Goal: Task Accomplishment & Management: Manage account settings

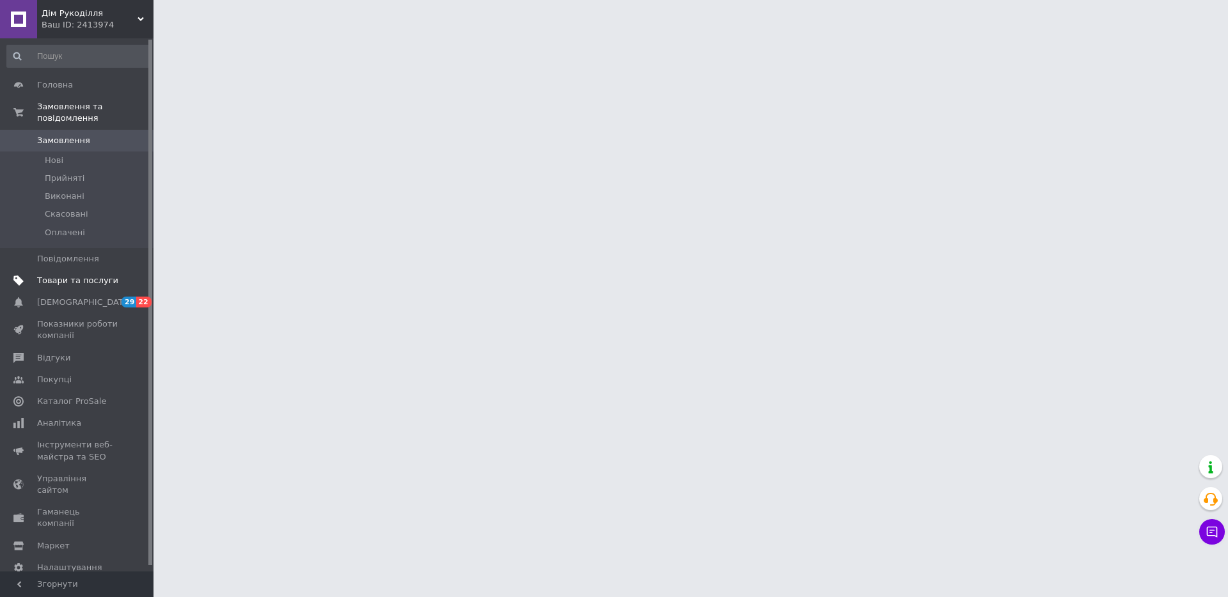
click at [47, 275] on span "Товари та послуги" at bounding box center [77, 281] width 81 height 12
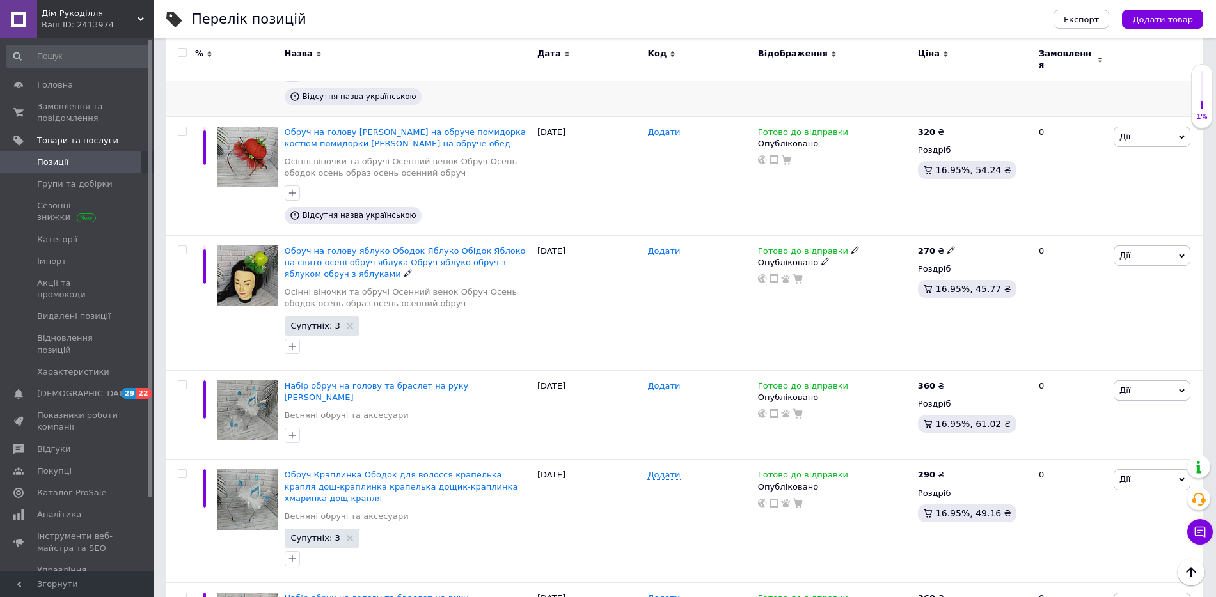
scroll to position [290, 0]
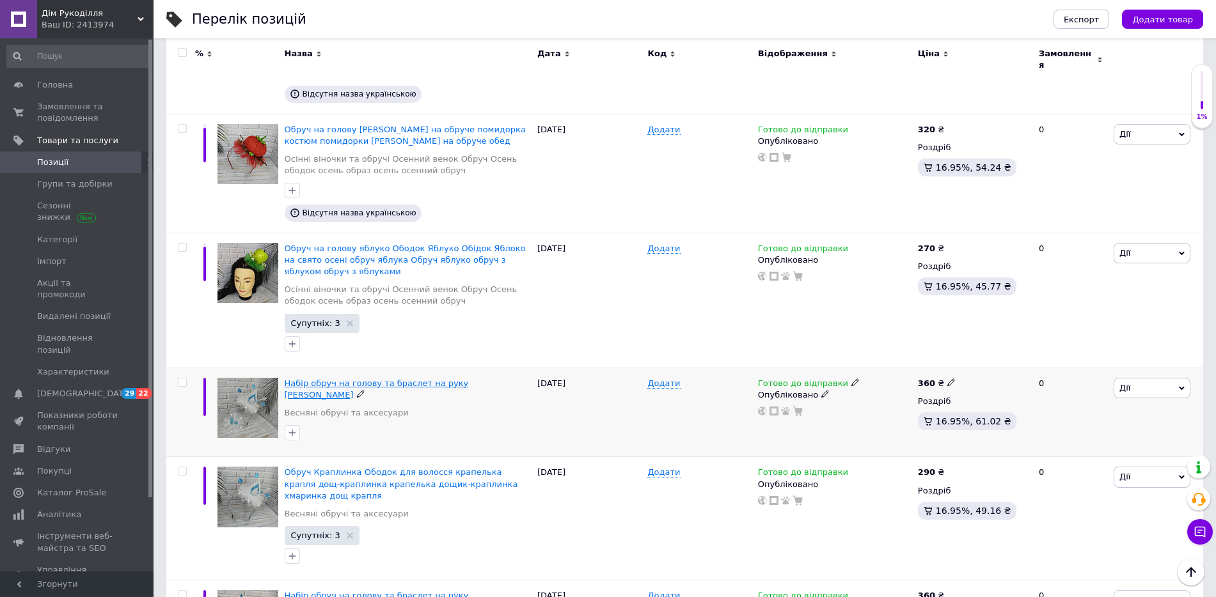
click at [319, 379] on span "Набір обруч на голову та браслет на руку [PERSON_NAME]" at bounding box center [377, 389] width 184 height 21
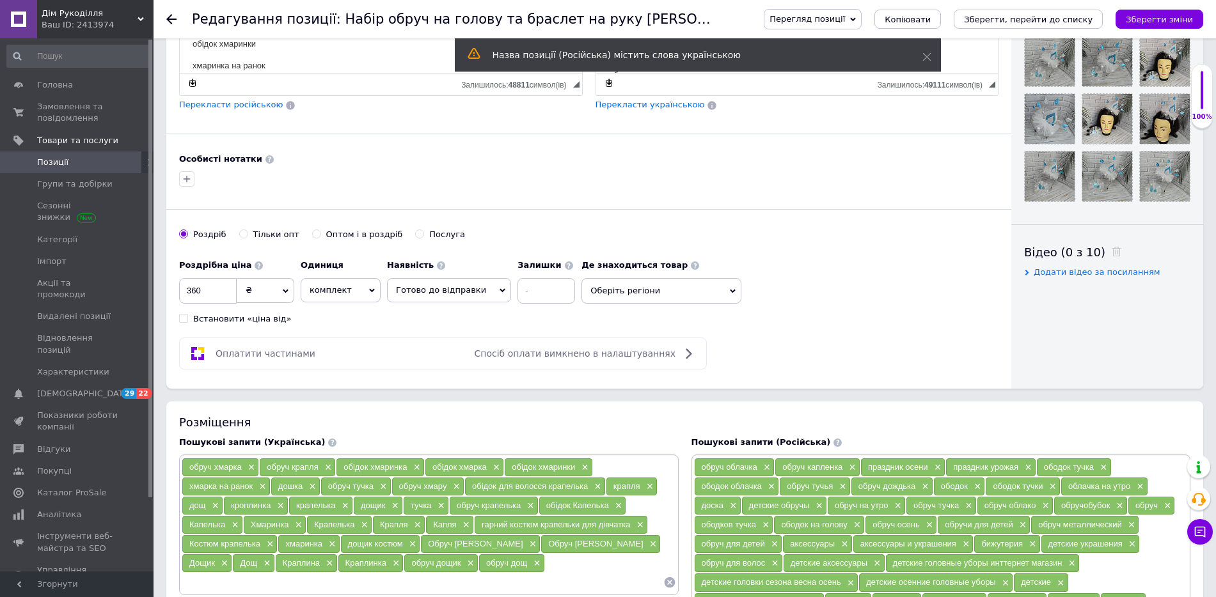
scroll to position [431, 0]
click at [717, 288] on span "Оберіть регіони" at bounding box center [661, 291] width 160 height 26
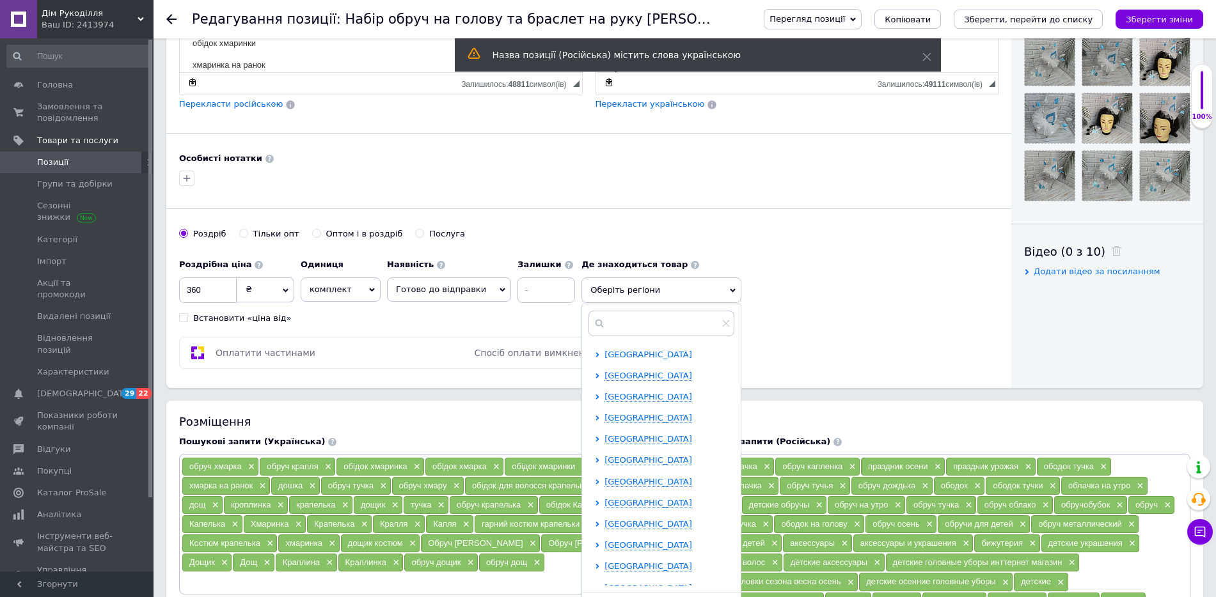
click at [676, 357] on span "[GEOGRAPHIC_DATA]" at bounding box center [648, 355] width 88 height 10
click at [604, 374] on input "checkbox" at bounding box center [608, 375] width 8 height 8
checkbox input "true"
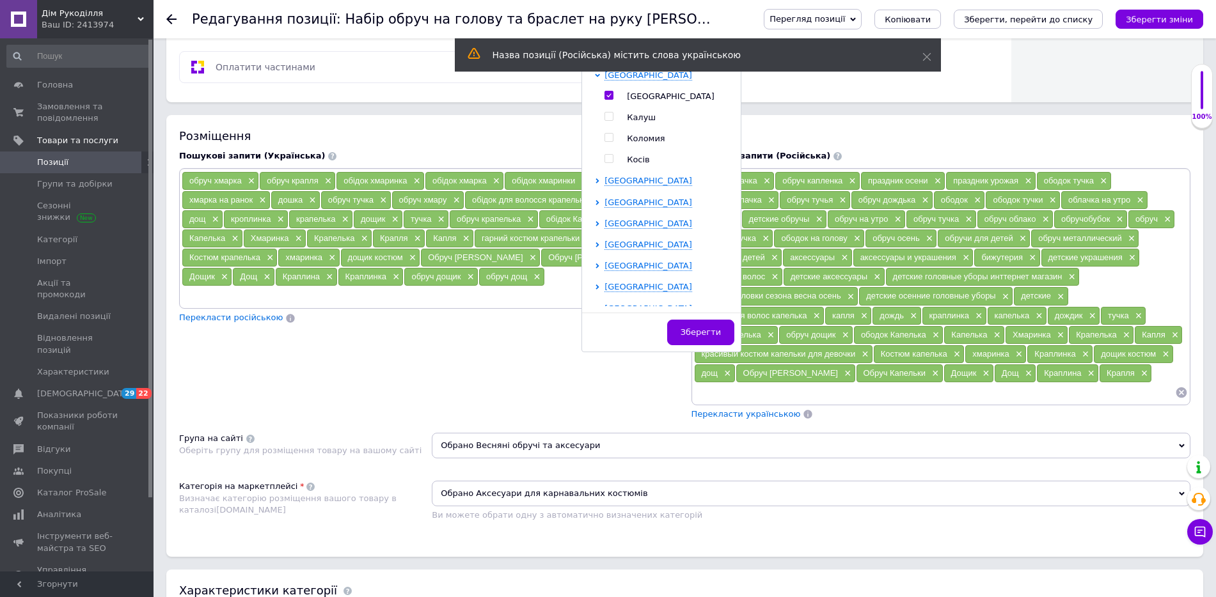
scroll to position [719, 0]
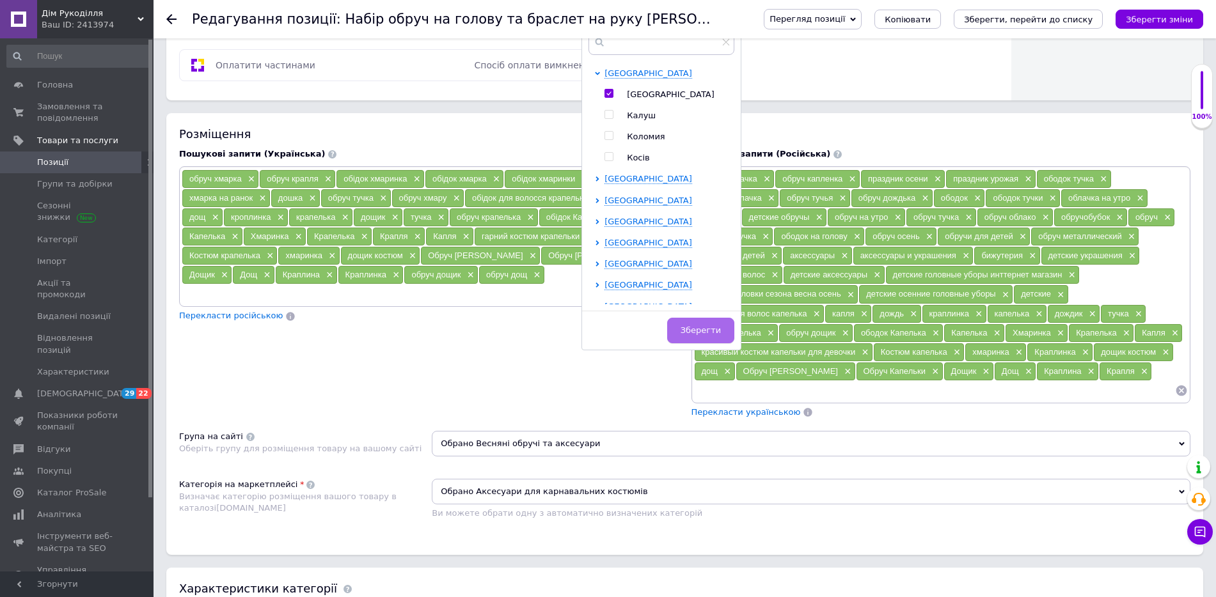
click at [715, 329] on button "Зберегти" at bounding box center [700, 331] width 67 height 26
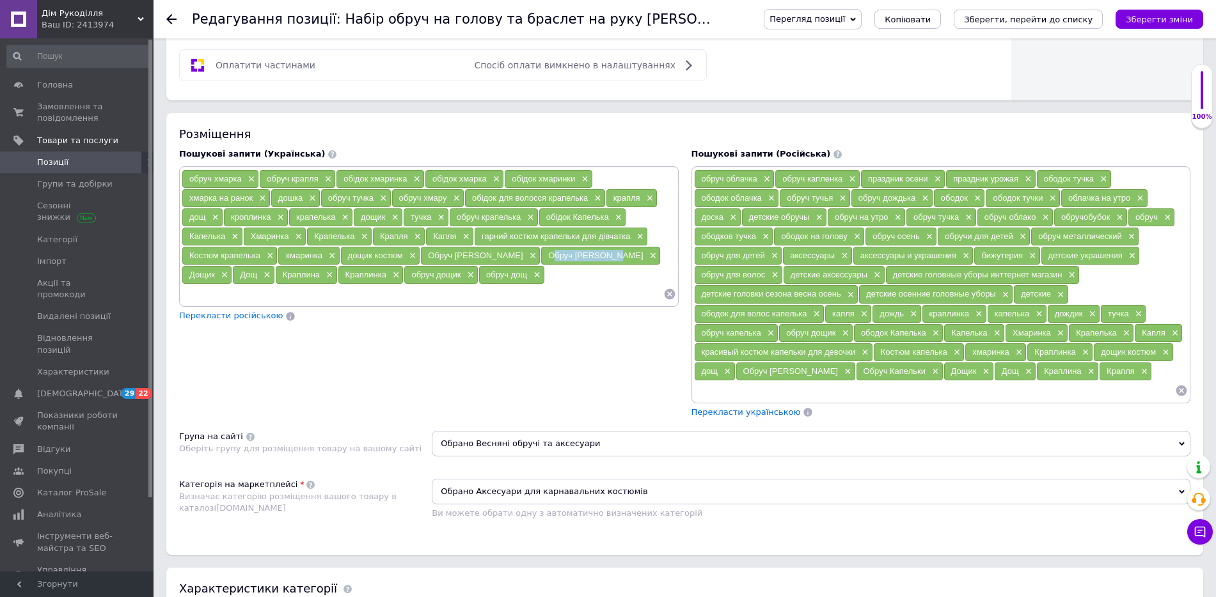
drag, startPoint x: 519, startPoint y: 255, endPoint x: 580, endPoint y: 255, distance: 61.4
click at [580, 255] on div "Обруч [PERSON_NAME] ×" at bounding box center [600, 256] width 119 height 18
copy span "Обруч [PERSON_NAME]"
click at [647, 255] on span "×" at bounding box center [652, 256] width 10 height 11
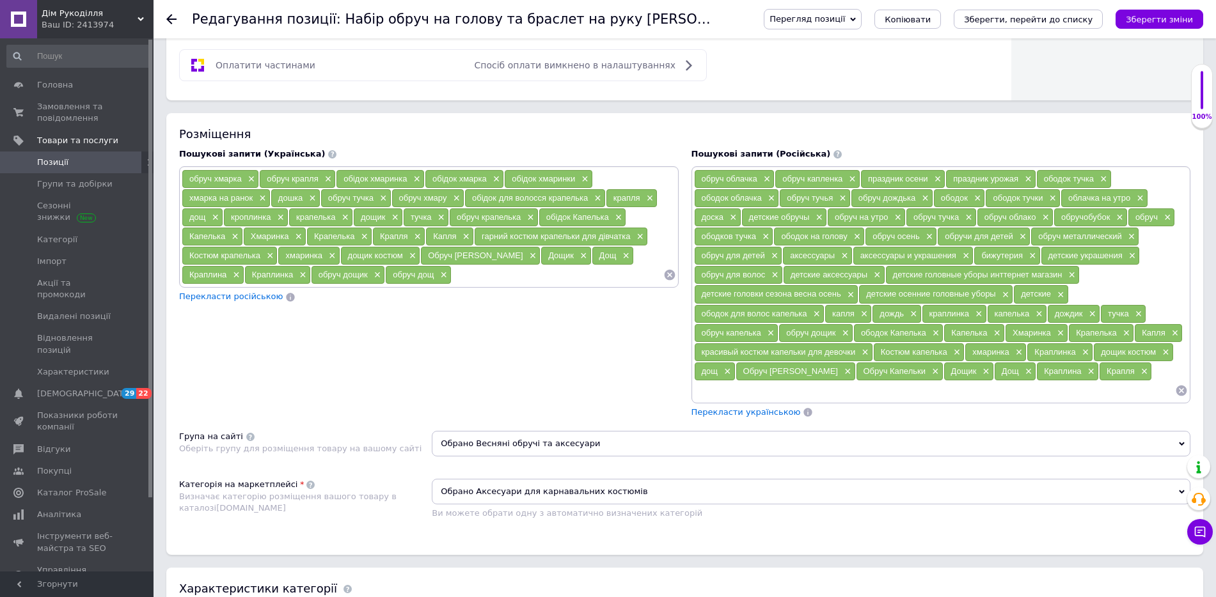
click at [496, 273] on input at bounding box center [558, 274] width 212 height 19
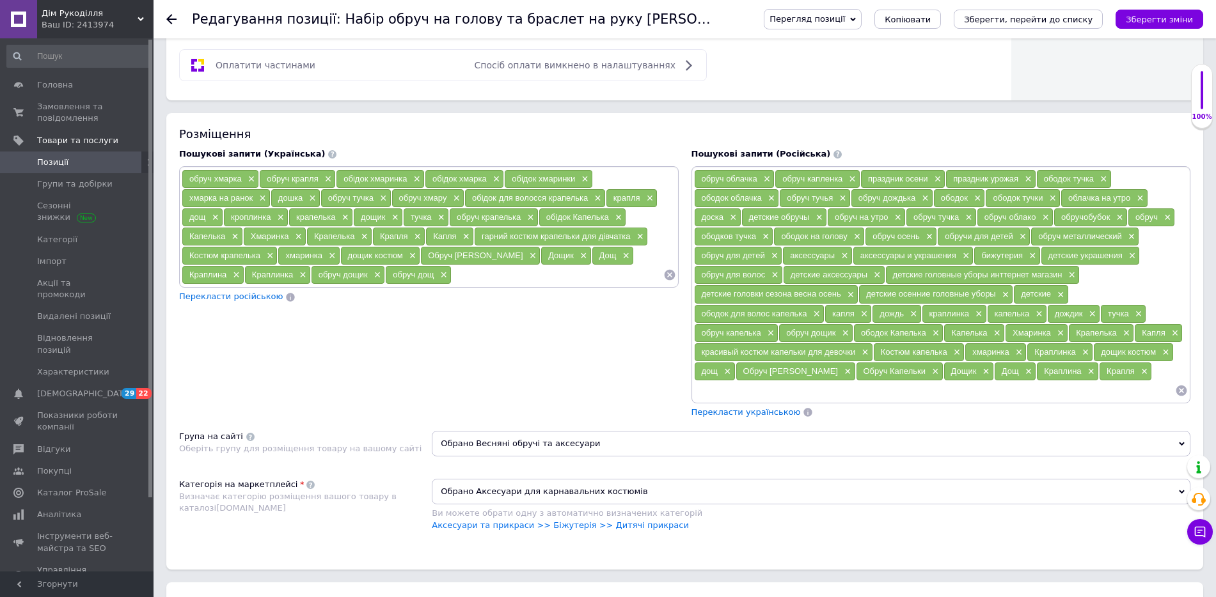
paste input "Обруч [PERSON_NAME]"
type input "Обруч Капельки"
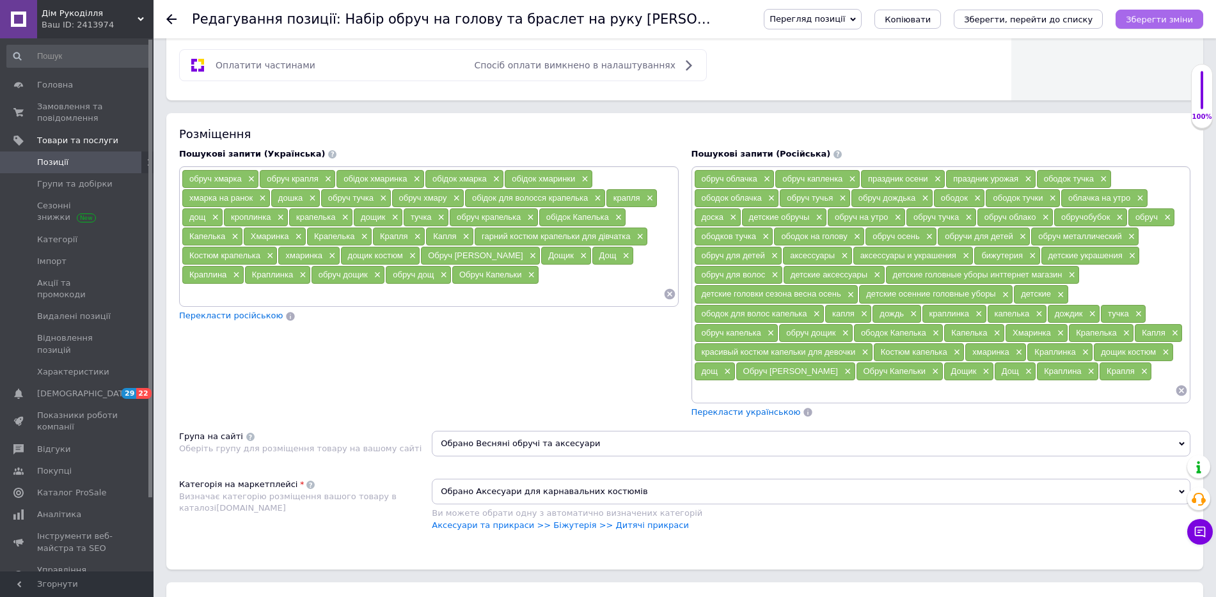
click at [1160, 17] on icon "Зберегти зміни" at bounding box center [1159, 20] width 67 height 10
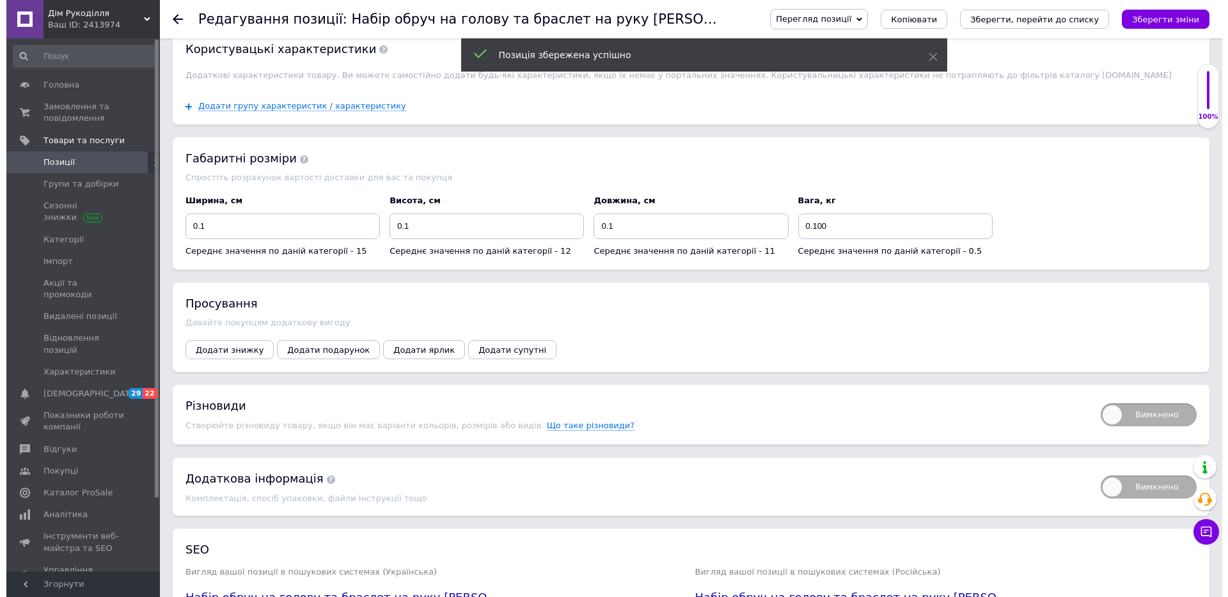
scroll to position [1579, 0]
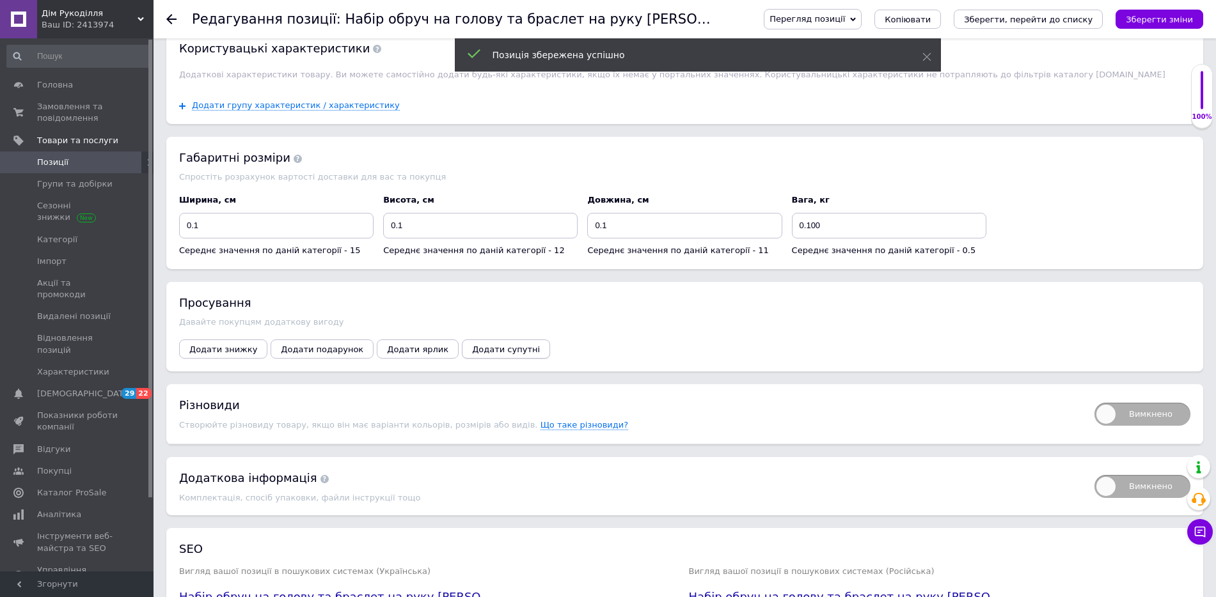
click at [480, 354] on span "Додати супутні" at bounding box center [506, 350] width 68 height 10
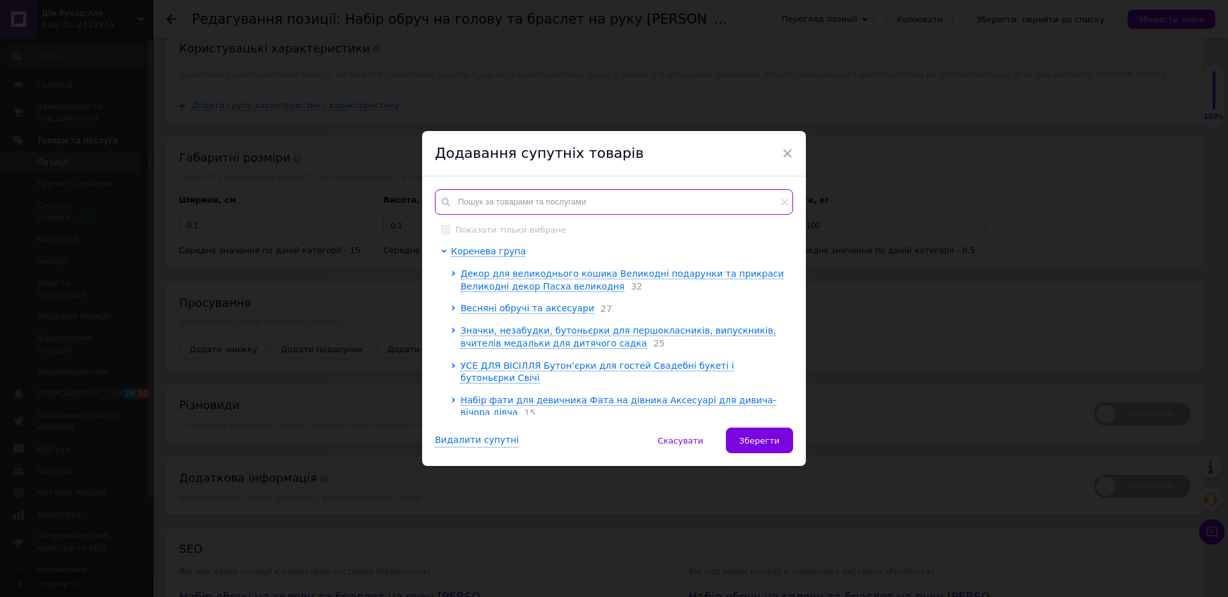
click at [552, 210] on input "text" at bounding box center [614, 202] width 358 height 26
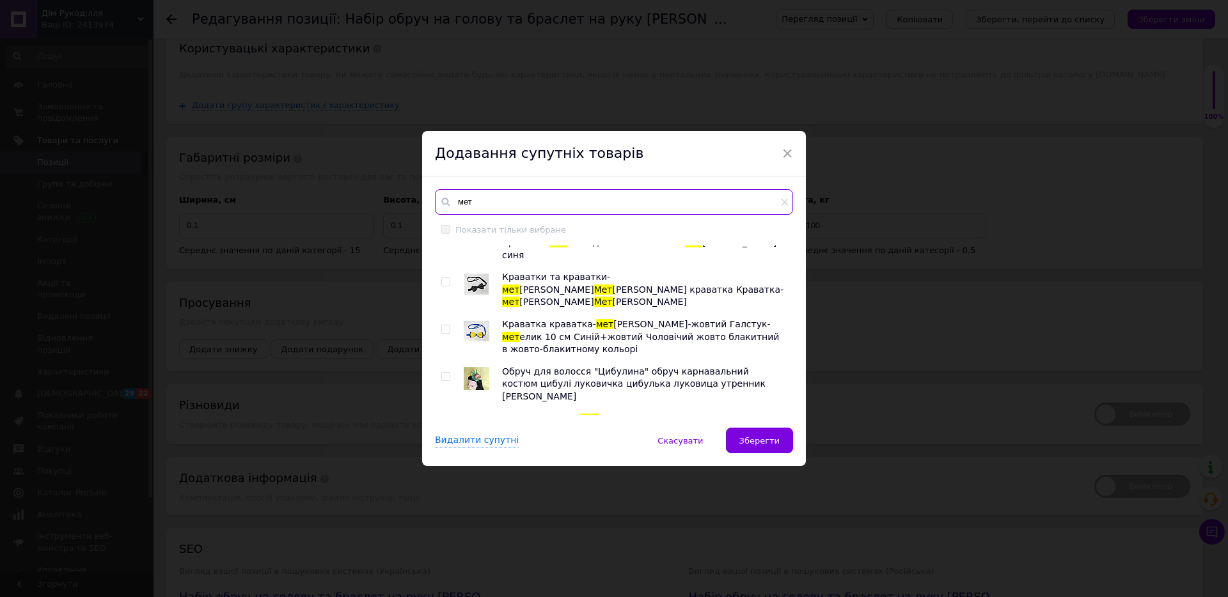
scroll to position [0, 0]
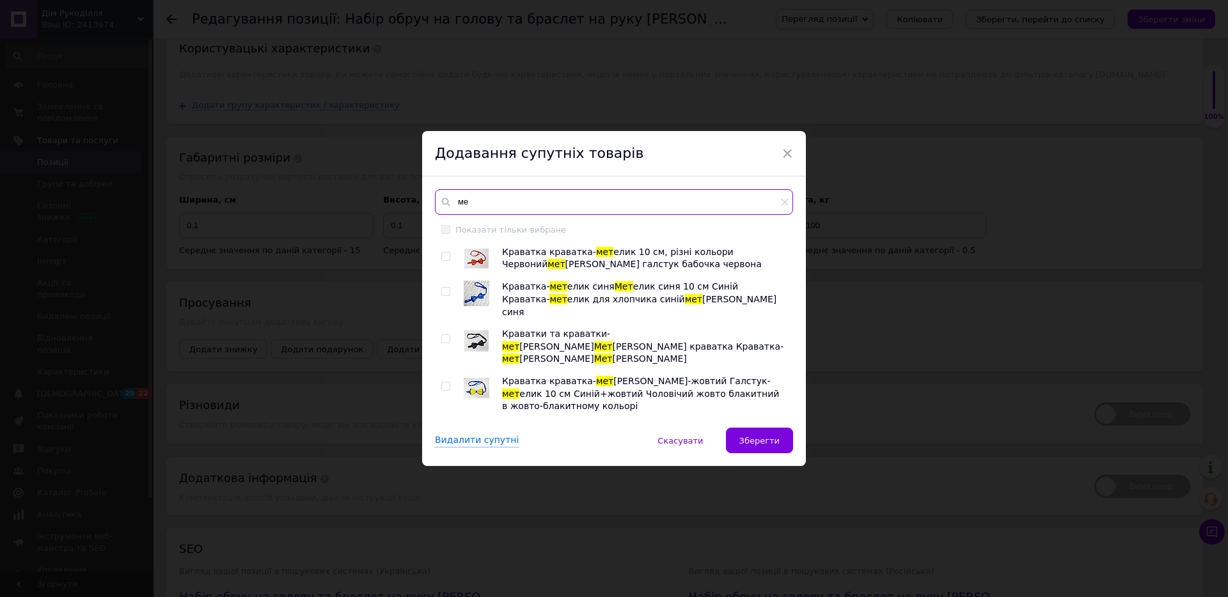
type input "м"
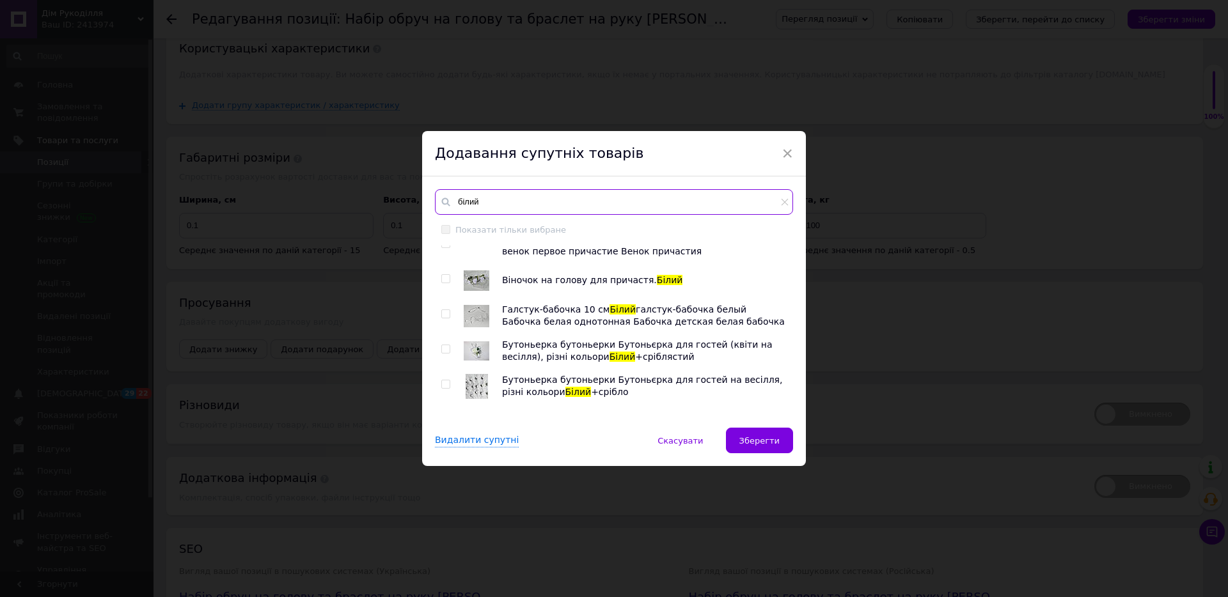
scroll to position [377, 0]
type input "білий"
click at [441, 310] on input "checkbox" at bounding box center [445, 314] width 8 height 8
checkbox input "true"
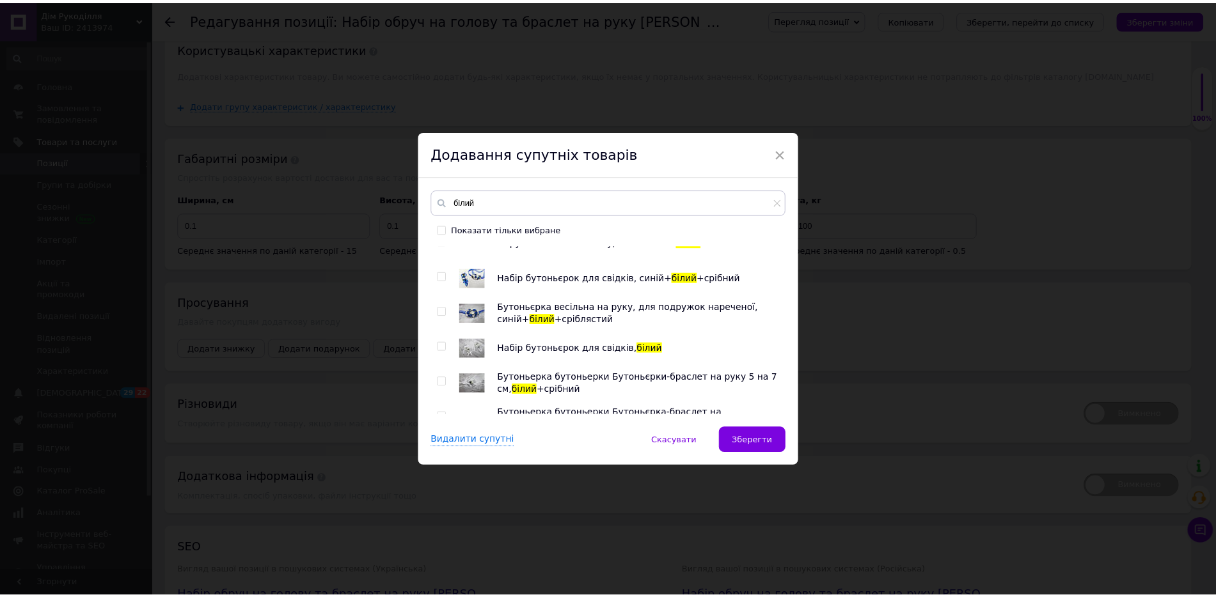
scroll to position [626, 0]
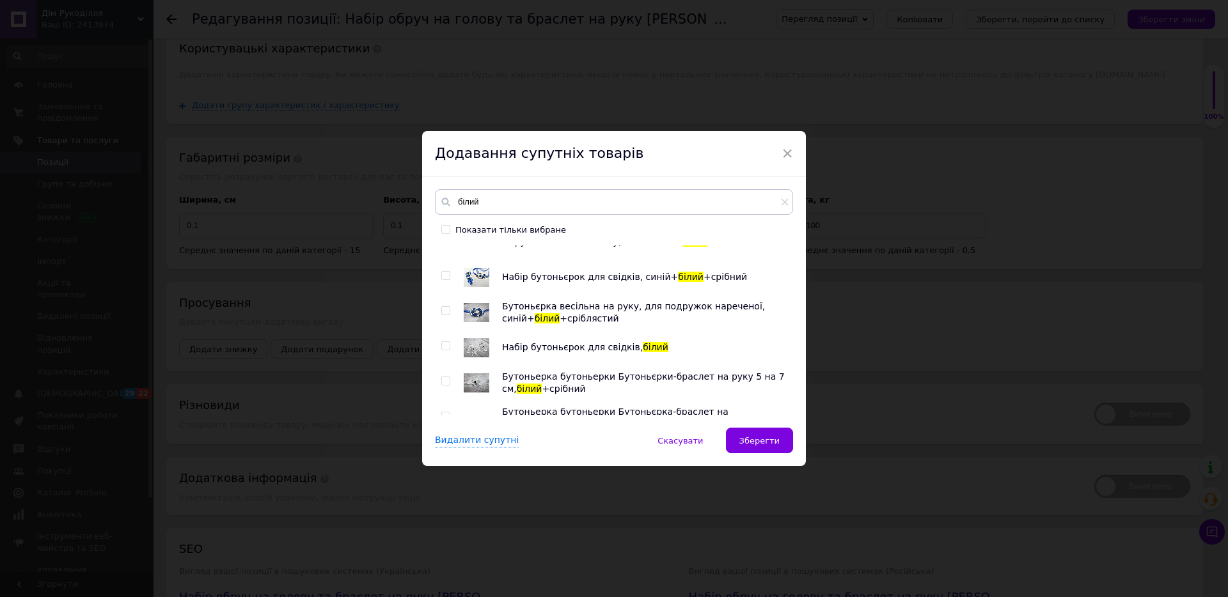
click at [447, 377] on input "checkbox" at bounding box center [445, 381] width 8 height 8
checkbox input "true"
click at [762, 436] on span "Зберегти" at bounding box center [759, 441] width 40 height 10
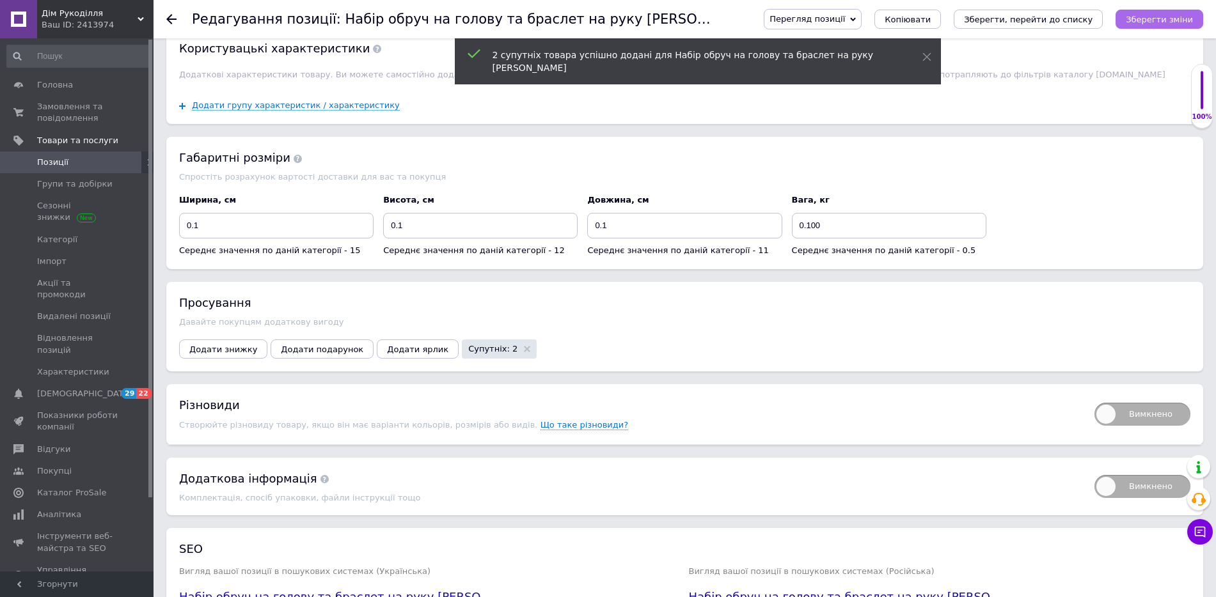
click at [1162, 19] on icon "Зберегти зміни" at bounding box center [1159, 20] width 67 height 10
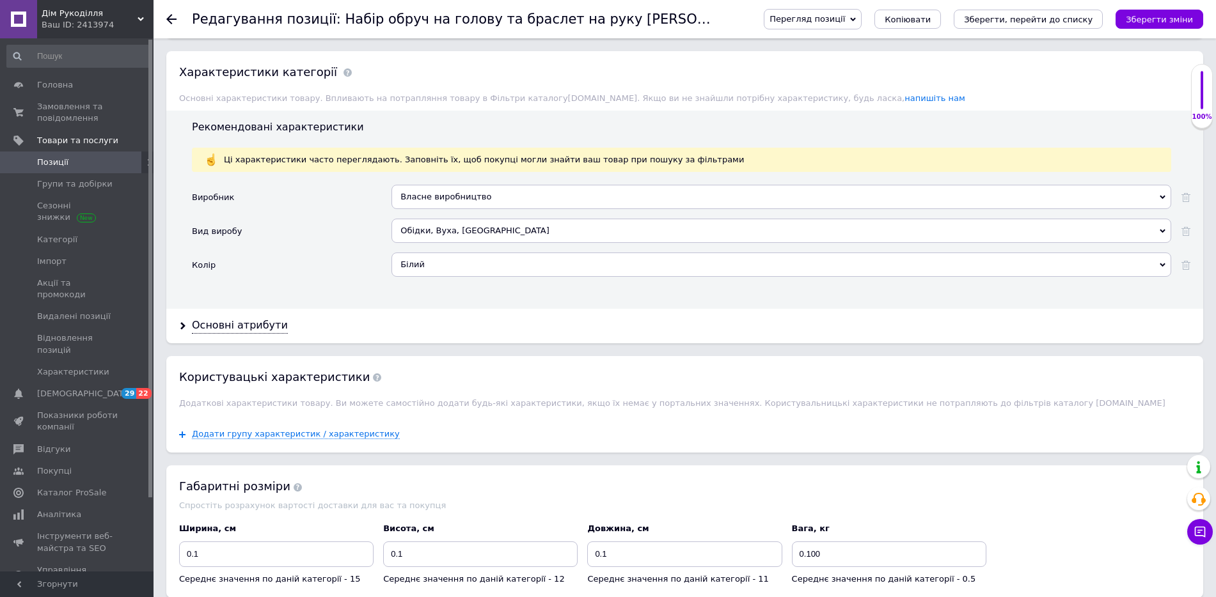
scroll to position [1250, 0]
click at [1158, 15] on icon "Зберегти зміни" at bounding box center [1159, 20] width 67 height 10
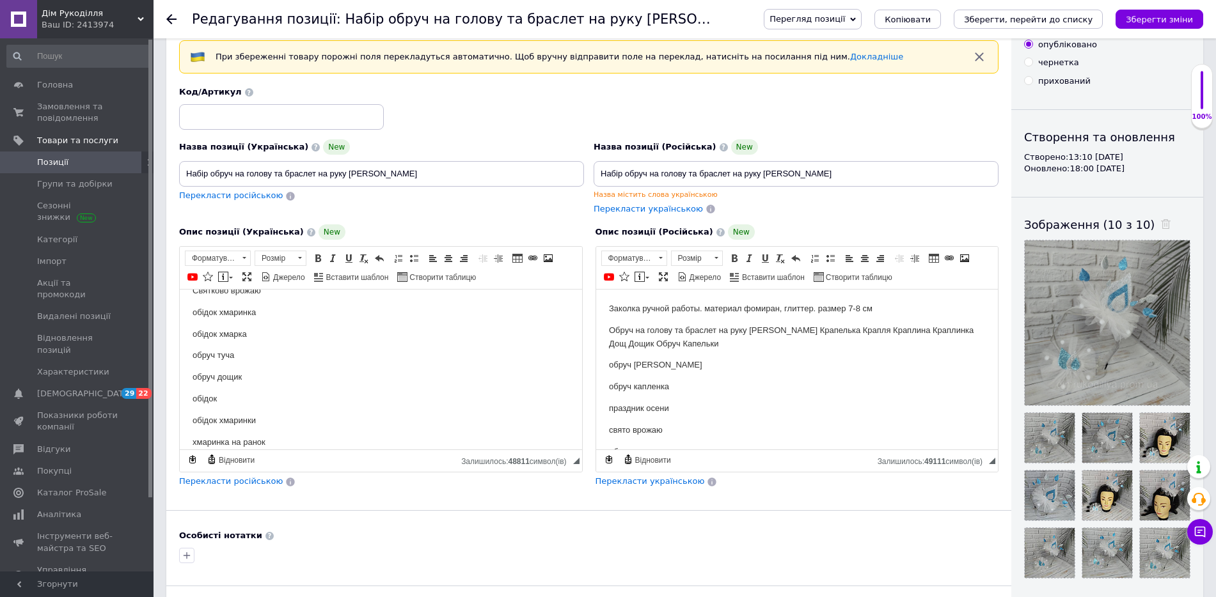
scroll to position [63, 0]
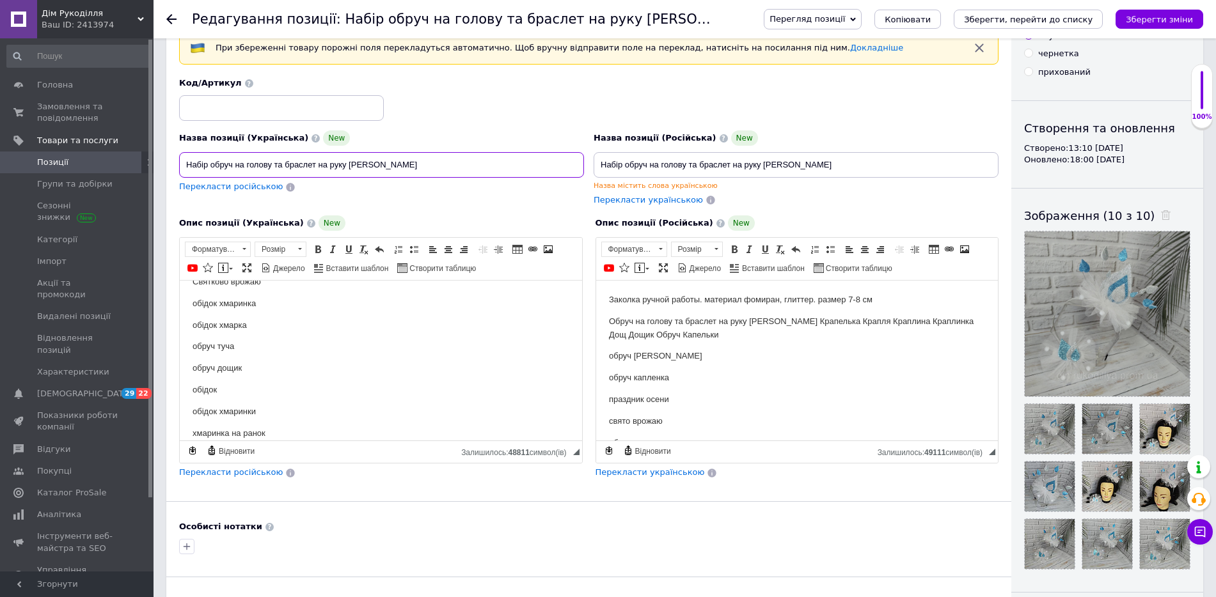
click at [427, 162] on input "Набір обруч на голову та браслет на руку [PERSON_NAME]" at bounding box center [381, 165] width 405 height 26
type input "Набір обруч на голову та браслет на руку [PERSON_NAME] Крапля Дощ"
click at [1175, 26] on button "Зберегти зміни" at bounding box center [1160, 19] width 88 height 19
click at [1069, 22] on icon "Зберегти, перейти до списку" at bounding box center [1028, 20] width 129 height 10
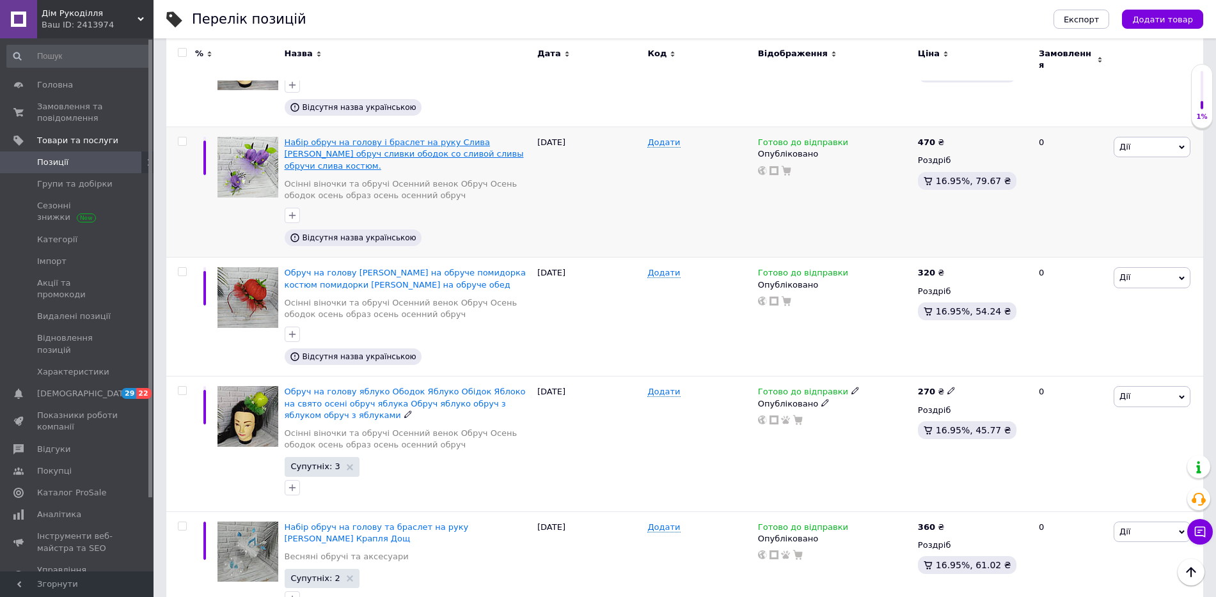
scroll to position [282, 0]
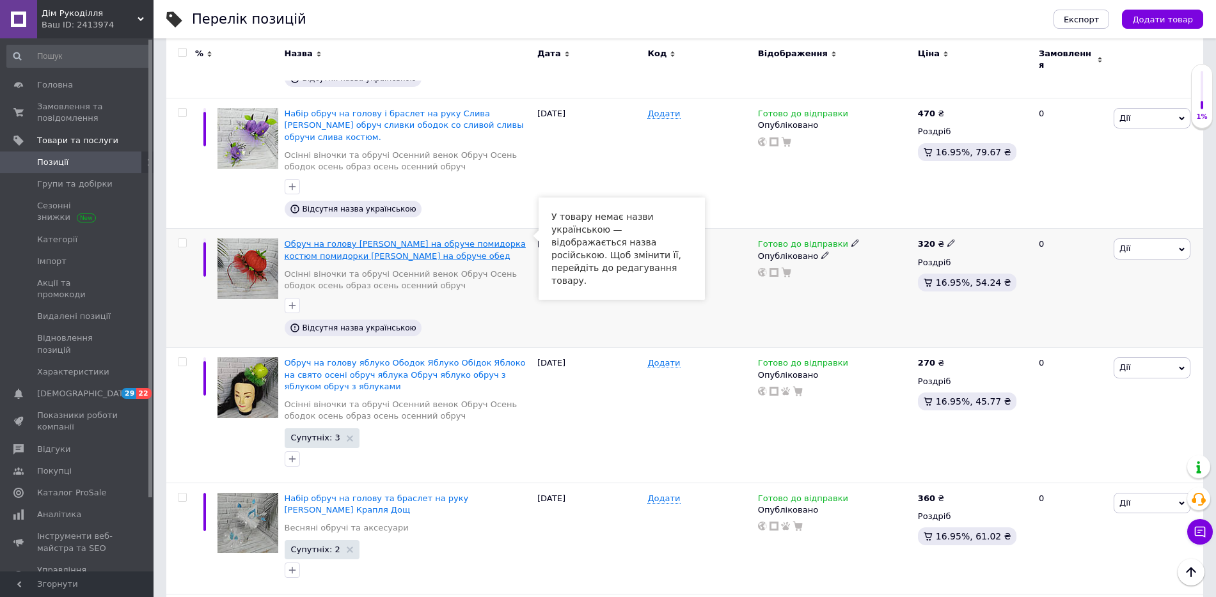
click at [385, 239] on span "Обруч на голову [PERSON_NAME] на обруче помидорка костюм помидорки [PERSON_NAME…" at bounding box center [405, 249] width 241 height 21
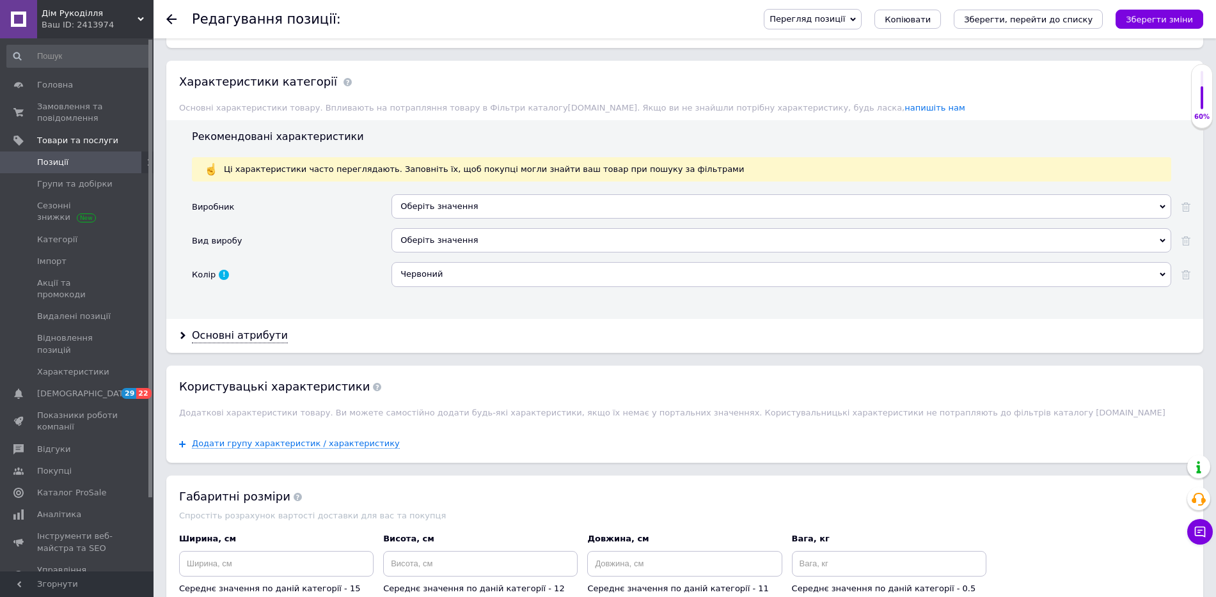
scroll to position [1141, 0]
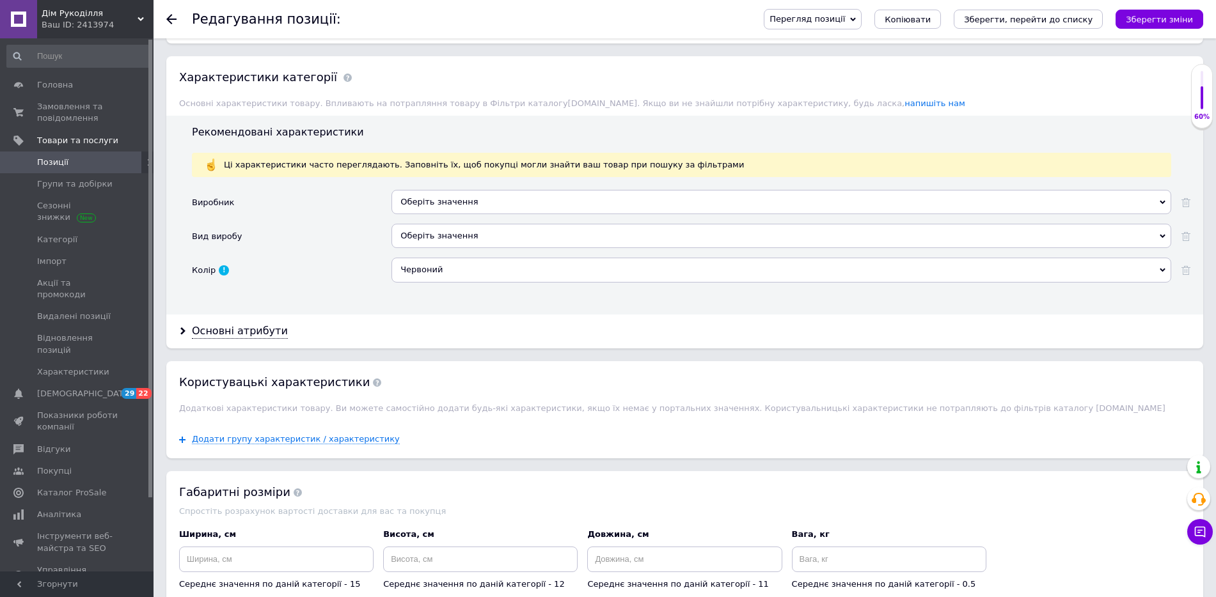
click at [470, 197] on div "Оберіть значення" at bounding box center [781, 202] width 780 height 24
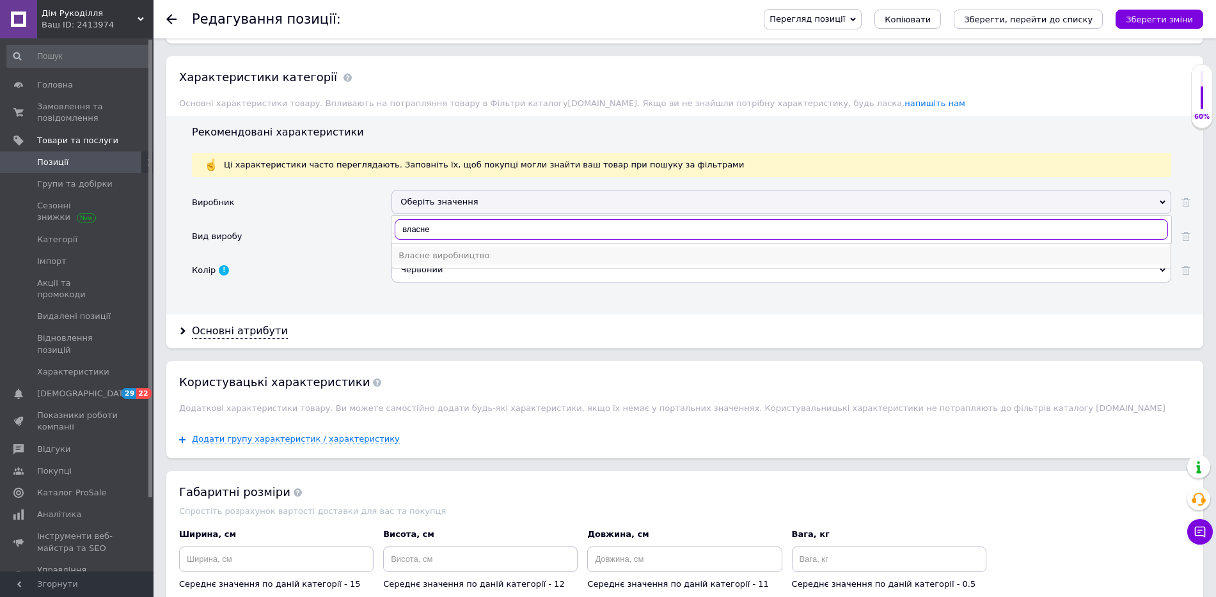
type input "власне"
click at [461, 256] on div "Власне виробництво" at bounding box center [782, 256] width 766 height 12
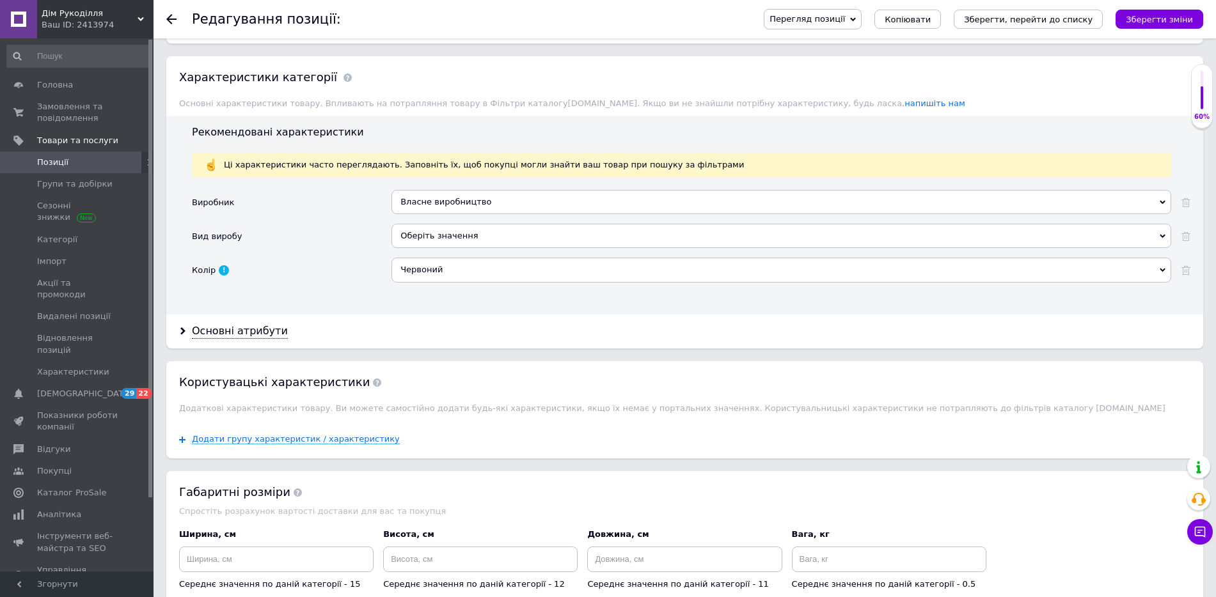
click at [510, 232] on div "Оберіть значення" at bounding box center [781, 236] width 780 height 24
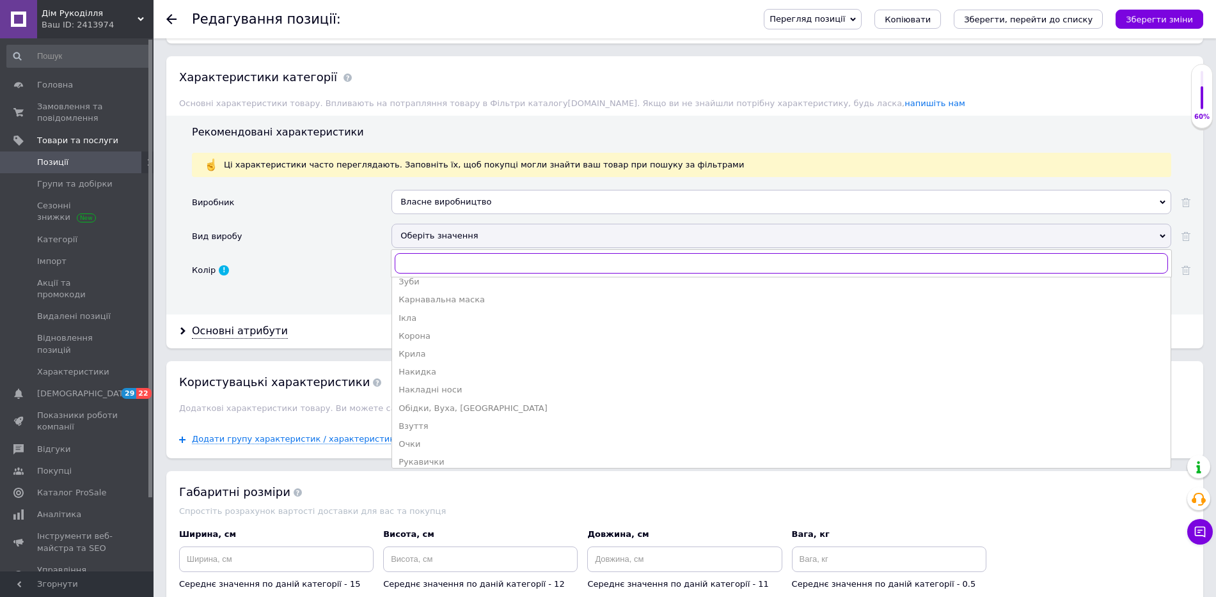
scroll to position [99, 0]
click at [501, 406] on div "Обідки, Вуха, [GEOGRAPHIC_DATA]" at bounding box center [782, 408] width 766 height 12
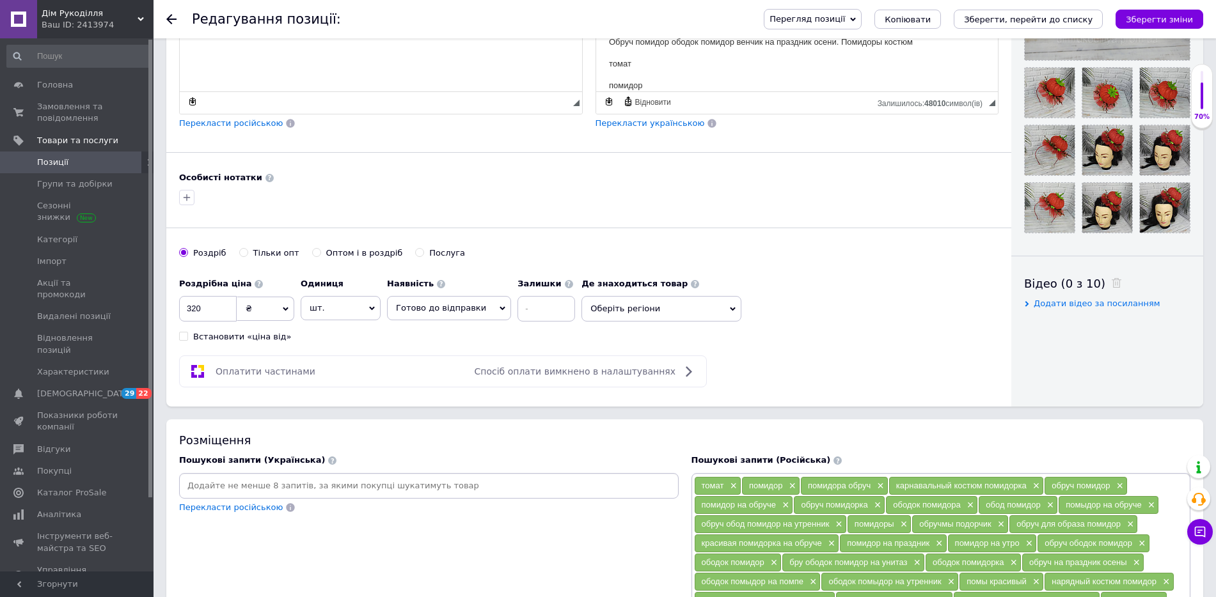
scroll to position [393, 0]
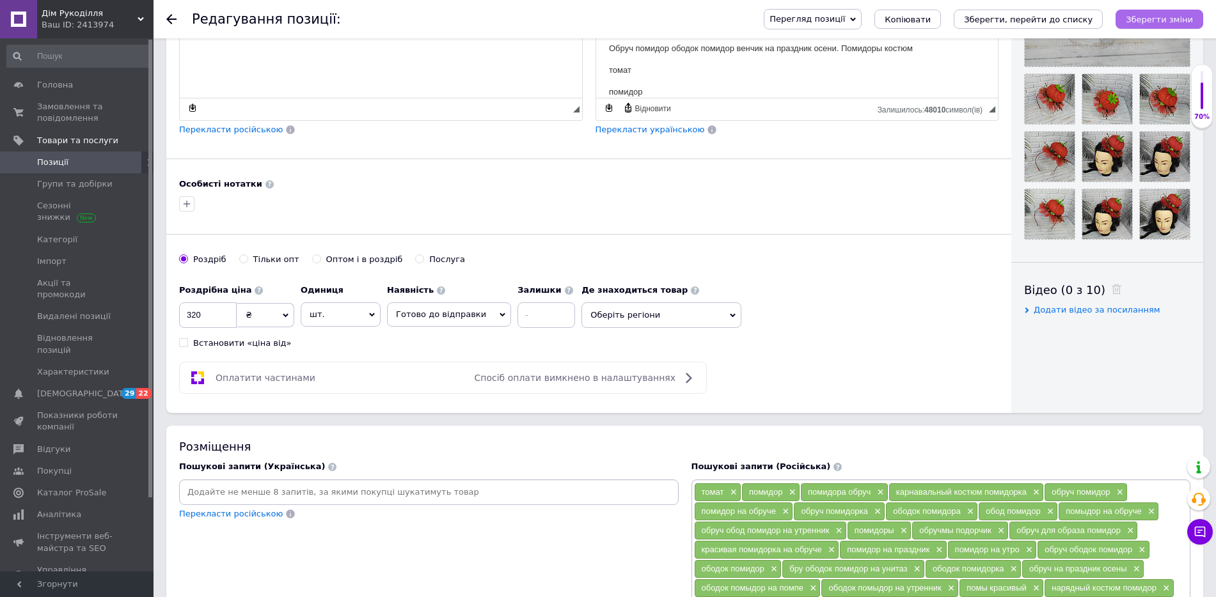
click at [1173, 21] on icon "Зберегти зміни" at bounding box center [1159, 20] width 67 height 10
type input "Обруч на голову [PERSON_NAME] на обручі помідорка костюм помідорки [PERSON_NAME…"
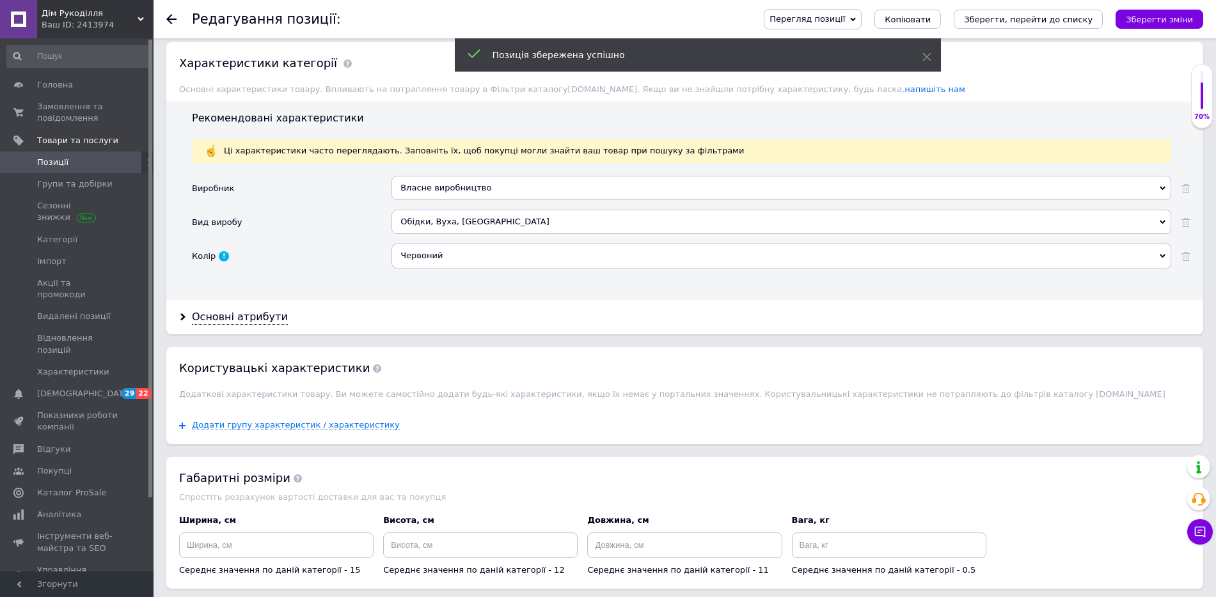
scroll to position [1155, 0]
click at [259, 314] on div "Основні атрибути" at bounding box center [240, 317] width 96 height 15
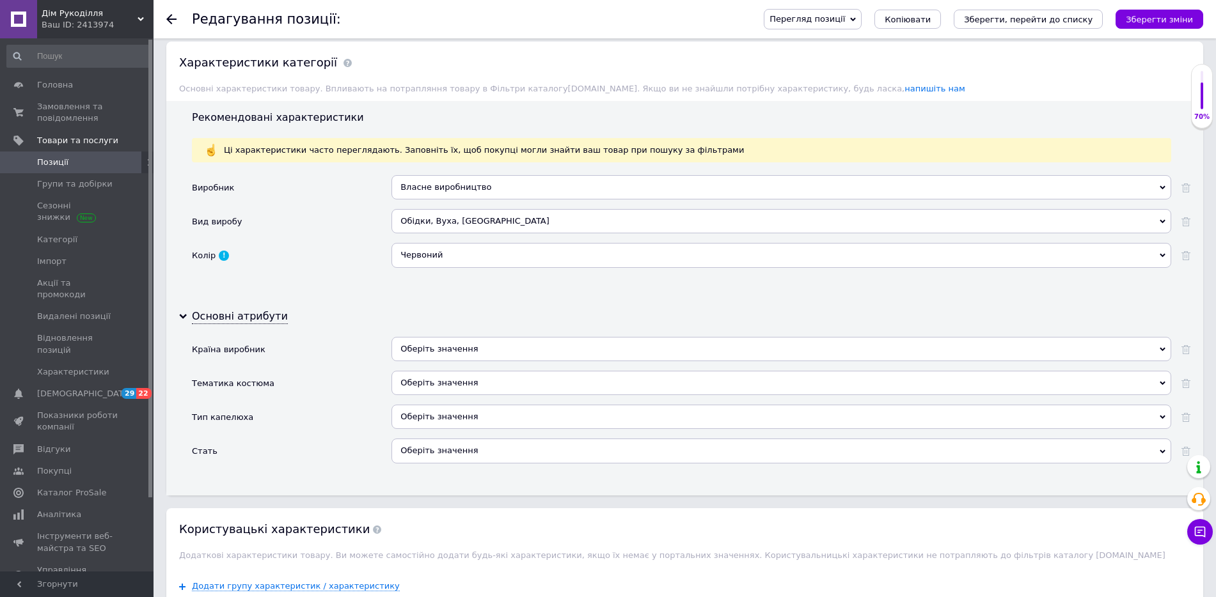
click at [480, 352] on div "Оберіть значення" at bounding box center [781, 349] width 780 height 24
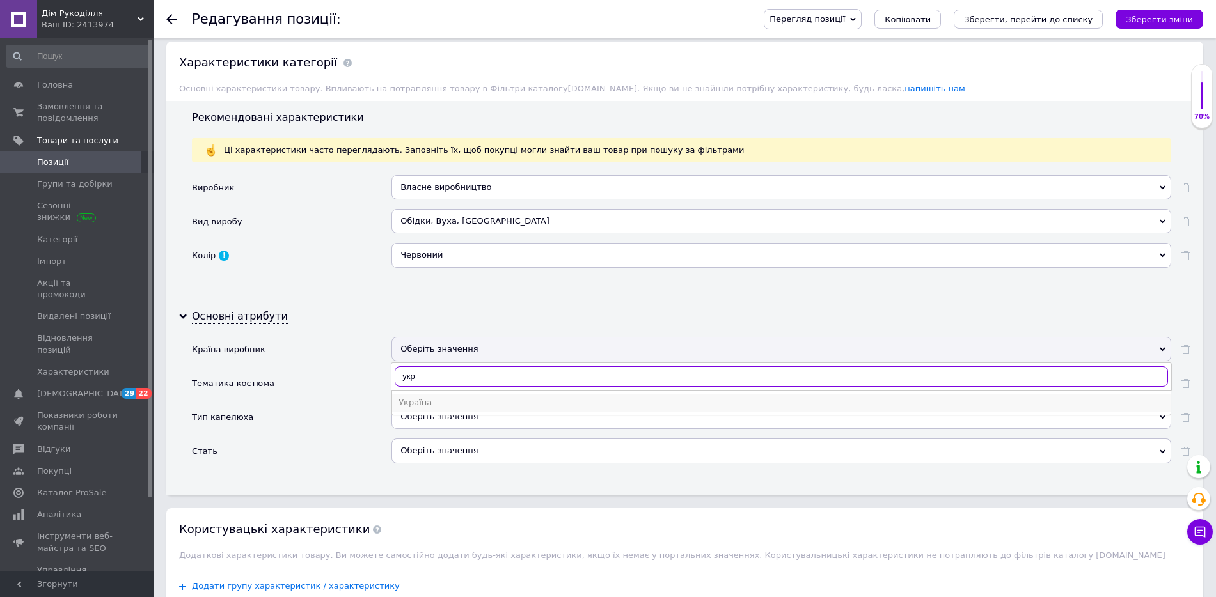
type input "укр"
click at [468, 403] on div "Україна" at bounding box center [782, 403] width 766 height 12
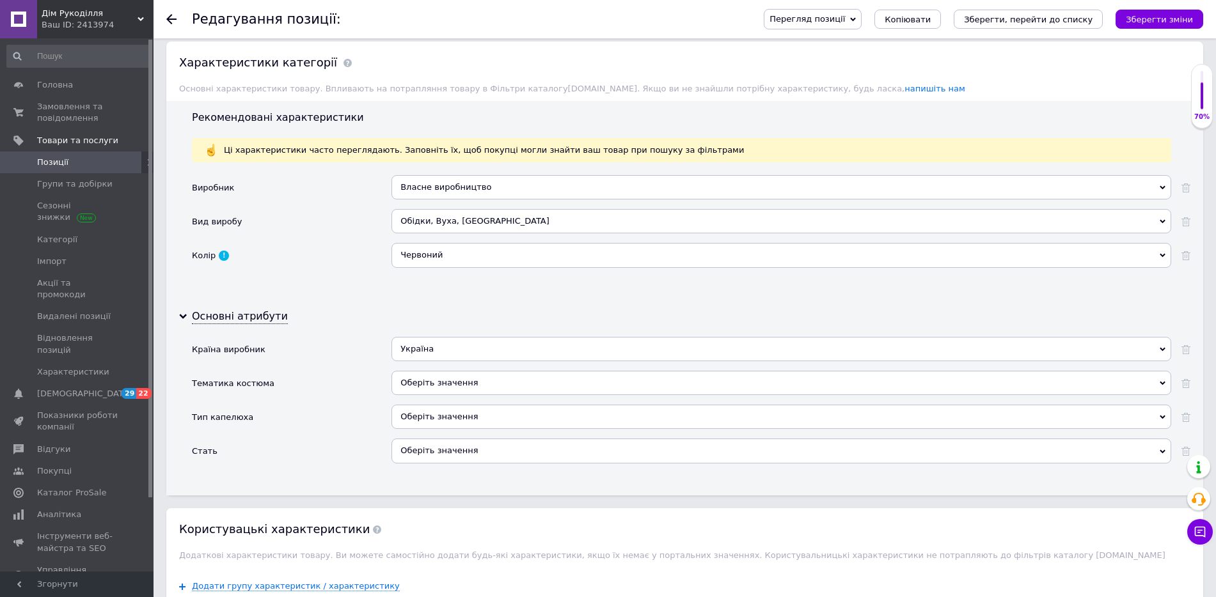
click at [493, 377] on div "Оберіть значення" at bounding box center [781, 383] width 780 height 24
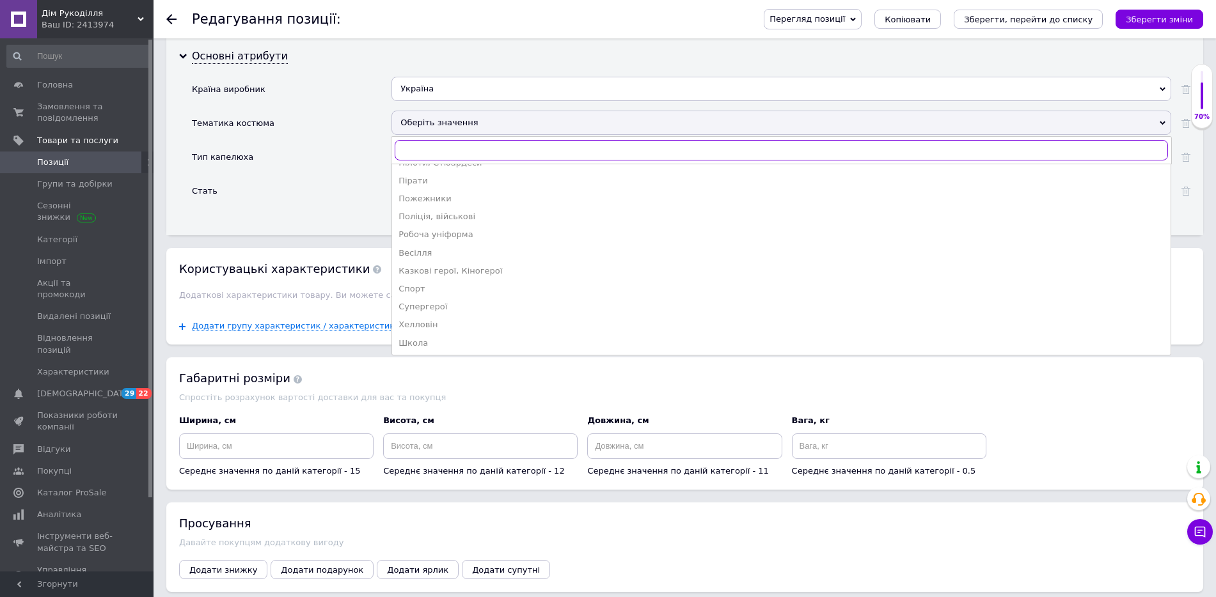
scroll to position [1426, 0]
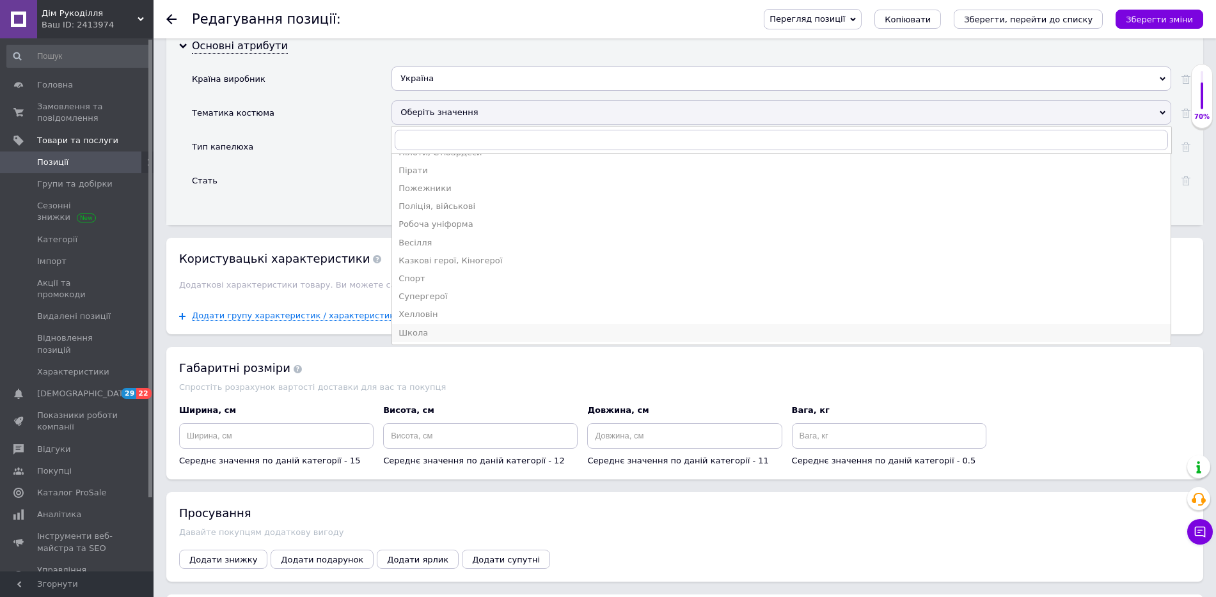
click at [445, 337] on div "Школа" at bounding box center [782, 334] width 766 height 12
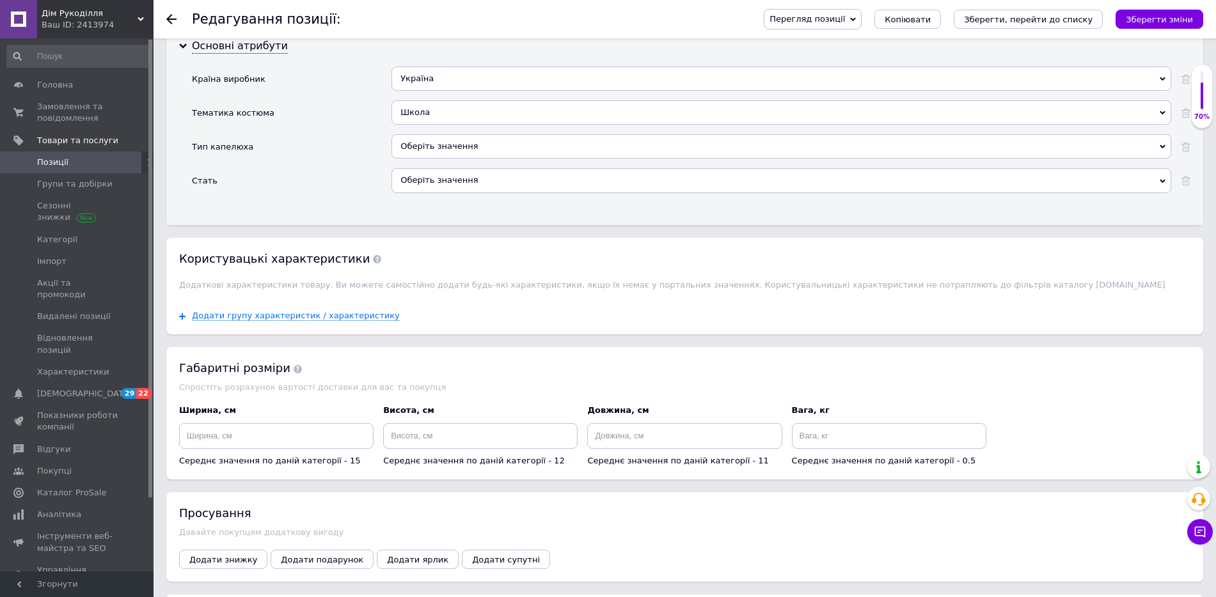
click at [431, 182] on div "Оберіть значення" at bounding box center [781, 180] width 780 height 24
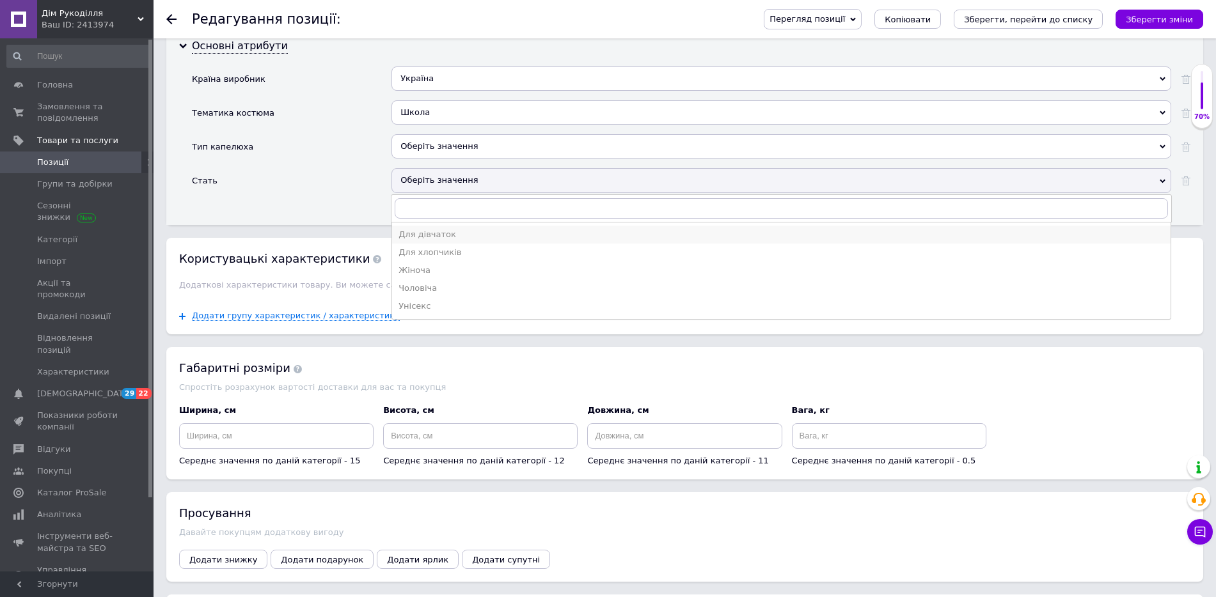
click at [434, 235] on div "Для дівчаток" at bounding box center [782, 235] width 766 height 12
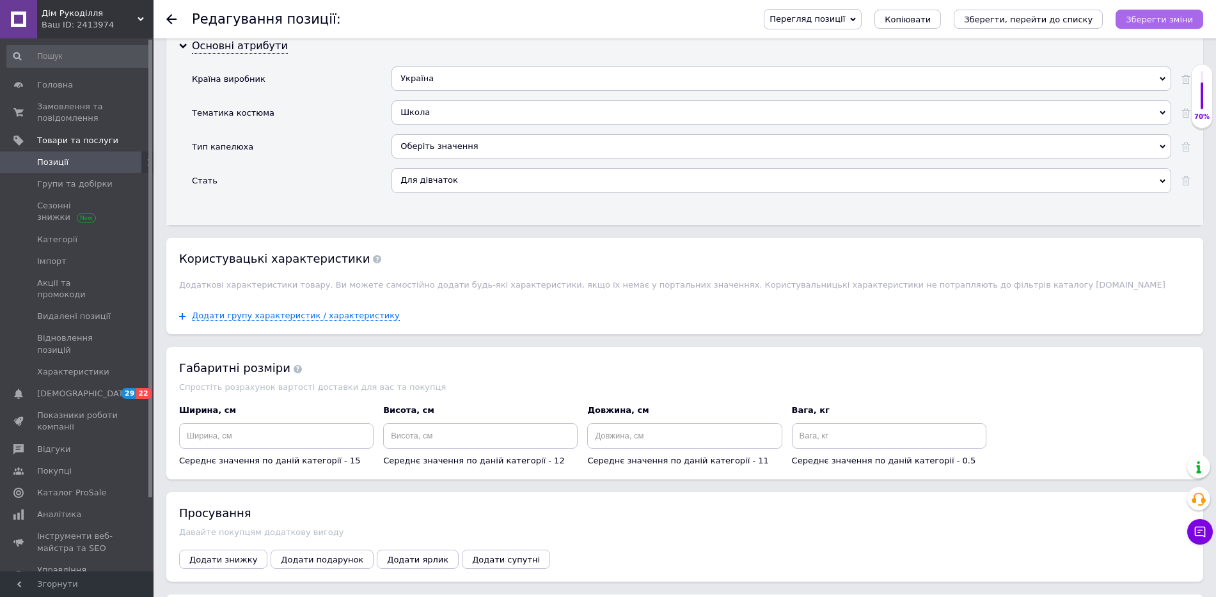
click at [1185, 26] on button "Зберегти зміни" at bounding box center [1160, 19] width 88 height 19
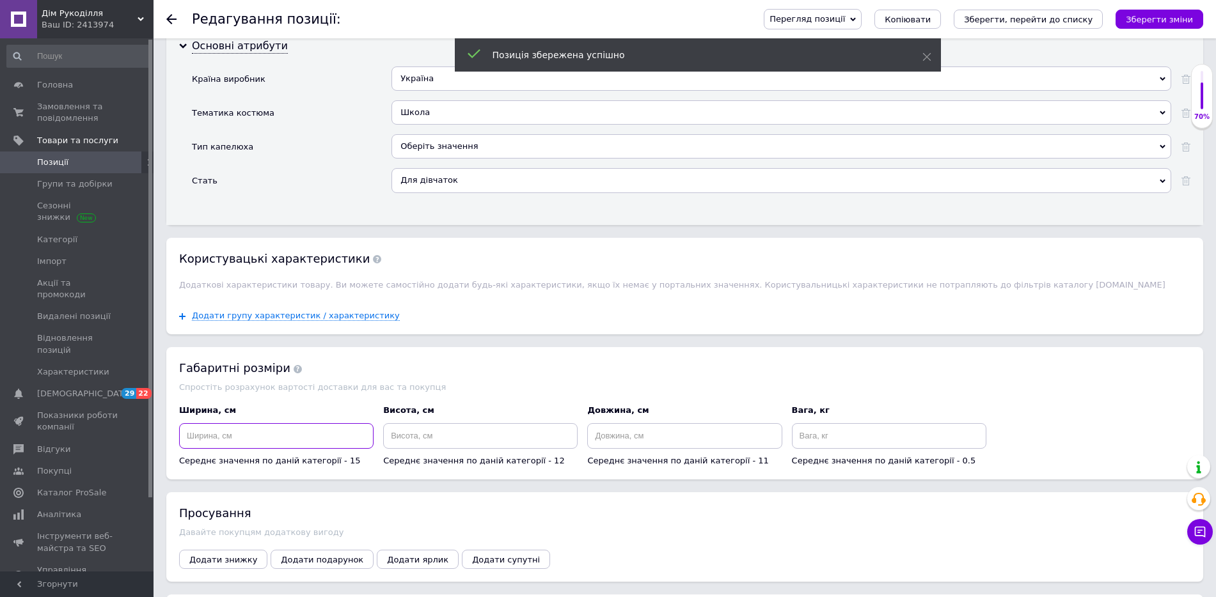
click at [219, 438] on input at bounding box center [276, 436] width 194 height 26
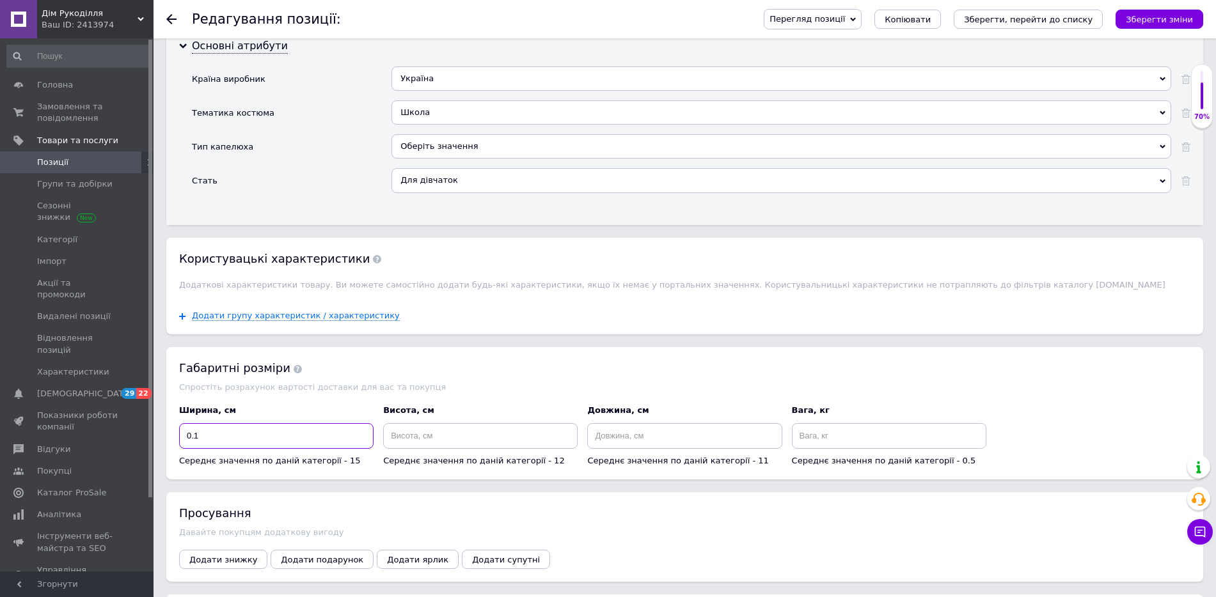
type input "0.1"
paste input "0.1"
type input "0.1"
paste input "0.1"
type input "0.1"
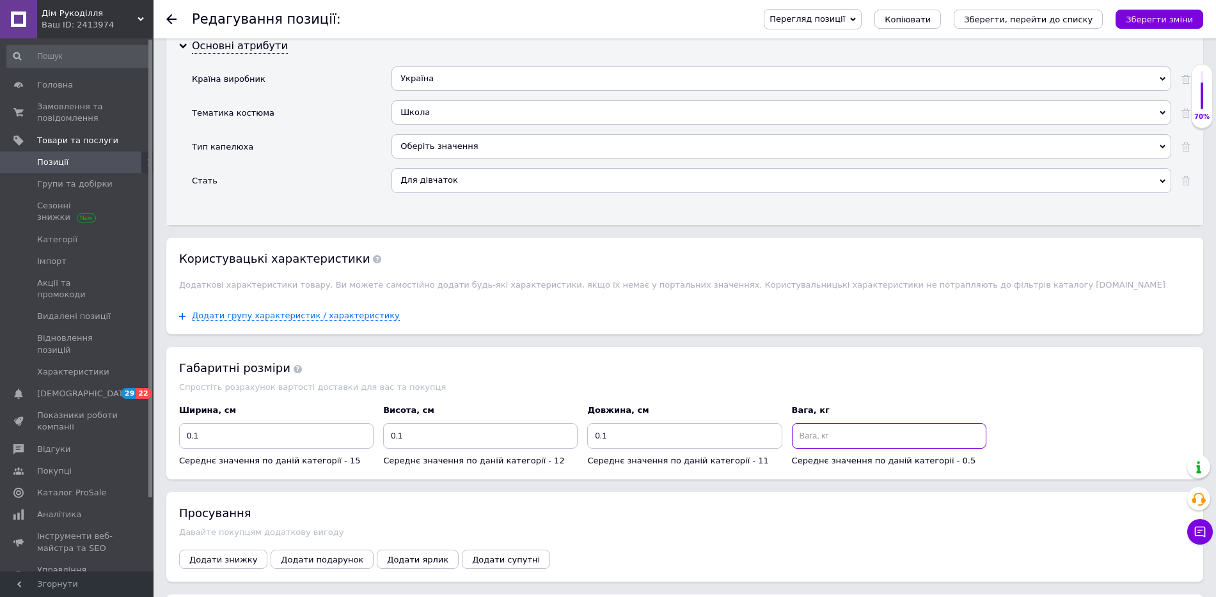
paste input "0.1"
type input "0.1"
drag, startPoint x: 920, startPoint y: 414, endPoint x: 990, endPoint y: 450, distance: 78.4
click at [990, 450] on div "Ширина, см 0.1 Середнє значення по даній категорії - 15 Висота, см 0.1 Середнє …" at bounding box center [685, 435] width 1021 height 71
click at [377, 397] on div "Габаритні розміри Спростіть розрахунок вартості доставки для вас та покупця Шир…" at bounding box center [684, 413] width 1037 height 132
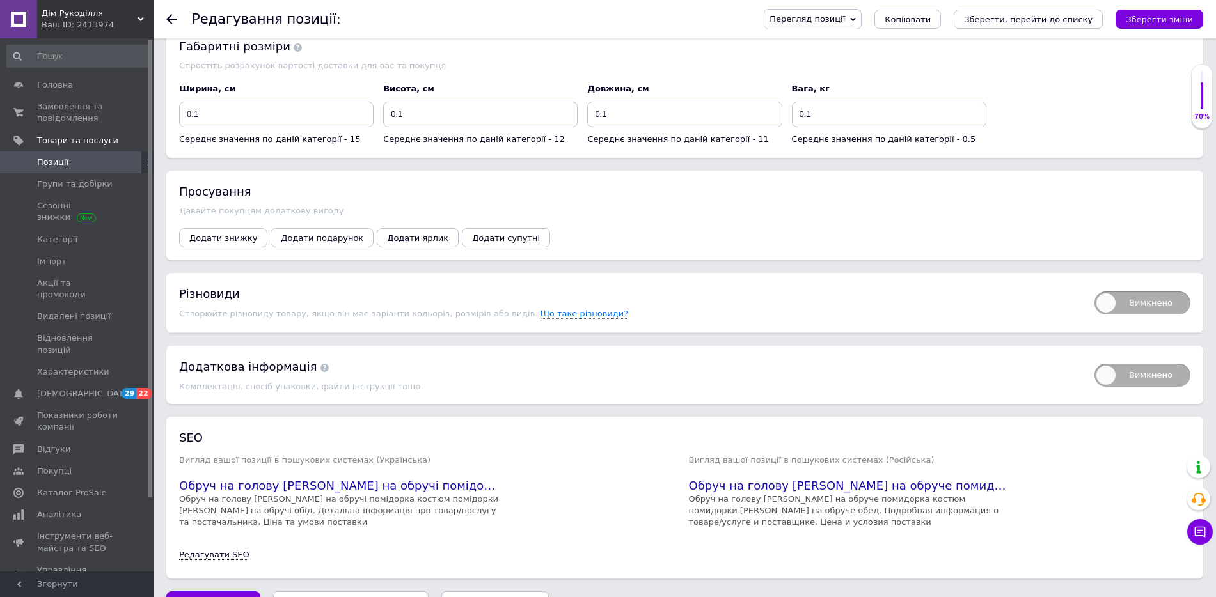
scroll to position [1742, 0]
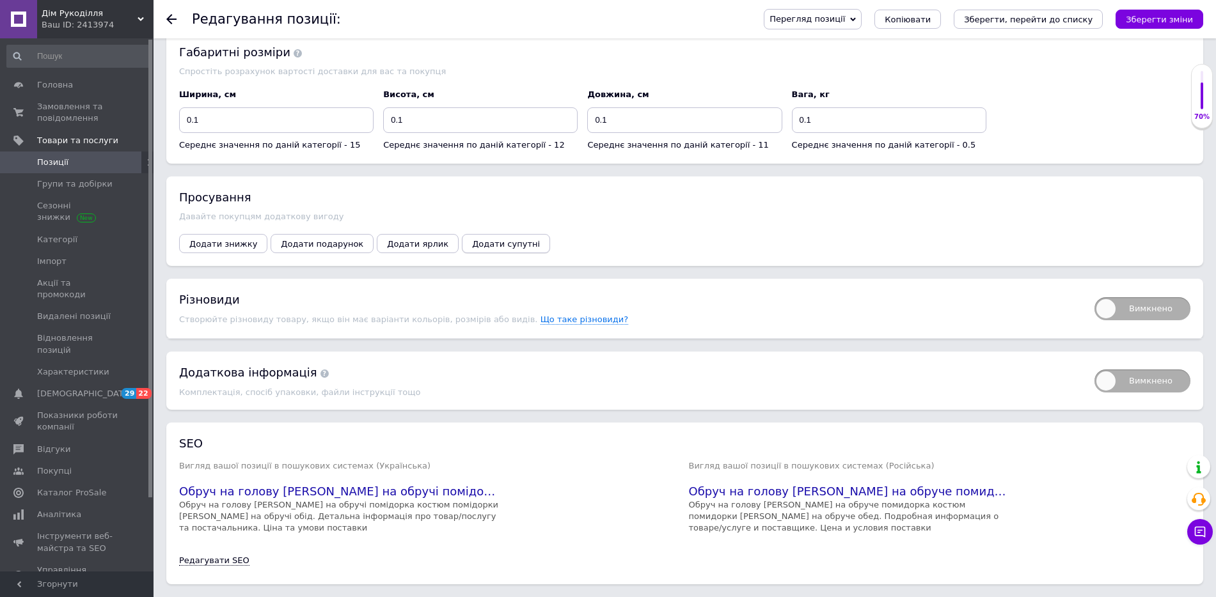
click at [487, 249] on span "Додати супутні" at bounding box center [506, 244] width 68 height 10
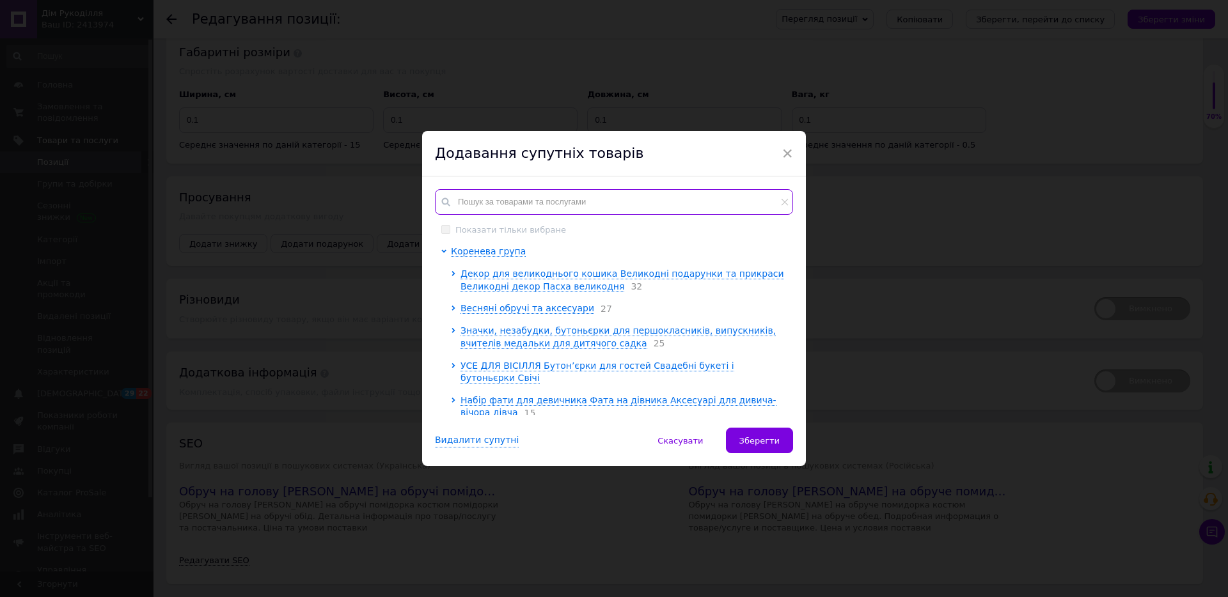
click at [523, 199] on input "text" at bounding box center [614, 202] width 358 height 26
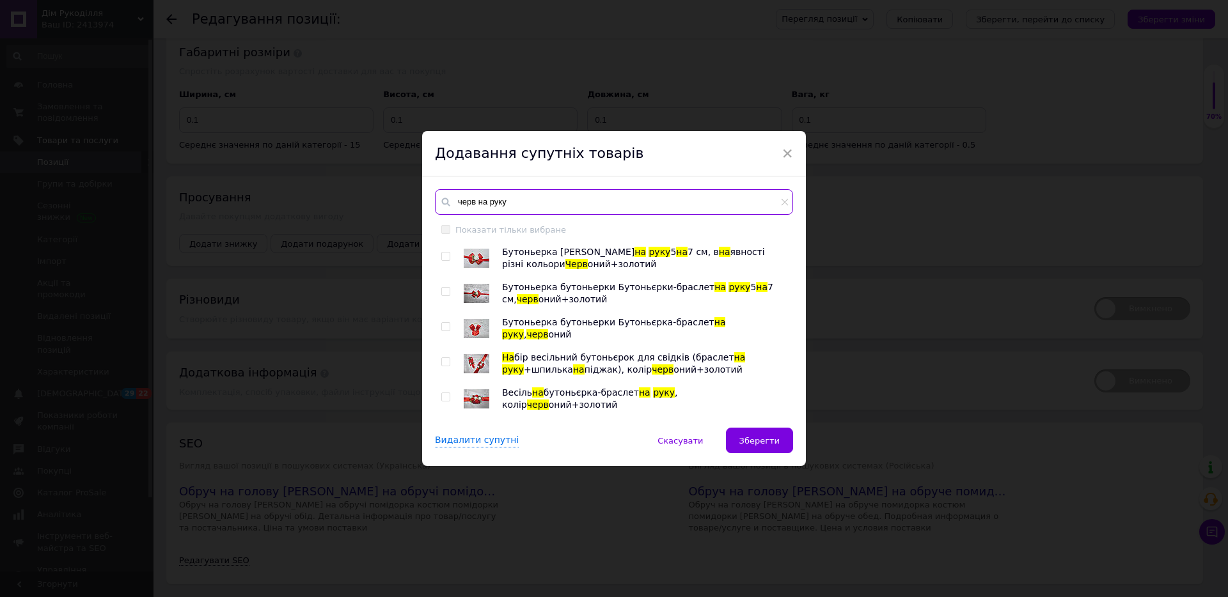
type input "черв на руку"
click at [443, 255] on input "checkbox" at bounding box center [445, 257] width 8 height 8
checkbox input "true"
click at [444, 287] on span at bounding box center [445, 291] width 9 height 9
click at [444, 288] on input "checkbox" at bounding box center [445, 292] width 8 height 8
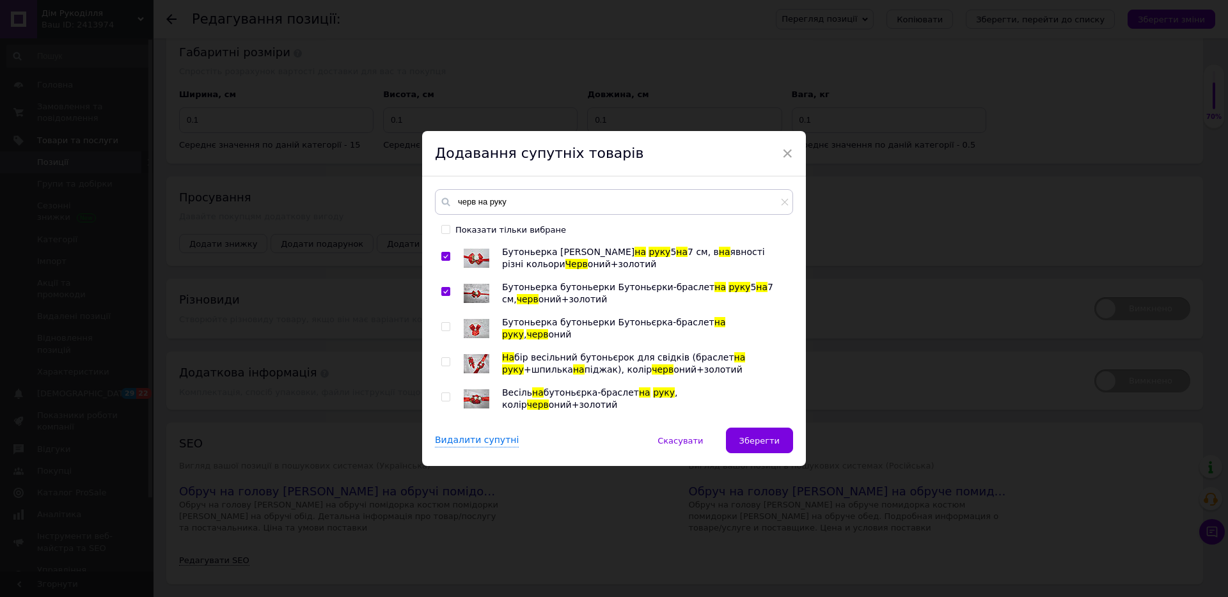
checkbox input "true"
click at [445, 329] on input "checkbox" at bounding box center [445, 327] width 8 height 8
checkbox input "true"
click at [443, 398] on input "checkbox" at bounding box center [445, 397] width 8 height 8
checkbox input "true"
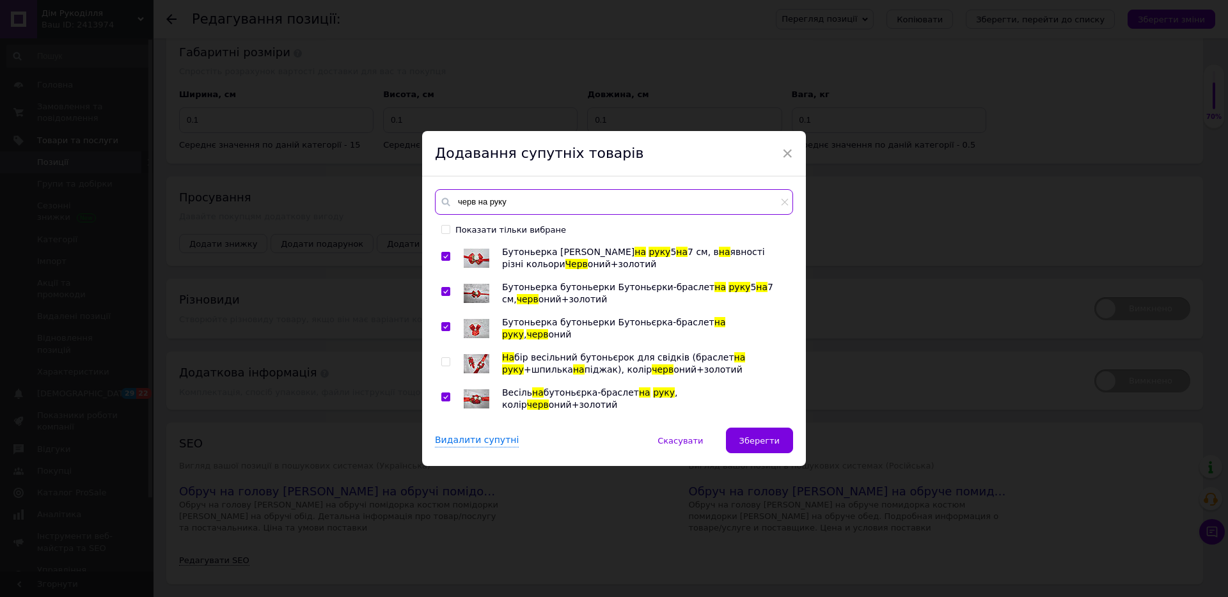
click at [531, 198] on input "черв на руку" at bounding box center [614, 202] width 358 height 26
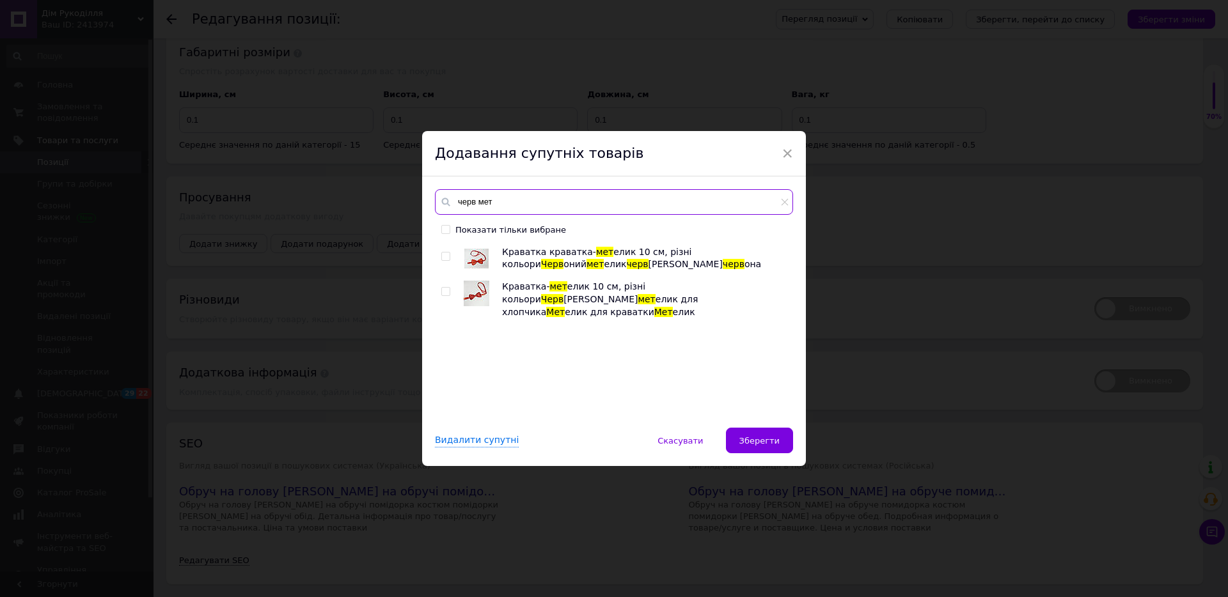
type input "черв мет"
click at [448, 255] on span at bounding box center [445, 256] width 9 height 9
click at [448, 255] on input "checkbox" at bounding box center [445, 257] width 8 height 8
checkbox input "true"
click at [441, 286] on div at bounding box center [447, 300] width 13 height 38
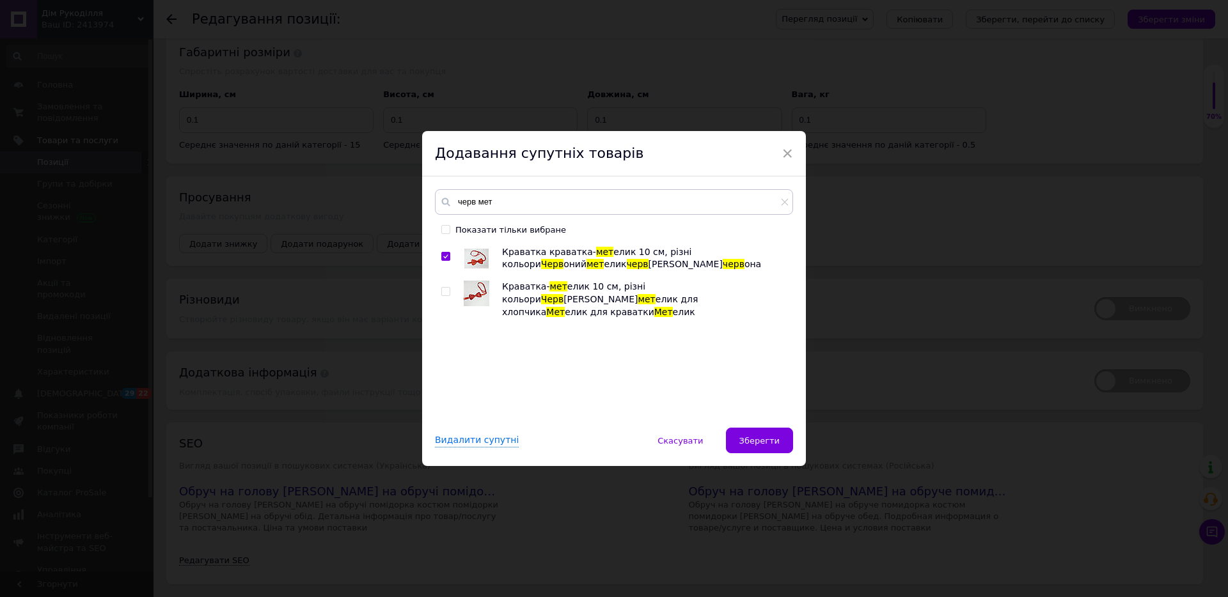
click at [442, 290] on input "checkbox" at bounding box center [445, 292] width 8 height 8
checkbox input "true"
click at [762, 438] on span "Зберегти" at bounding box center [759, 441] width 40 height 10
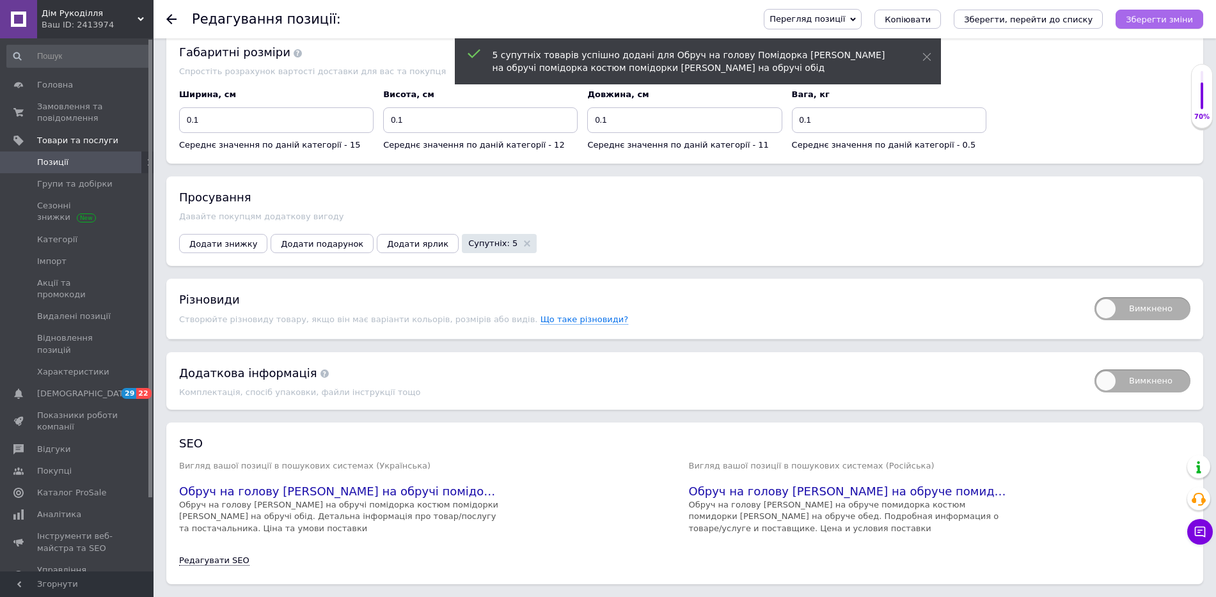
click at [1141, 19] on icon "Зберегти зміни" at bounding box center [1159, 20] width 67 height 10
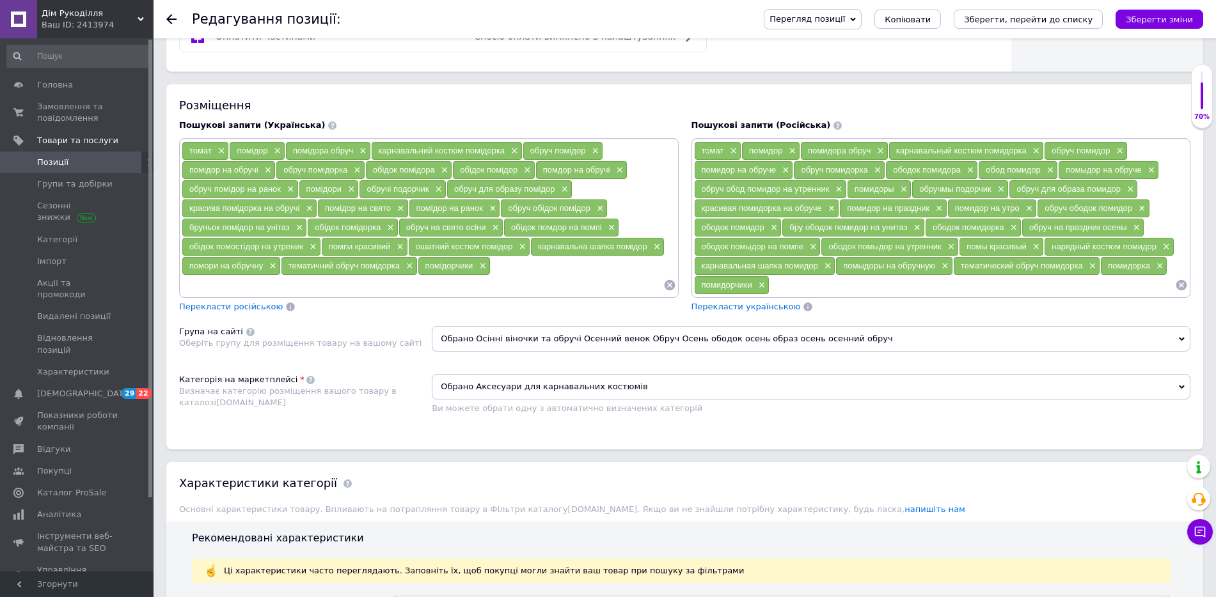
scroll to position [734, 0]
drag, startPoint x: 541, startPoint y: 171, endPoint x: 610, endPoint y: 175, distance: 68.5
click at [610, 175] on div "помдор на обручі ×" at bounding box center [581, 171] width 91 height 18
copy span "помдор на обручі"
click at [620, 175] on span "×" at bounding box center [618, 171] width 10 height 11
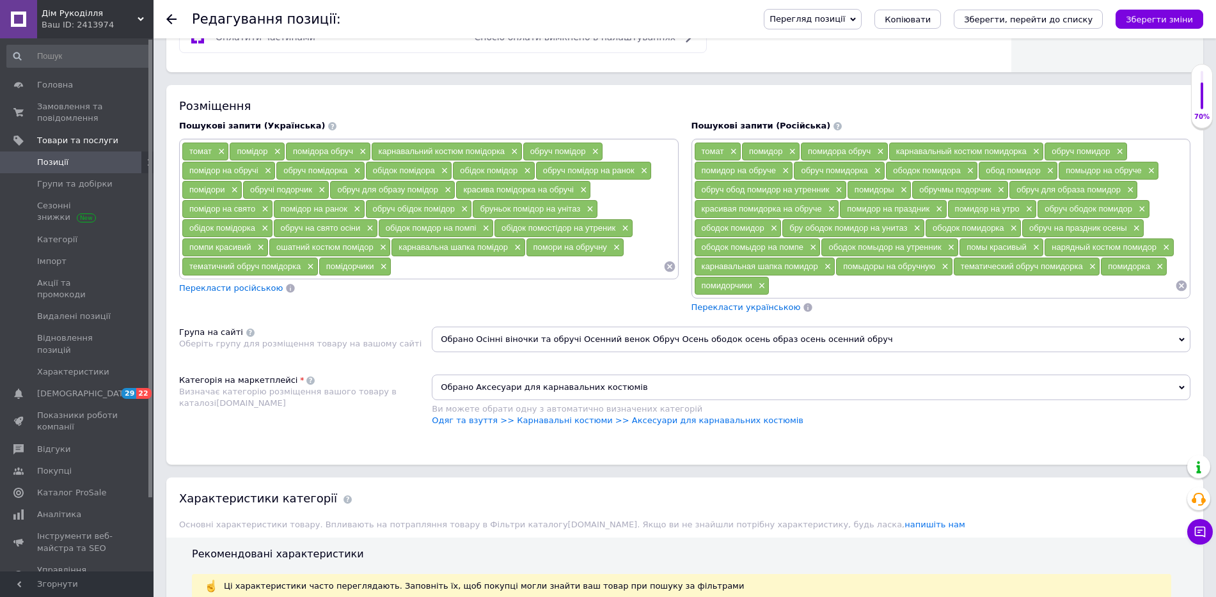
drag, startPoint x: 424, startPoint y: 269, endPoint x: 421, endPoint y: 261, distance: 8.3
click at [421, 261] on input at bounding box center [526, 266] width 271 height 19
paste input "помдор на обручі"
click at [415, 267] on input "помдор на обручі" at bounding box center [526, 266] width 271 height 19
type input "помідор на обручі"
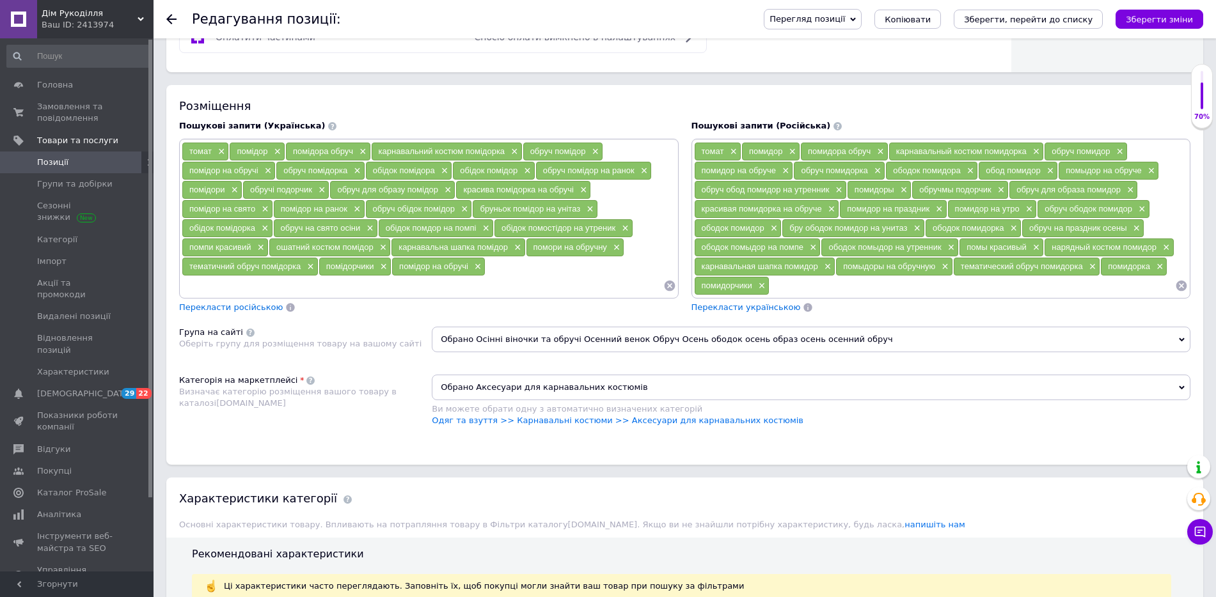
drag, startPoint x: 249, startPoint y: 194, endPoint x: 313, endPoint y: 187, distance: 64.4
click at [313, 187] on div "обручі подорчик ×" at bounding box center [286, 190] width 86 height 18
copy span "обручі подорчик"
click at [321, 190] on span "×" at bounding box center [320, 190] width 10 height 11
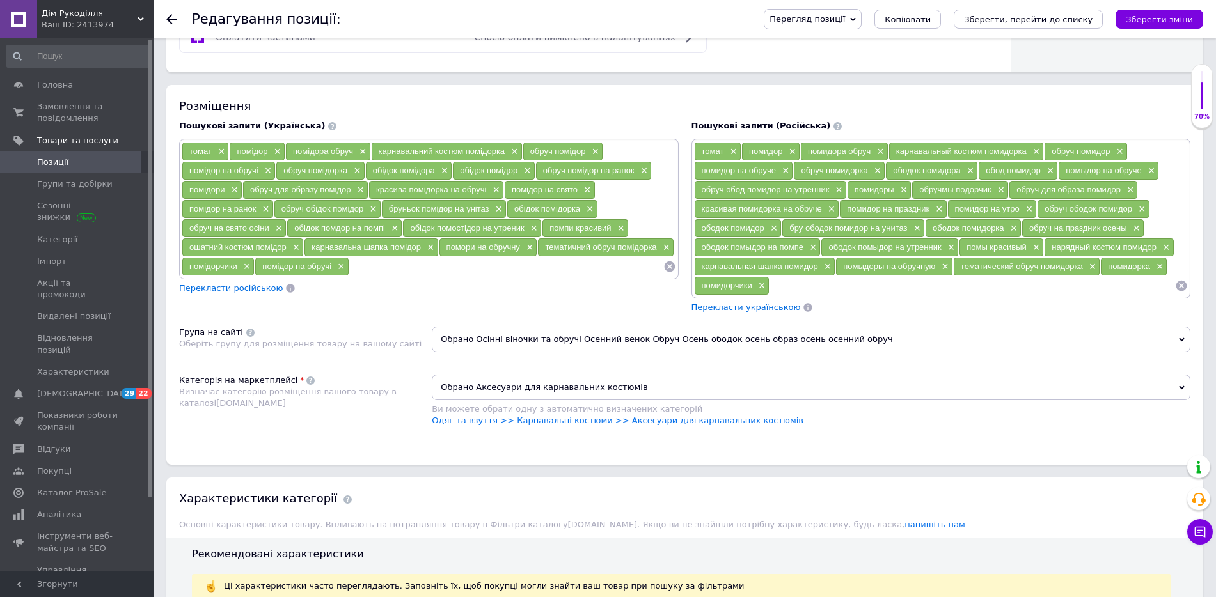
click at [411, 270] on input at bounding box center [506, 266] width 314 height 19
paste input "обручі подорчик"
click at [381, 272] on input "обручі подорчик" at bounding box center [506, 266] width 314 height 19
type input "обруч помідорчик"
click at [497, 213] on span "×" at bounding box center [498, 209] width 10 height 11
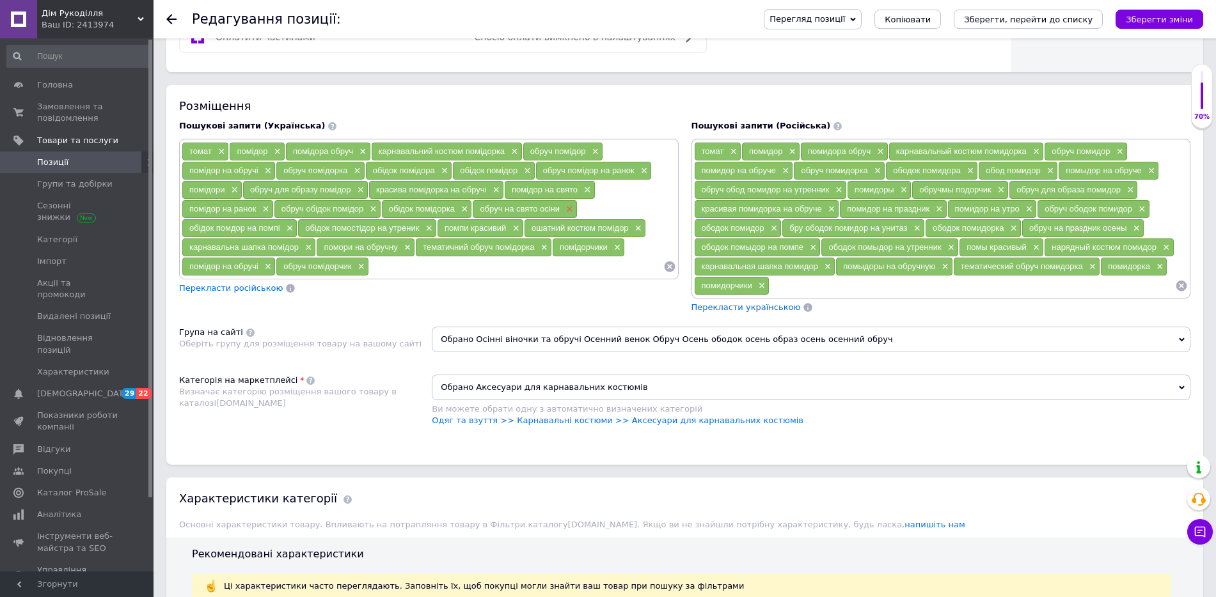
click at [572, 214] on span "×" at bounding box center [568, 209] width 10 height 11
click at [578, 212] on span "×" at bounding box center [579, 209] width 10 height 11
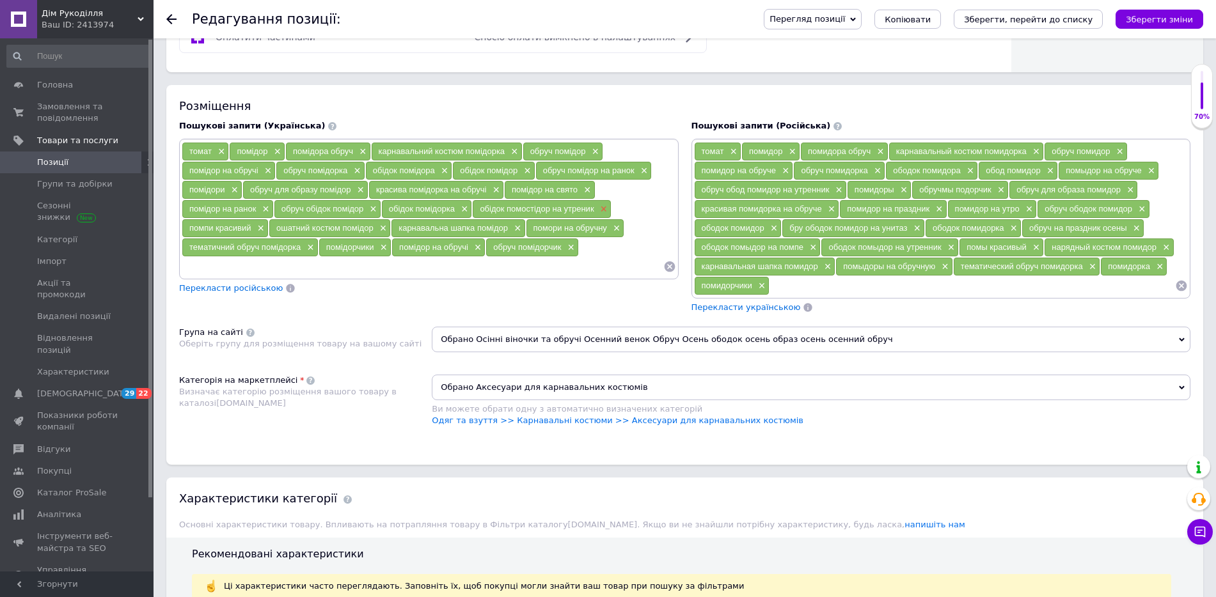
click at [604, 206] on span "×" at bounding box center [602, 209] width 10 height 11
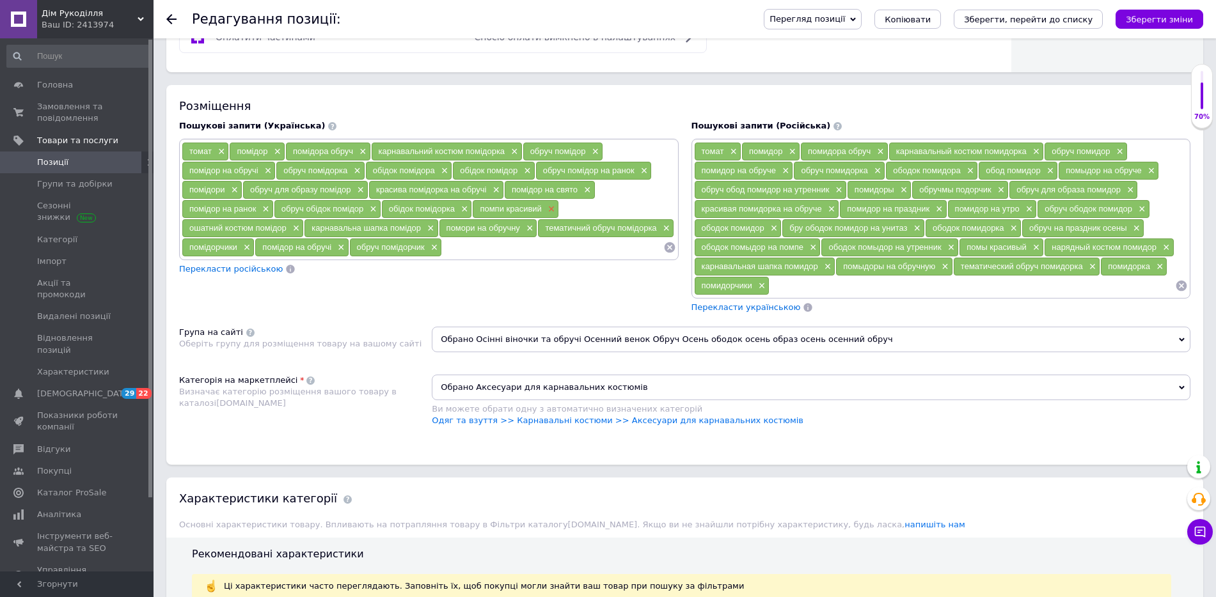
click at [551, 210] on span "×" at bounding box center [550, 209] width 10 height 11
drag, startPoint x: 319, startPoint y: 228, endPoint x: 398, endPoint y: 232, distance: 79.4
click at [398, 232] on div "помори на обручну ×" at bounding box center [366, 228] width 98 height 18
copy span "помори на обручну"
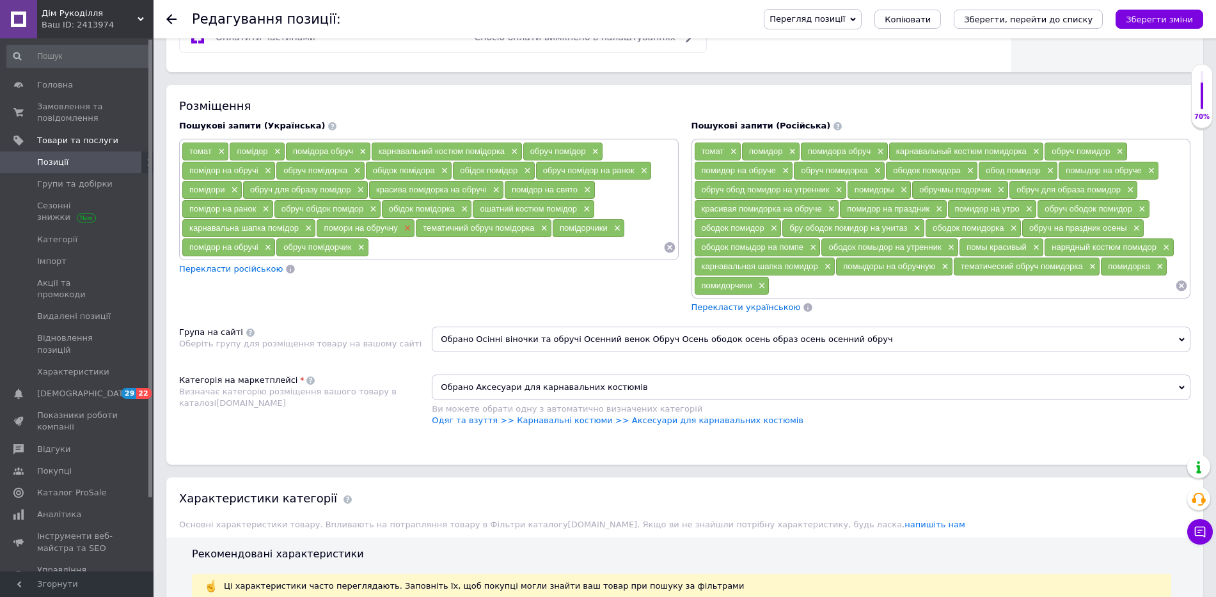
click at [409, 230] on span "×" at bounding box center [406, 228] width 10 height 11
click at [347, 246] on input at bounding box center [469, 247] width 388 height 19
paste input "помори на обручну"
click at [303, 249] on input "помори на обручну" at bounding box center [469, 247] width 388 height 19
click at [379, 250] on input "помідор на обручну" at bounding box center [469, 247] width 388 height 19
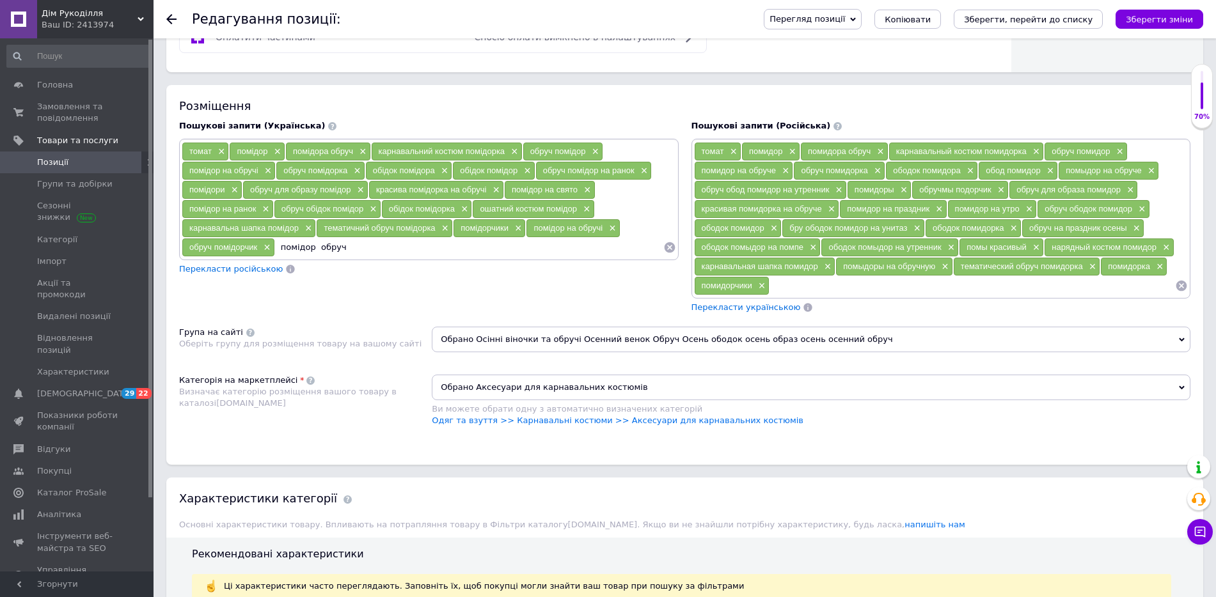
type input "помідор обруч"
click at [1169, 18] on icon "Зберегти зміни" at bounding box center [1159, 20] width 67 height 10
click at [333, 253] on input at bounding box center [462, 247] width 400 height 19
type input "обруч помідор"
type input "обруч помідора"
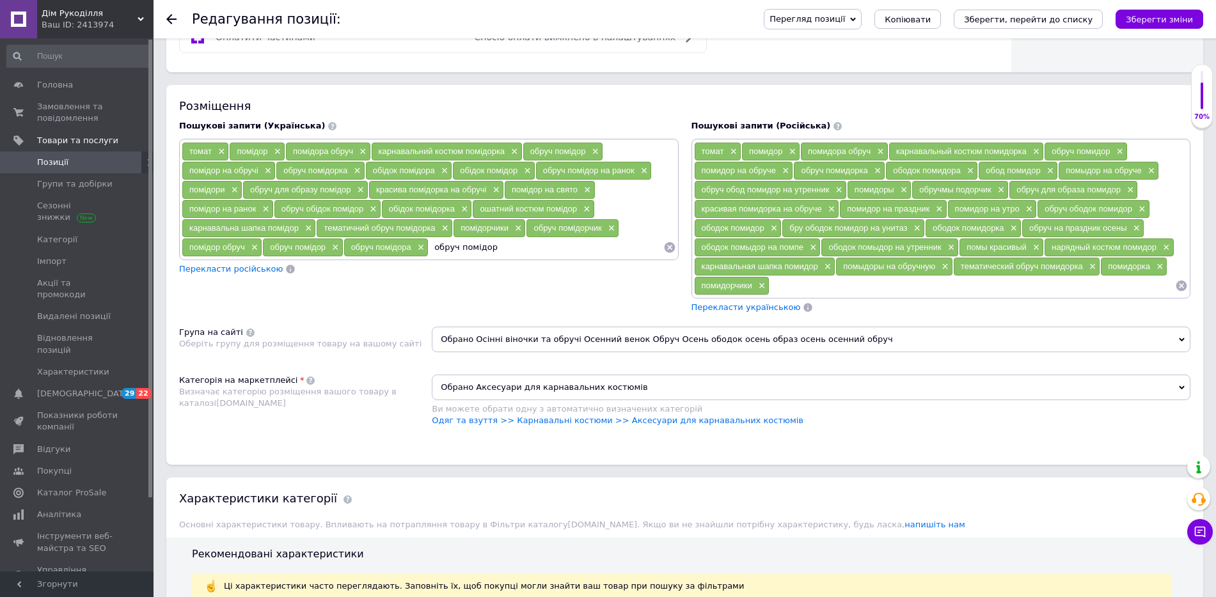
type input "обруч помідори"
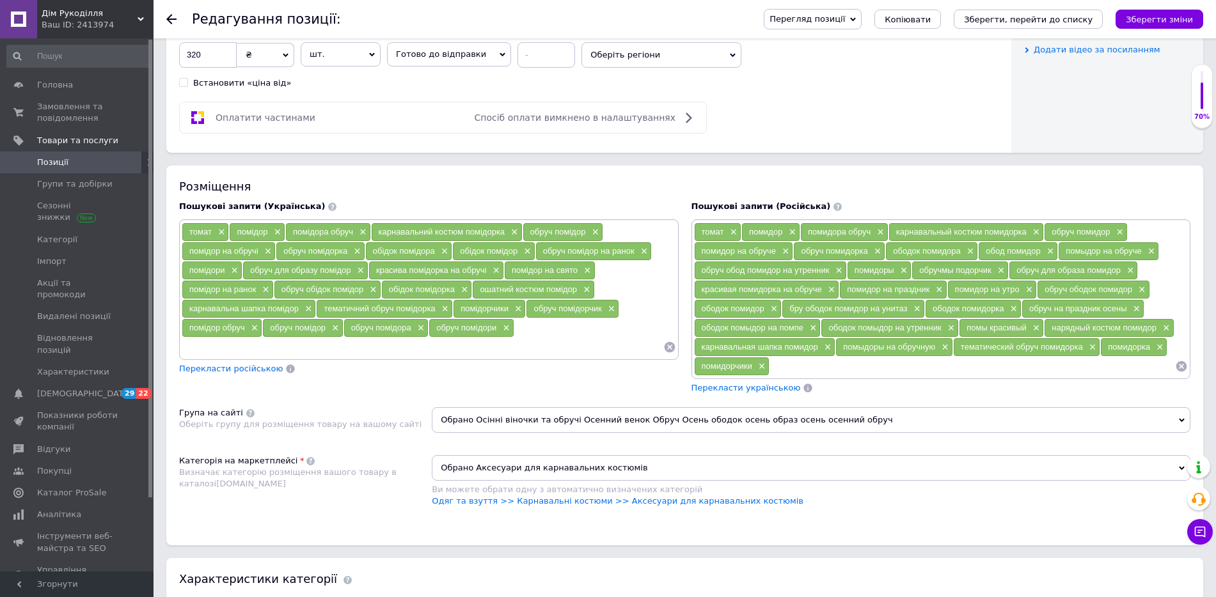
scroll to position [655, 0]
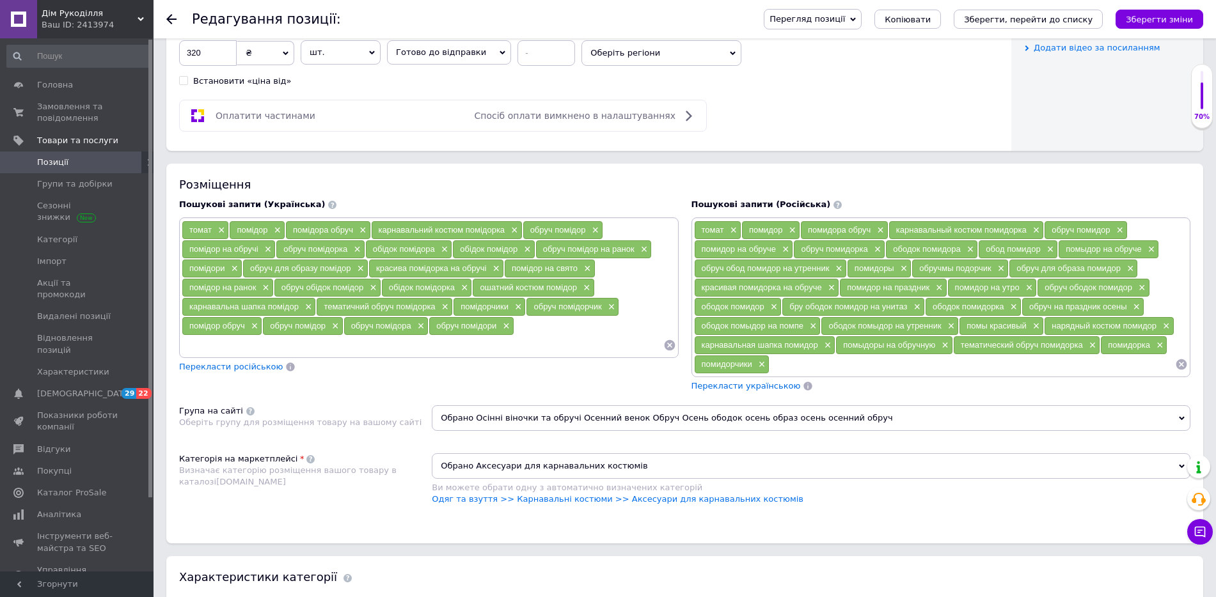
click at [215, 338] on input at bounding box center [423, 345] width 482 height 19
type input "обідок помідор"
type input "Обідок Помідор"
click at [1135, 15] on icon "Зберегти зміни" at bounding box center [1159, 20] width 67 height 10
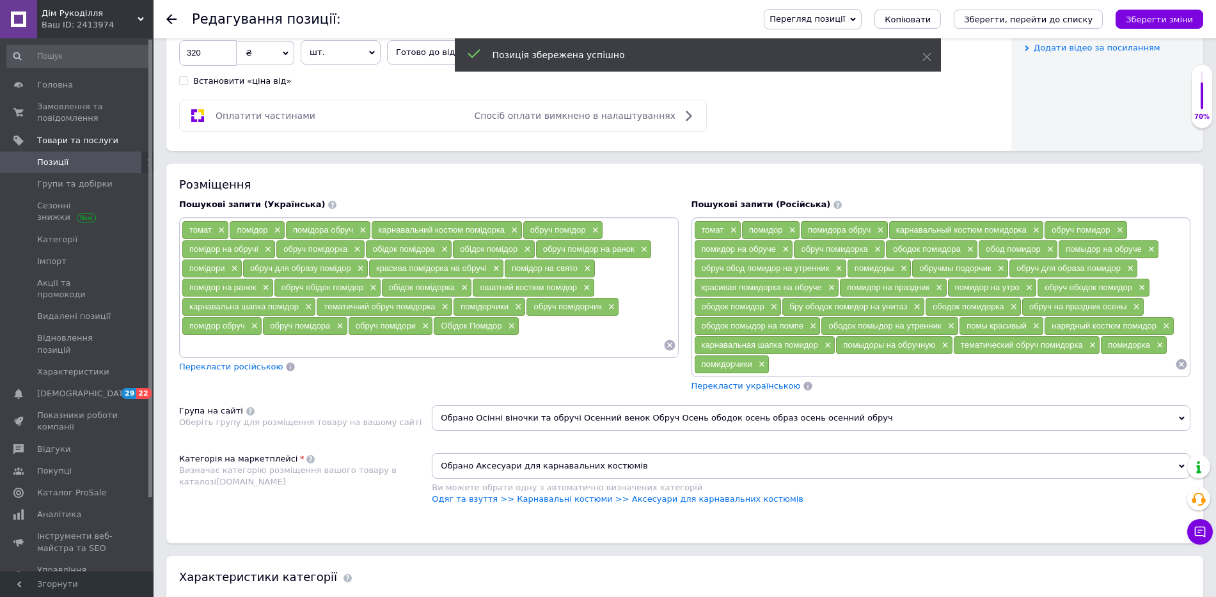
click at [677, 60] on div "Позиція збережена успішно" at bounding box center [698, 56] width 486 height 36
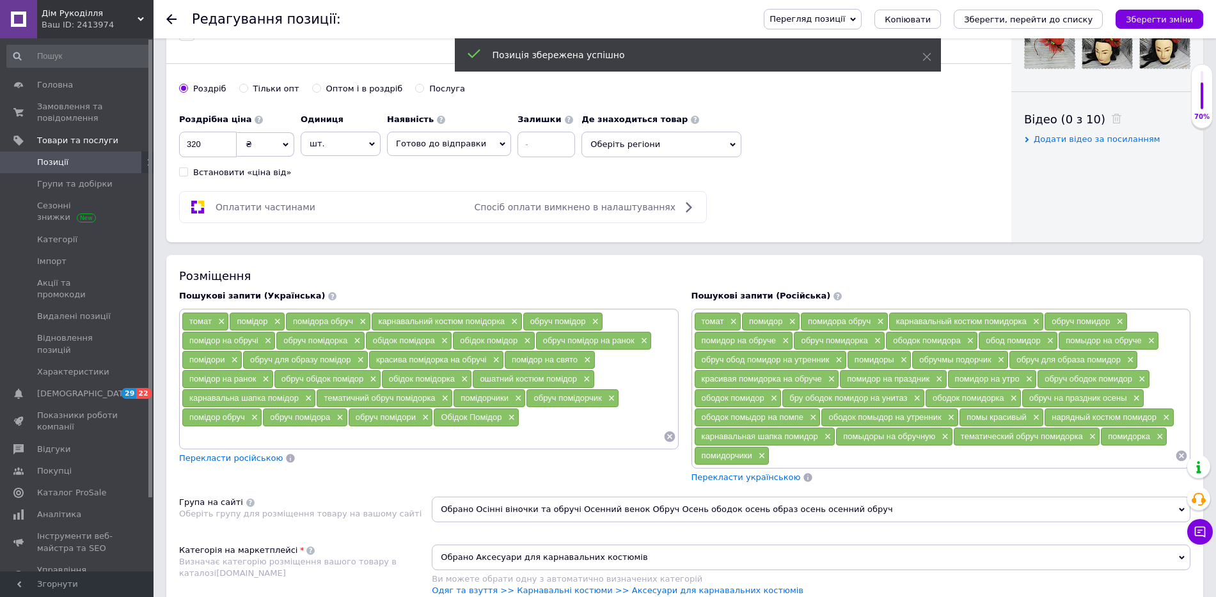
click at [716, 150] on span "Оберіть регіони" at bounding box center [661, 145] width 160 height 26
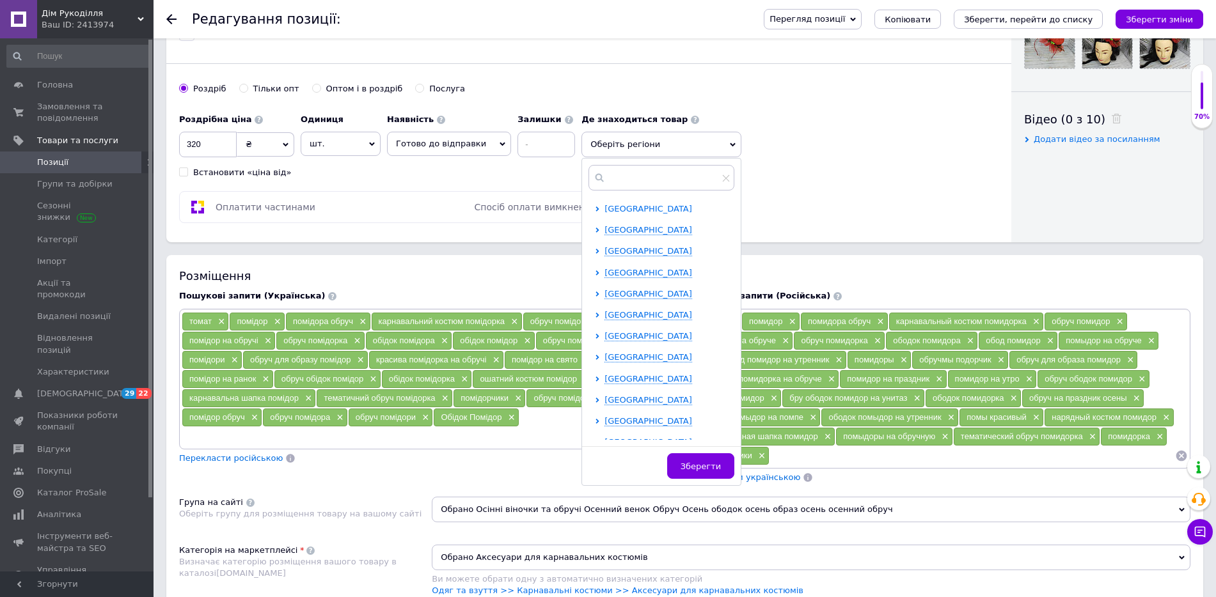
click at [619, 209] on span "[GEOGRAPHIC_DATA]" at bounding box center [648, 209] width 88 height 10
click at [604, 228] on input "checkbox" at bounding box center [608, 229] width 8 height 8
checkbox input "true"
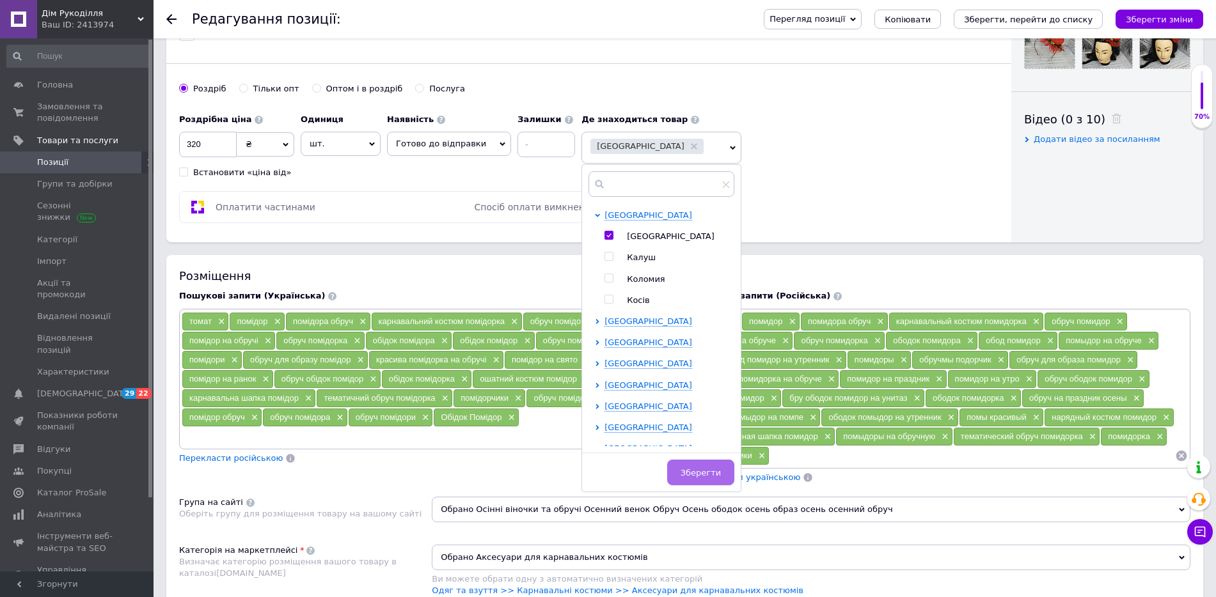
click at [704, 470] on span "Зберегти" at bounding box center [701, 473] width 40 height 10
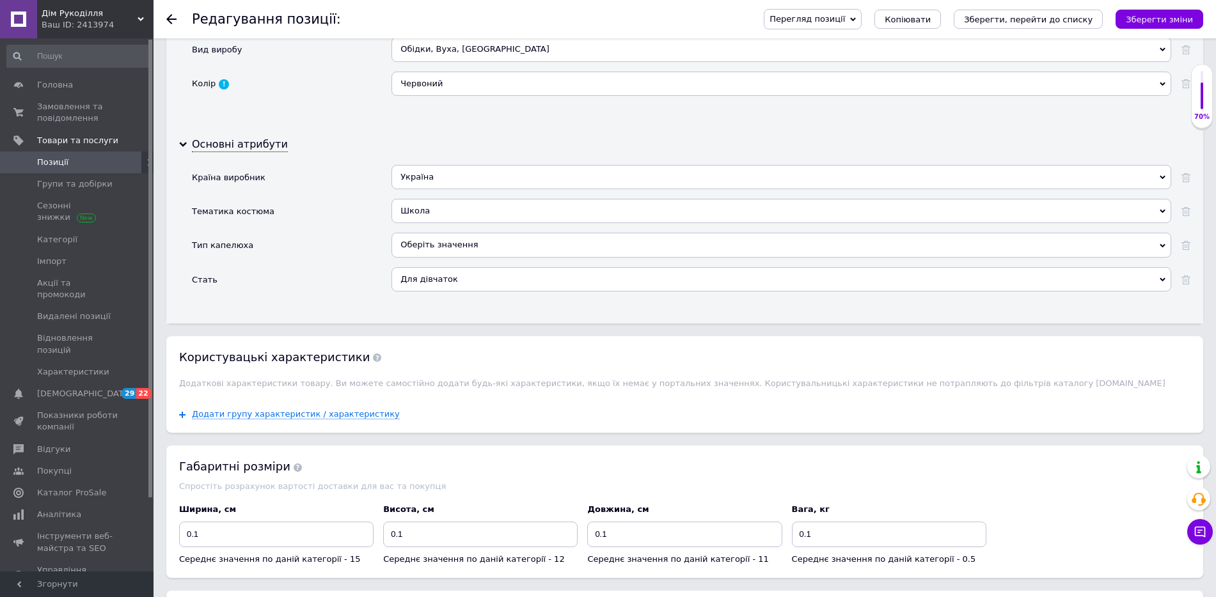
scroll to position [1343, 0]
click at [1185, 249] on use at bounding box center [1185, 245] width 9 height 9
click at [1183, 244] on use at bounding box center [1185, 245] width 9 height 9
click at [1185, 244] on use at bounding box center [1185, 245] width 9 height 9
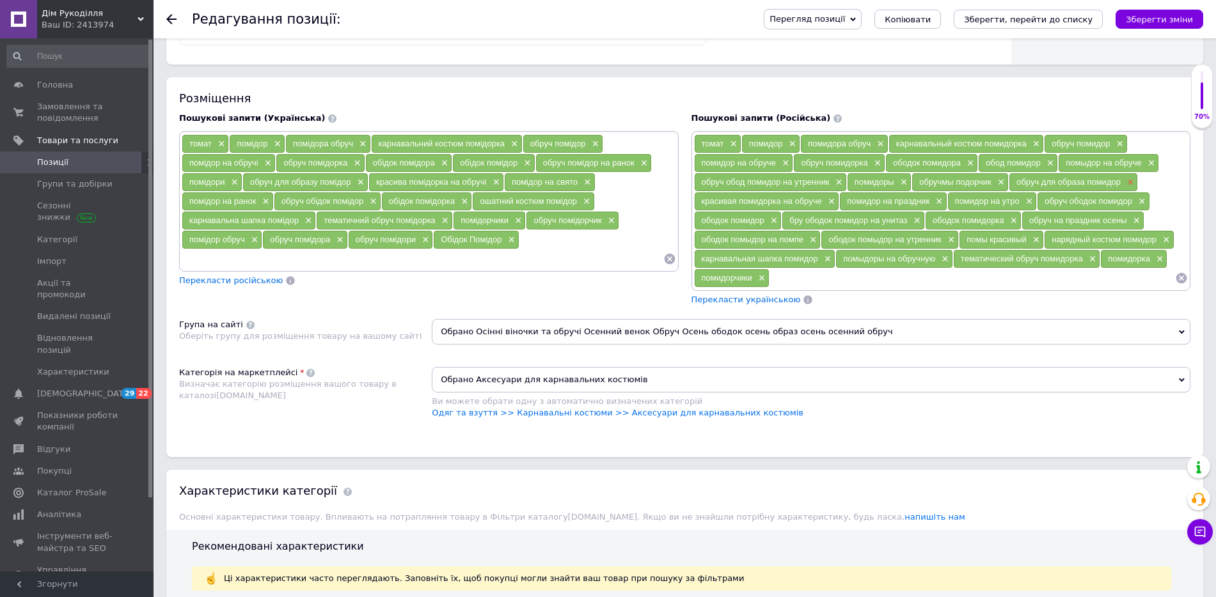
scroll to position [729, 0]
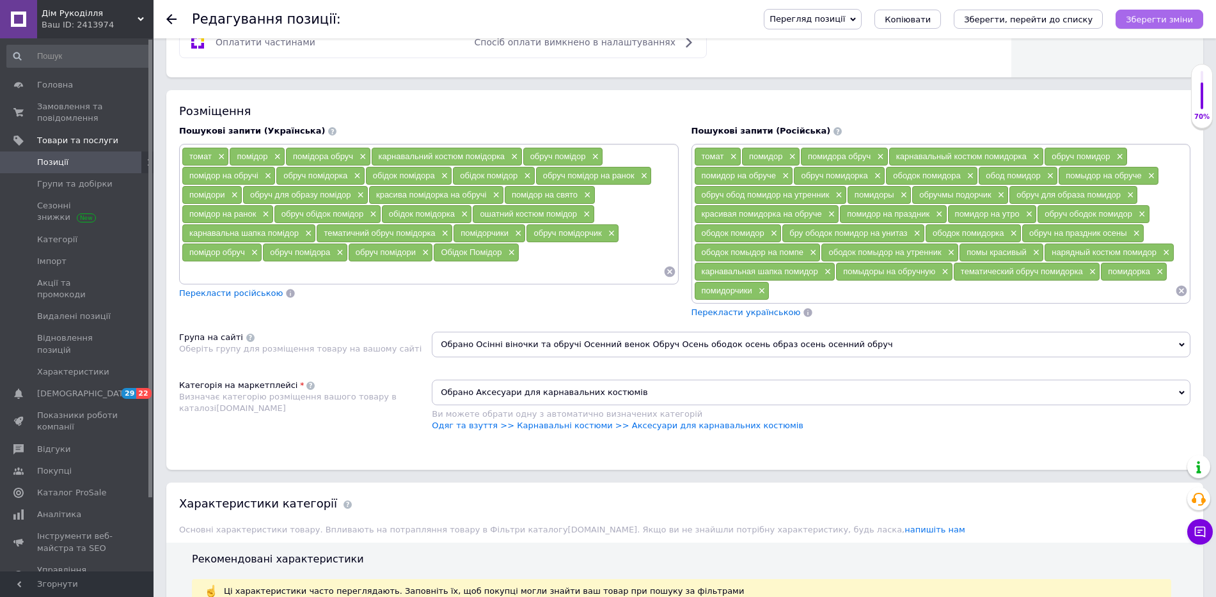
click at [1165, 20] on icon "Зберегти зміни" at bounding box center [1159, 20] width 67 height 10
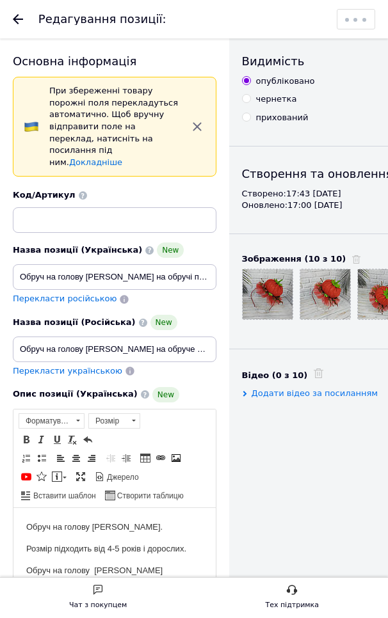
scroll to position [0, 0]
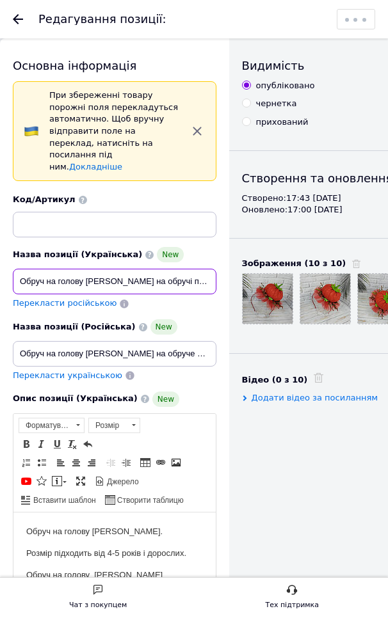
click at [139, 283] on input "Обруч на голову [PERSON_NAME] на обручі помідорка костюм помідорки [PERSON_NAME…" at bounding box center [114, 282] width 203 height 26
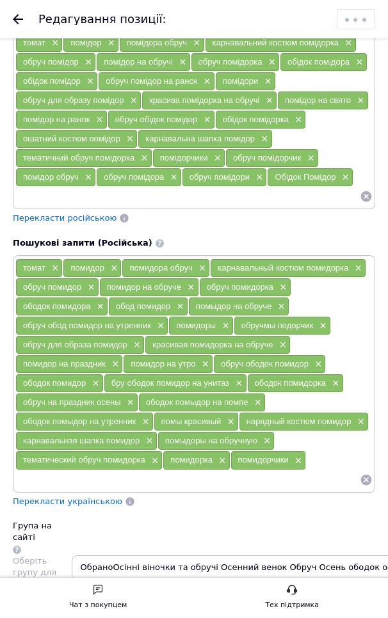
scroll to position [1641, 0]
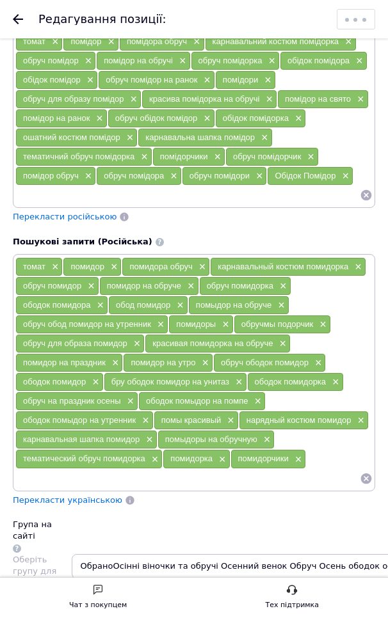
type input "Обруч на голову [PERSON_NAME] [PERSON_NAME] на обручі помідорка костюм помідорк…"
click at [34, 193] on input at bounding box center [187, 195] width 344 height 19
type input "Карнавальний костюм Помідор"
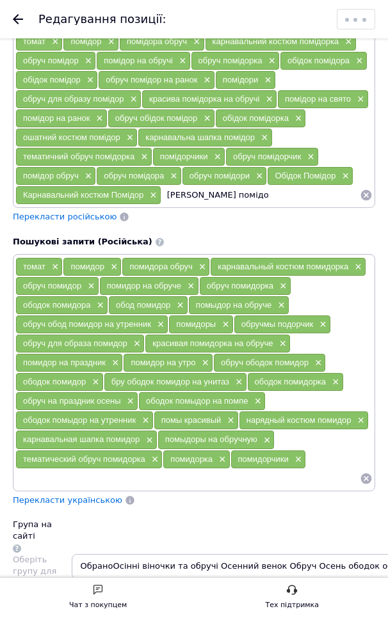
type input "[PERSON_NAME] помідор"
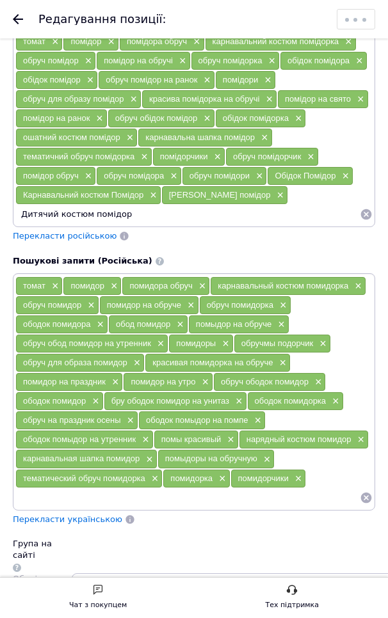
type input "Дитячий костюм помідора"
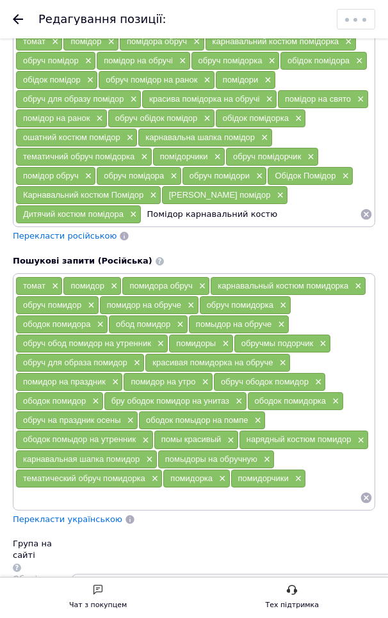
type input "Помідор карнавальний костюм"
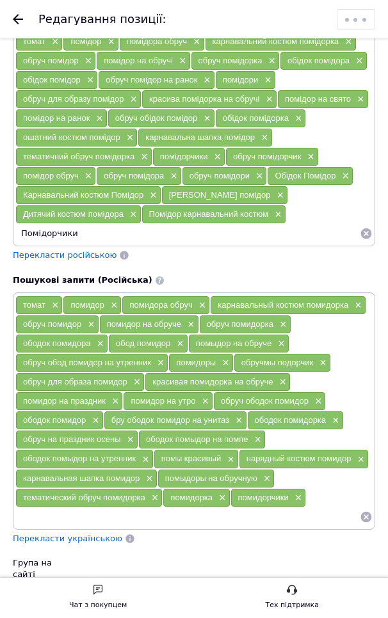
type input "Помідорчики"
click at [86, 237] on input "Помідорчики" at bounding box center [187, 233] width 344 height 19
type input "Карнавальна шапка помідор"
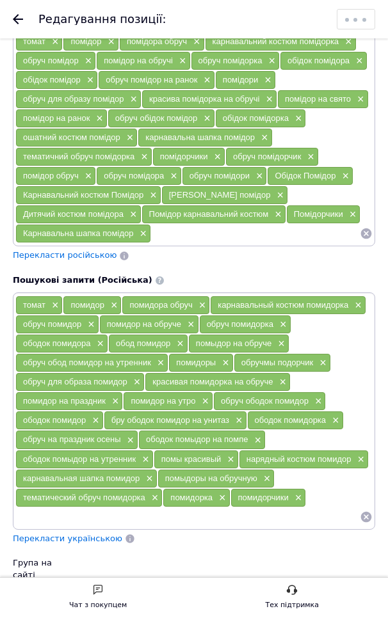
click at [343, 17] on select "Зберегти зміни Зберегти, перейти до списку Копіювати Додати подарунок Додати зн…" at bounding box center [355, 19] width 37 height 19
select select "saveProduct"
click at [337, 10] on select "Зберегти зміни Зберегти, перейти до списку Копіювати Додати подарунок Додати зн…" at bounding box center [355, 19] width 37 height 19
click at [351, 14] on select "Зберегти зміни Зберегти, перейти до списку Копіювати Додати подарунок Додати зн…" at bounding box center [355, 19] width 37 height 19
select select "saveProduct"
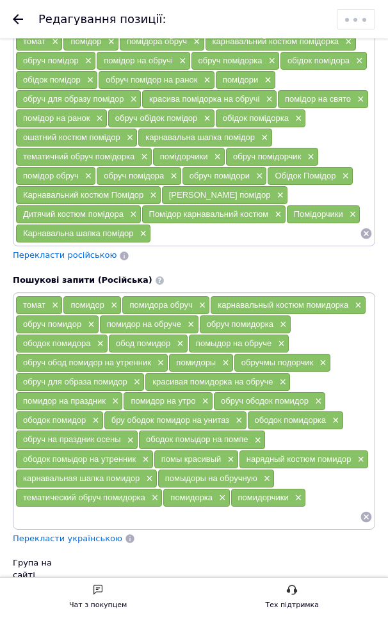
click at [337, 10] on select "Зберегти зміни Зберегти, перейти до списку Копіювати Додати подарунок Додати зн…" at bounding box center [355, 19] width 37 height 19
select select
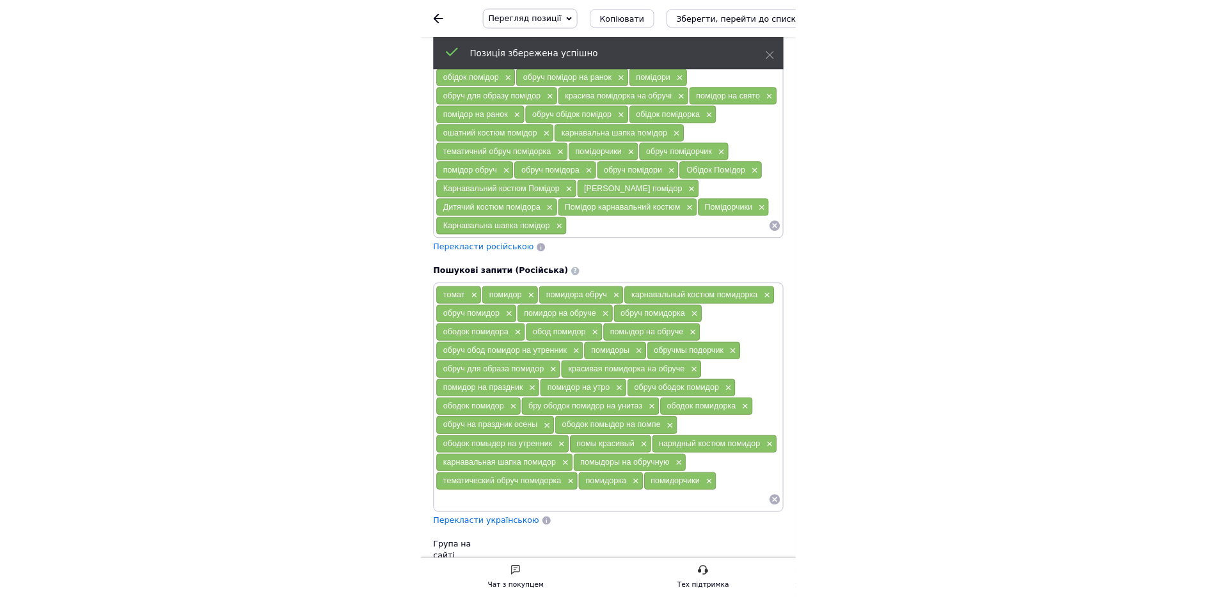
scroll to position [1445, 0]
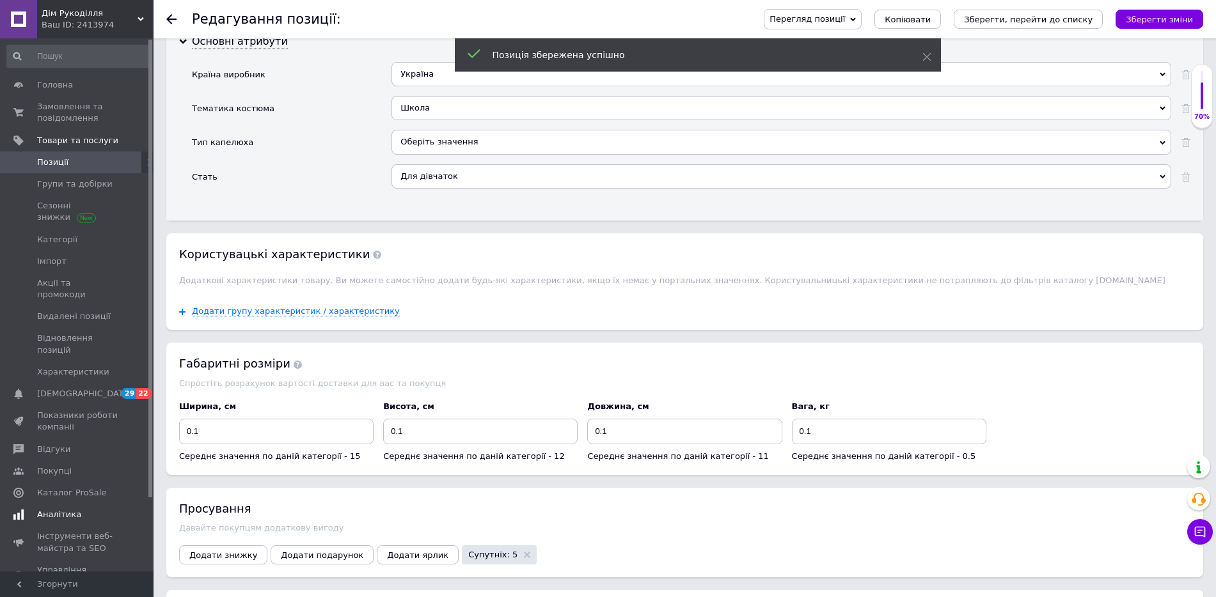
click at [67, 504] on link "Аналітика" at bounding box center [78, 515] width 157 height 22
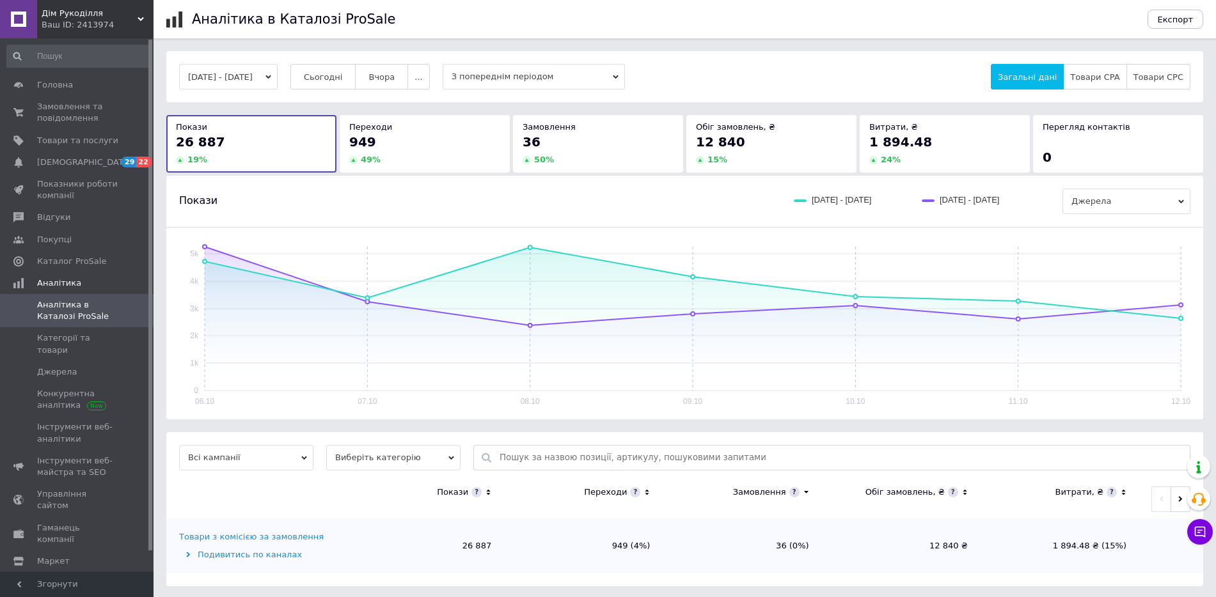
scroll to position [2, 0]
click at [648, 493] on icon at bounding box center [647, 491] width 8 height 11
click at [247, 538] on div "Товари з комісією за замовлення" at bounding box center [251, 536] width 145 height 12
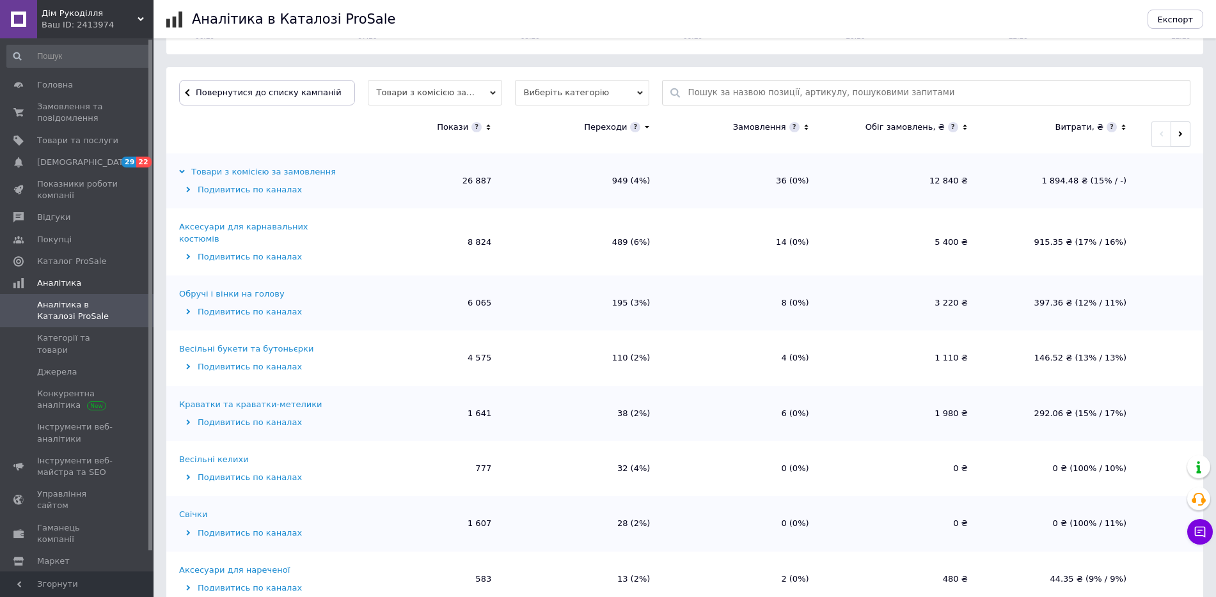
scroll to position [371, 0]
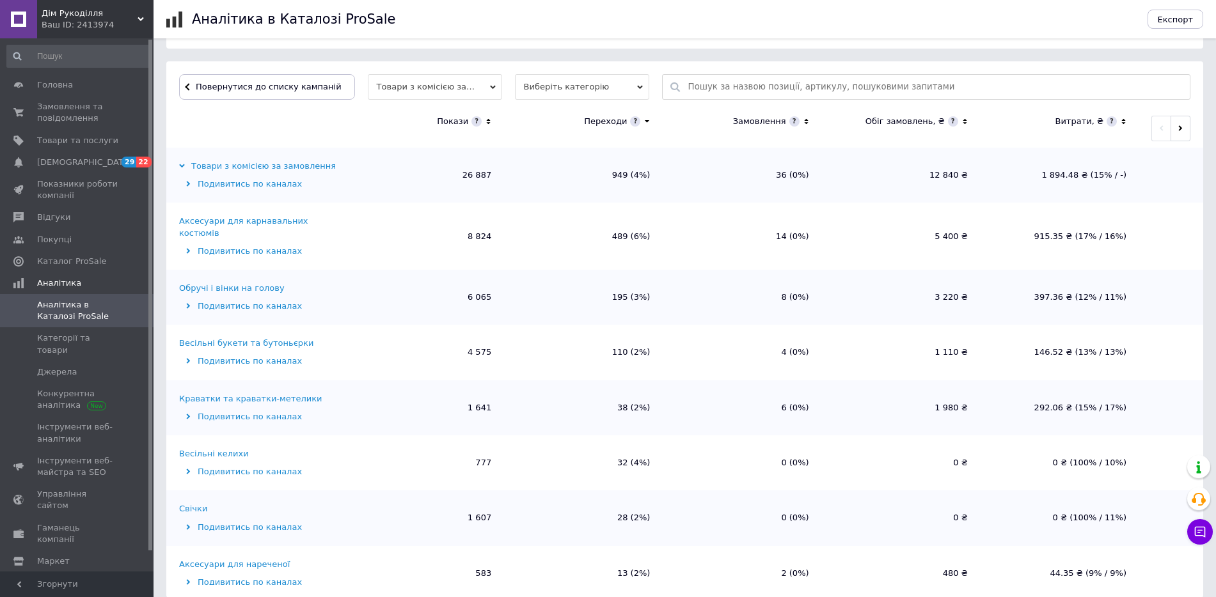
click at [214, 222] on div "Аксесуари для карнавальних костюмів" at bounding box center [260, 227] width 163 height 23
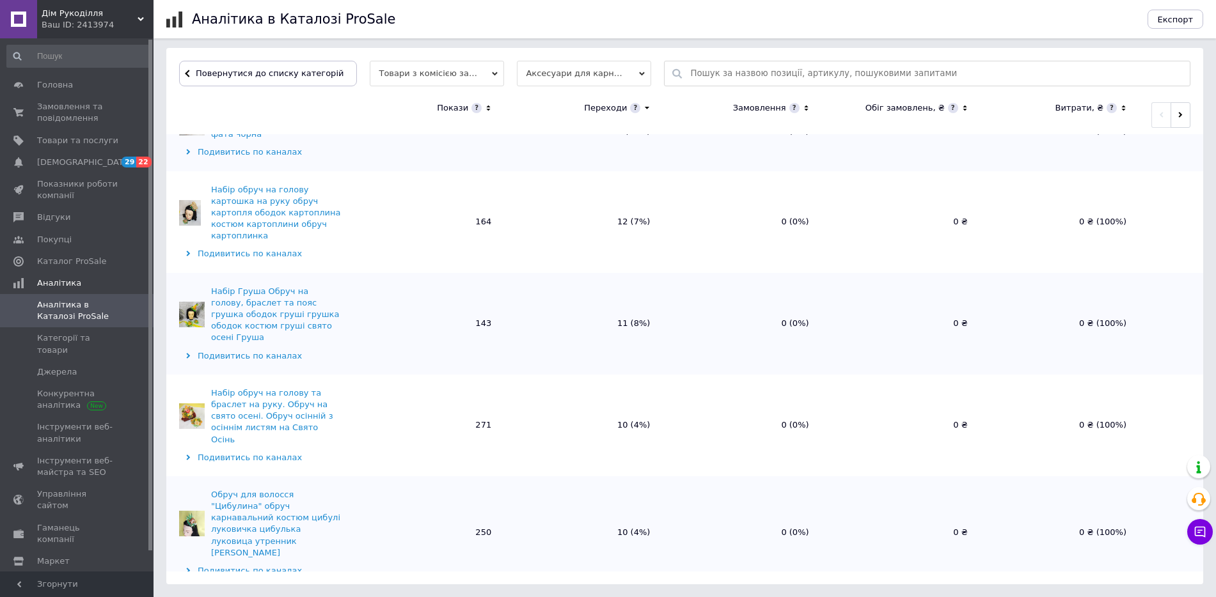
scroll to position [1429, 0]
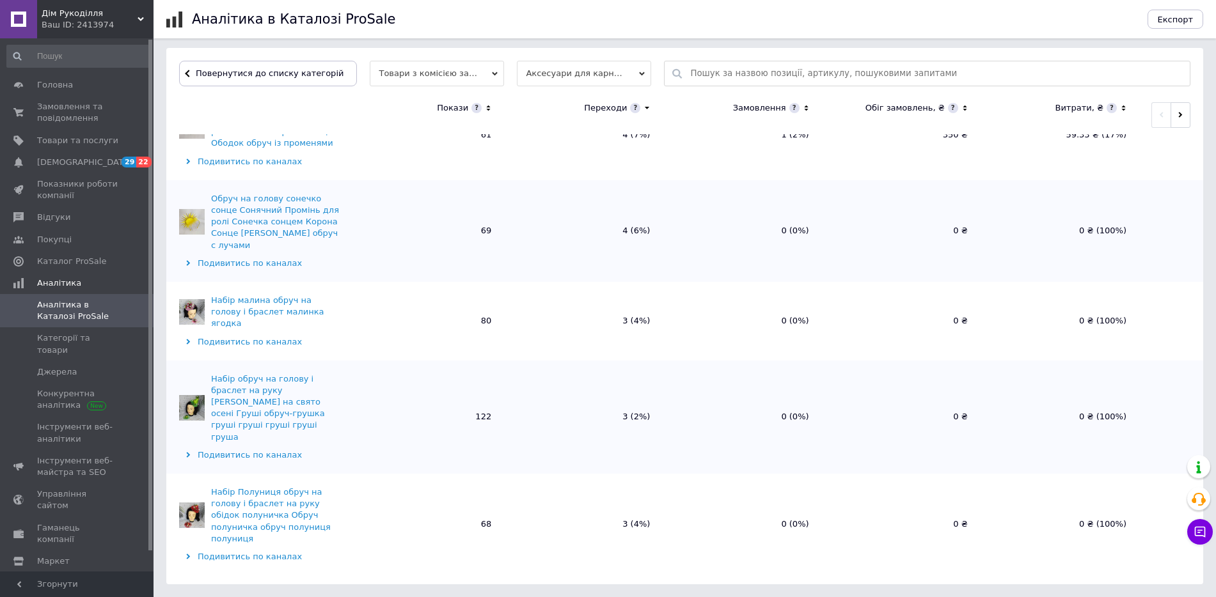
scroll to position [3157, 0]
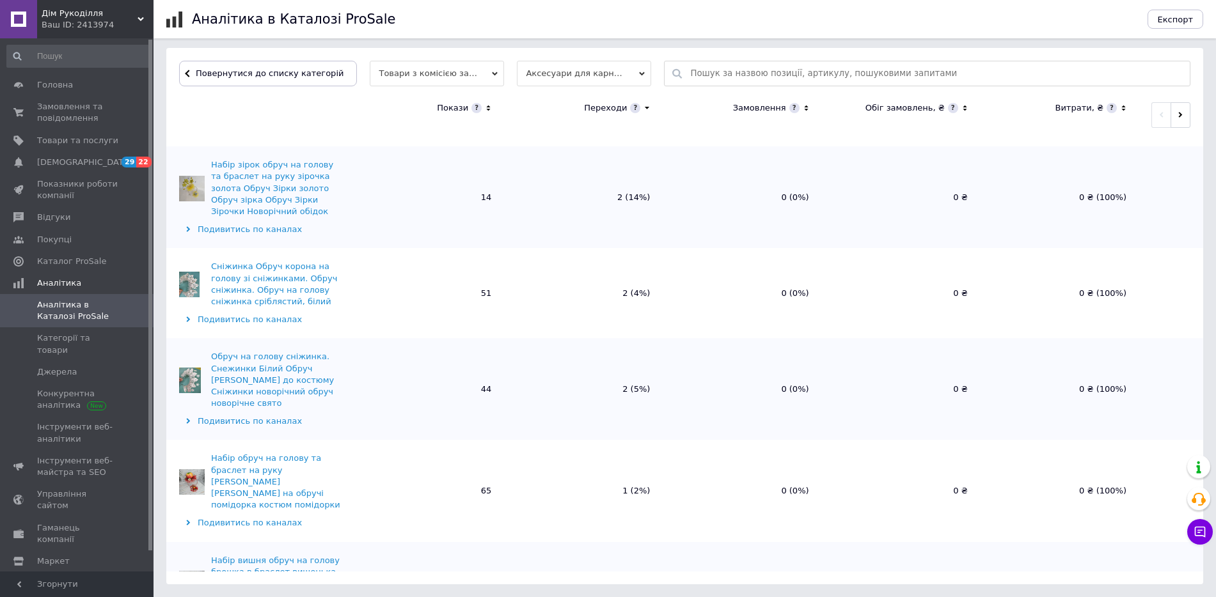
scroll to position [3776, 0]
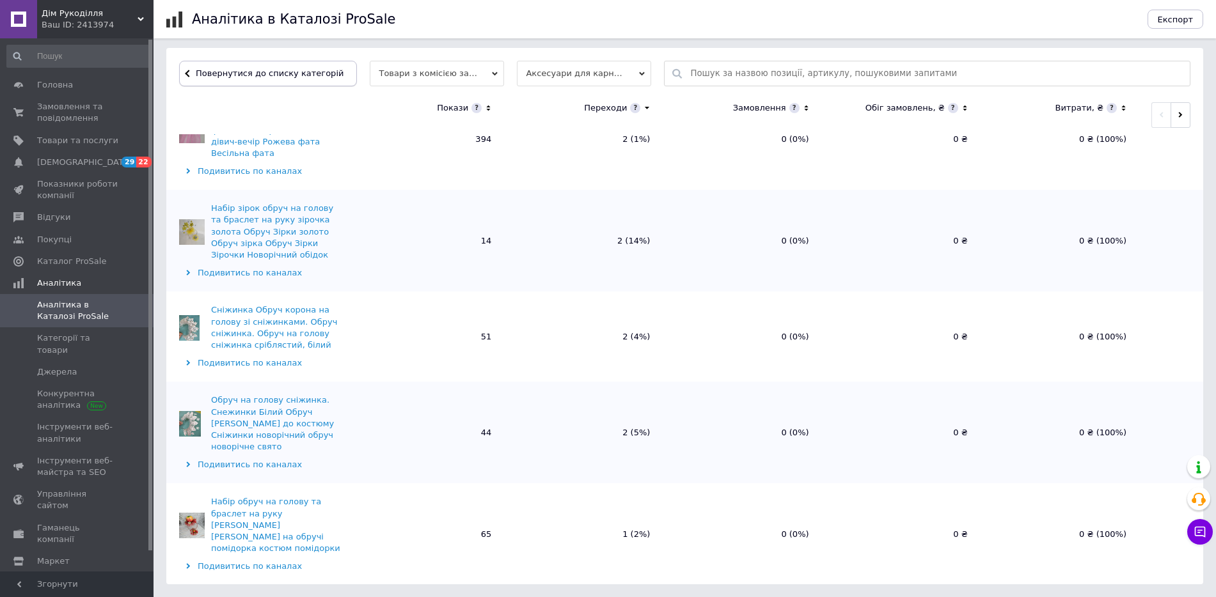
click at [230, 77] on span "Повернутися до списку категорій" at bounding box center [268, 73] width 151 height 10
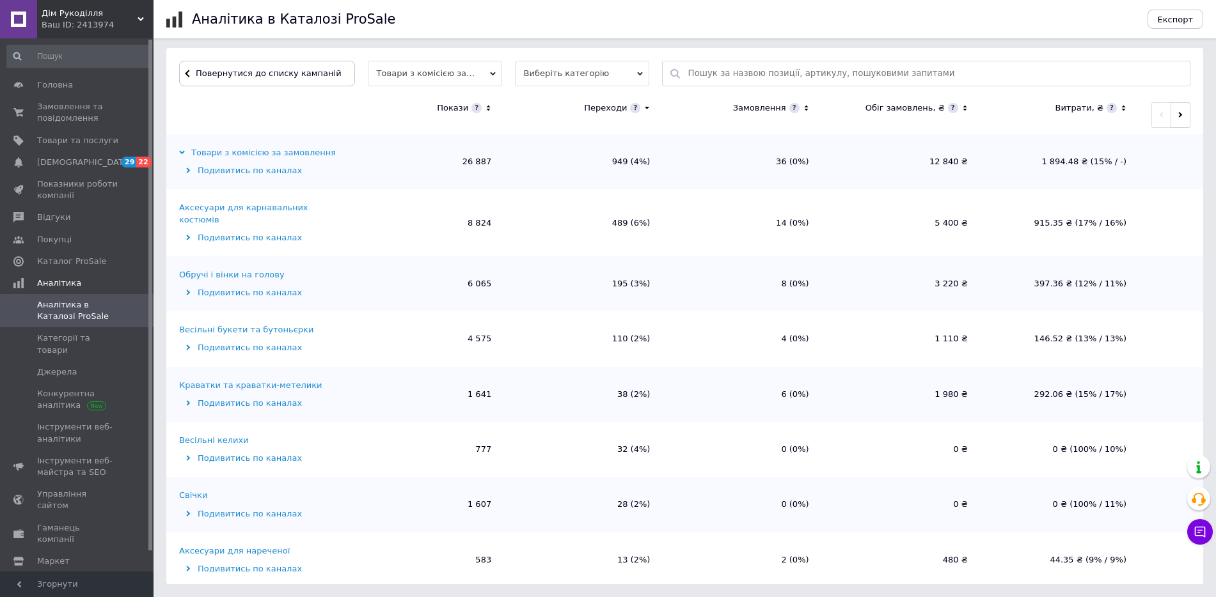
scroll to position [384, 0]
click at [244, 269] on div "Обручі і вінки на голову" at bounding box center [232, 275] width 106 height 12
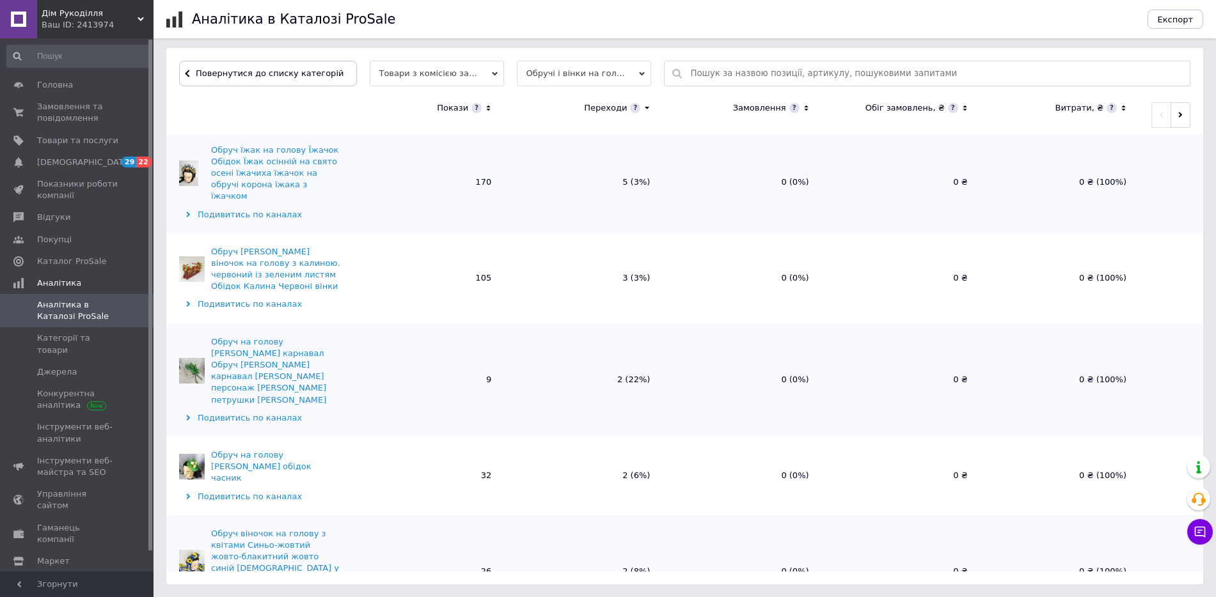
scroll to position [1485, 0]
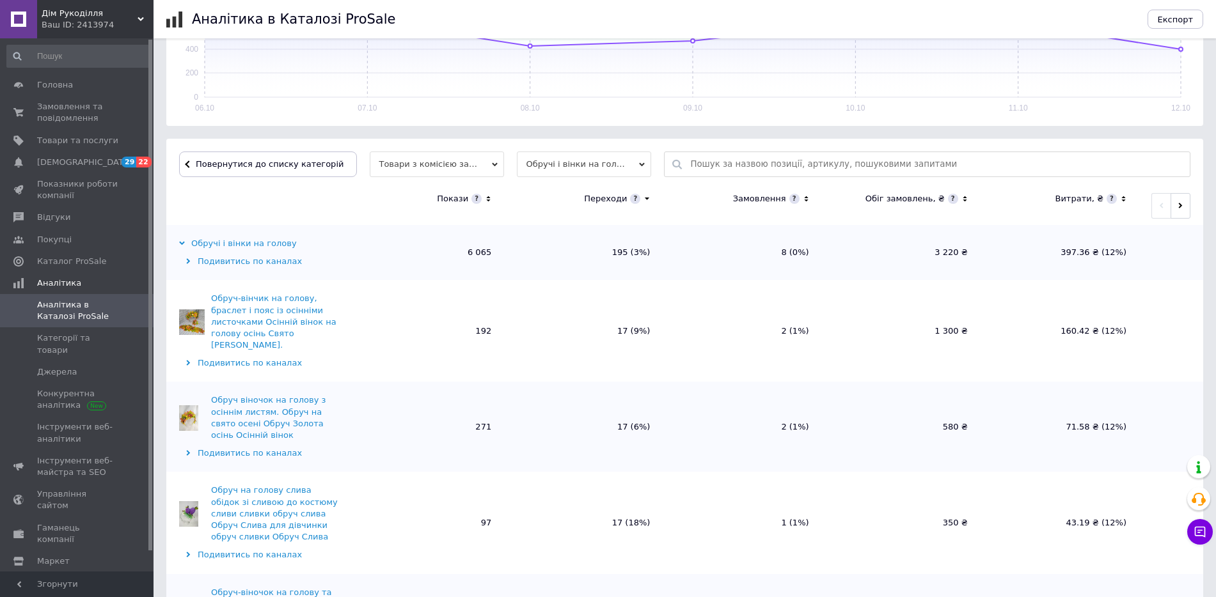
scroll to position [318, 0]
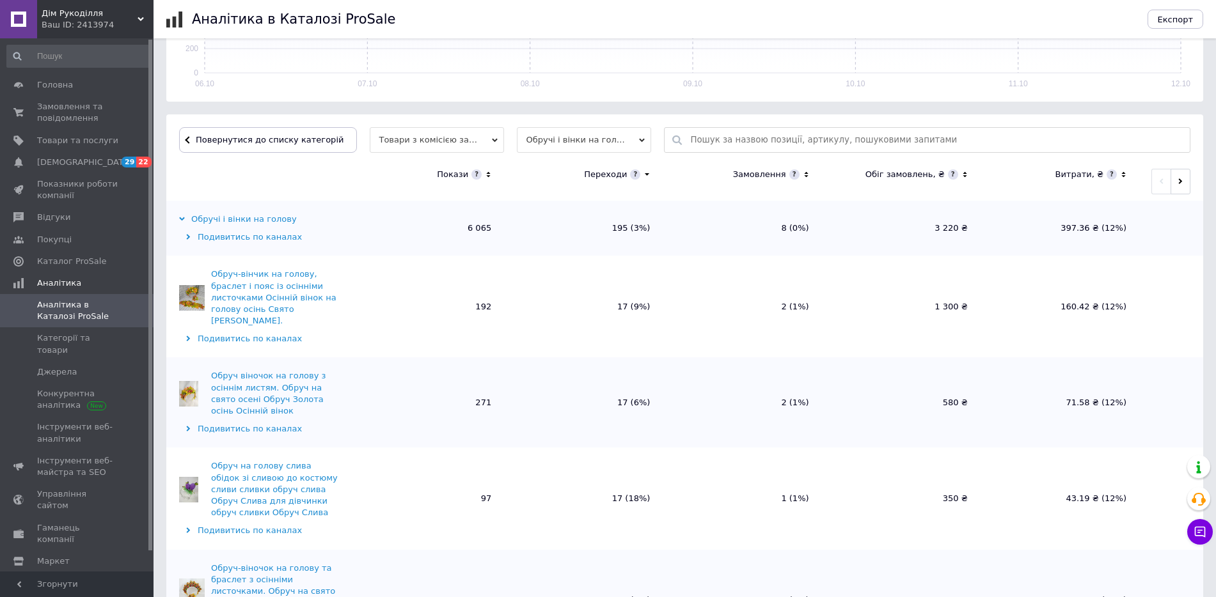
click at [849, 141] on input "text" at bounding box center [936, 140] width 493 height 24
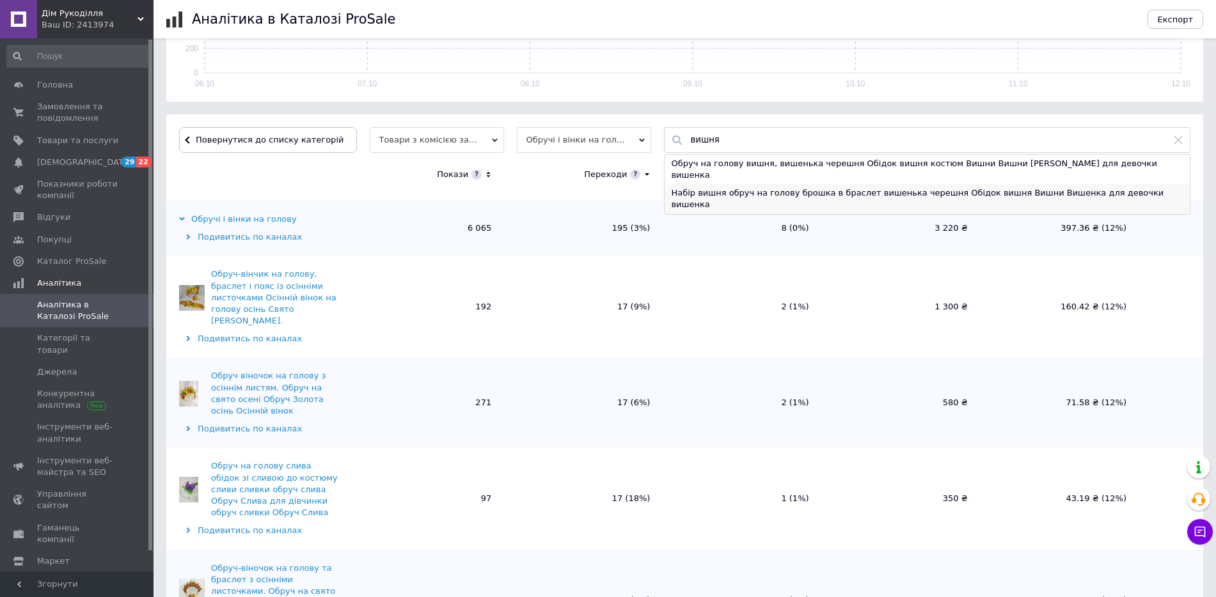
click at [835, 184] on div "Набір вишня обруч на голову брошка в браслет вишенька черешня Обідок вишня Вишн…" at bounding box center [927, 198] width 525 height 29
type input "Набір вишня обруч на голову брошка в браслет вишенька черешня Обідок вишня Вишн…"
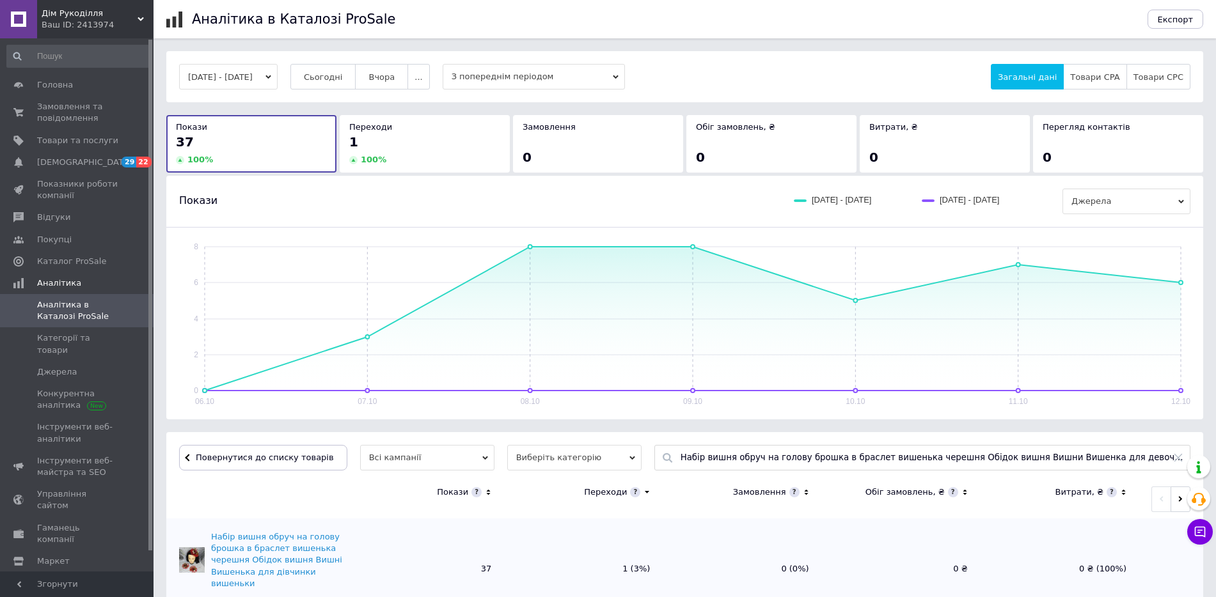
scroll to position [37, 0]
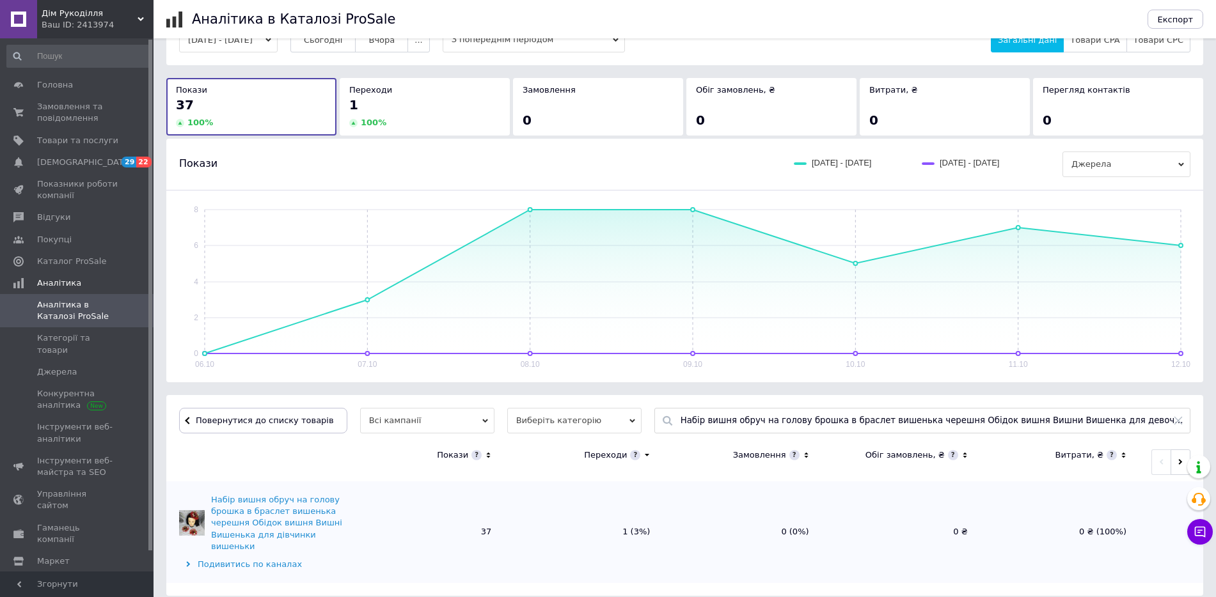
click at [1181, 422] on icon at bounding box center [1178, 421] width 10 height 10
click at [907, 419] on input "text" at bounding box center [932, 421] width 503 height 24
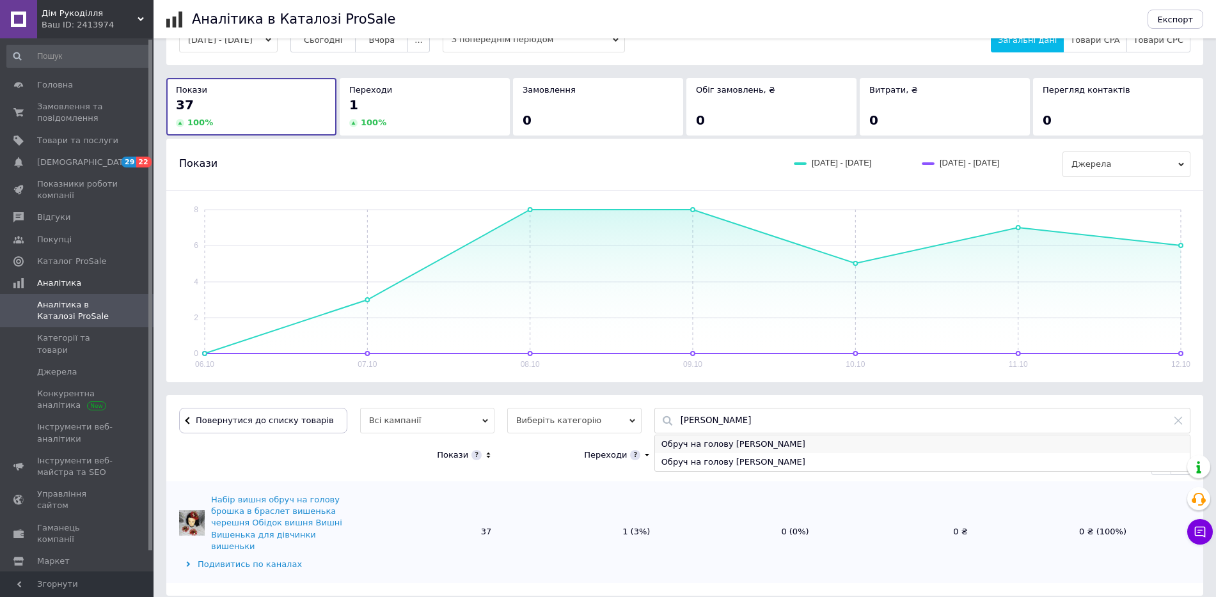
click at [676, 450] on div "Обруч на голову [PERSON_NAME]" at bounding box center [922, 445] width 535 height 18
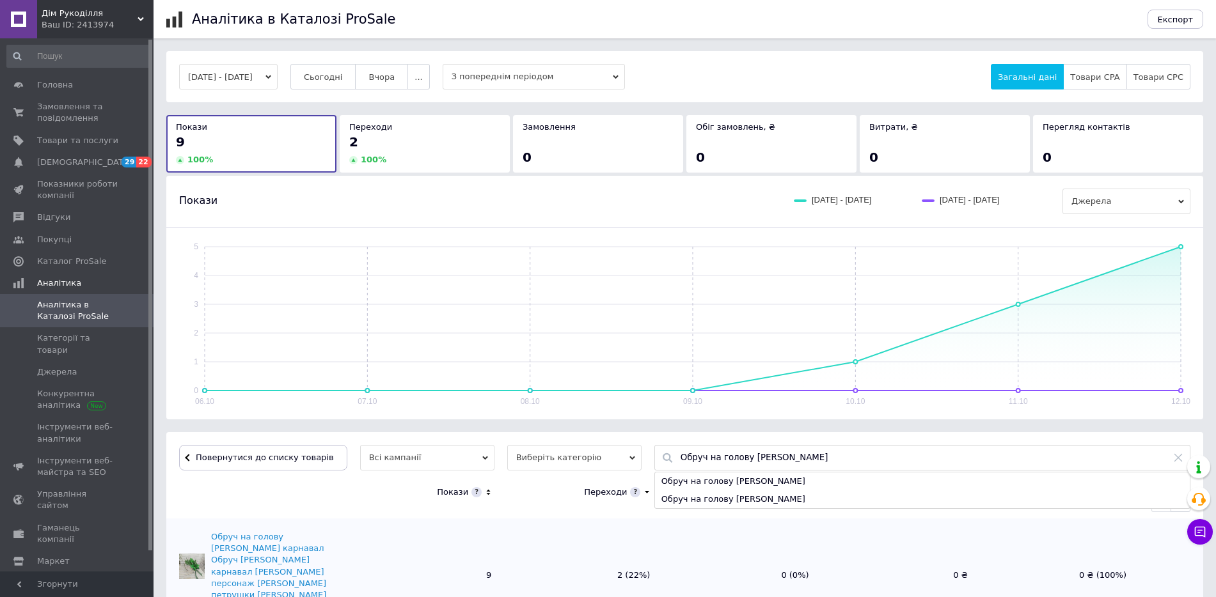
click at [805, 460] on input "Обруч на голову [PERSON_NAME]" at bounding box center [932, 458] width 503 height 24
click at [780, 494] on div "Обруч на голову [PERSON_NAME]" at bounding box center [922, 500] width 535 height 18
type input "Обруч на голову [PERSON_NAME]"
